Goal: Task Accomplishment & Management: Use online tool/utility

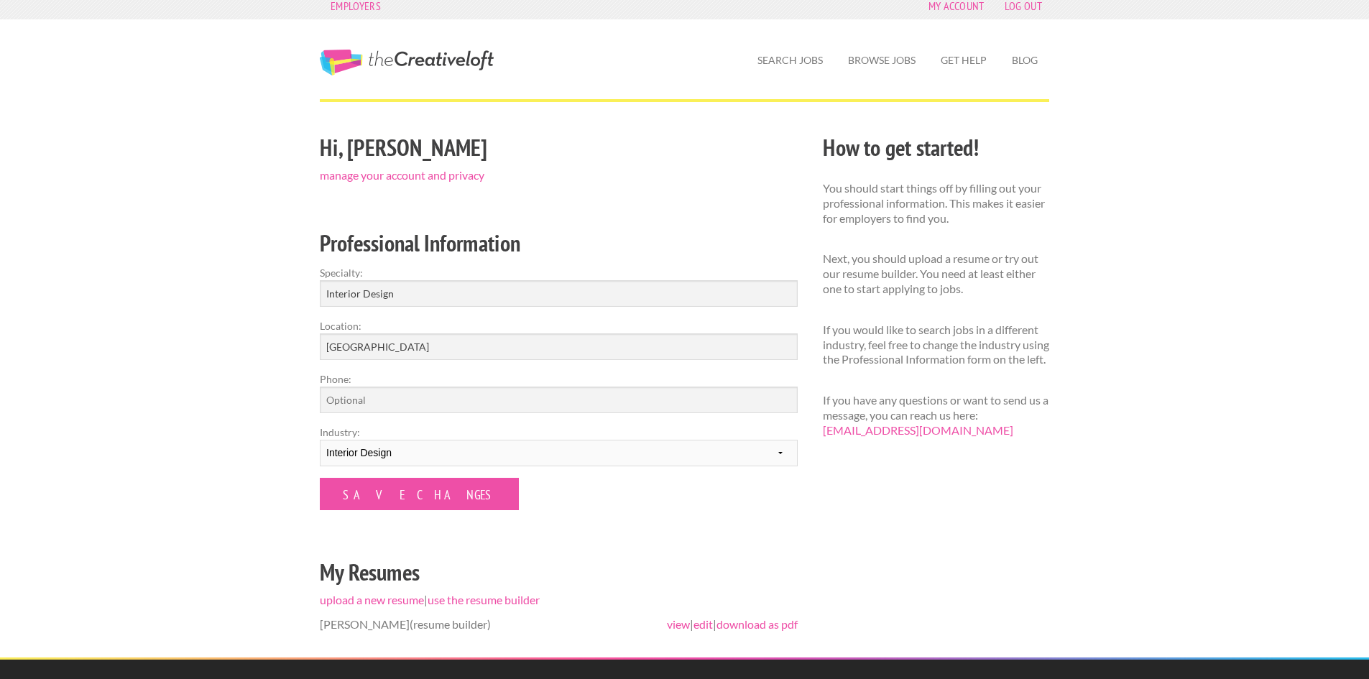
scroll to position [4, 0]
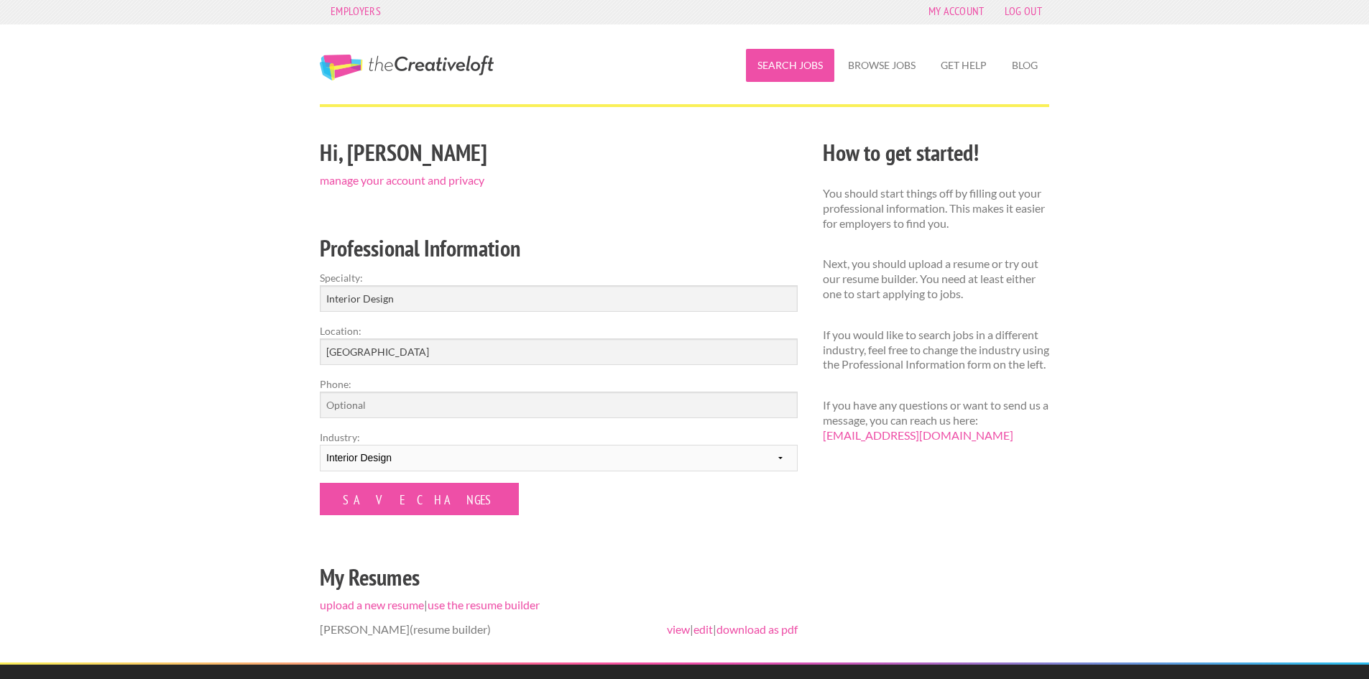
click at [813, 75] on link "Search Jobs" at bounding box center [790, 65] width 88 height 33
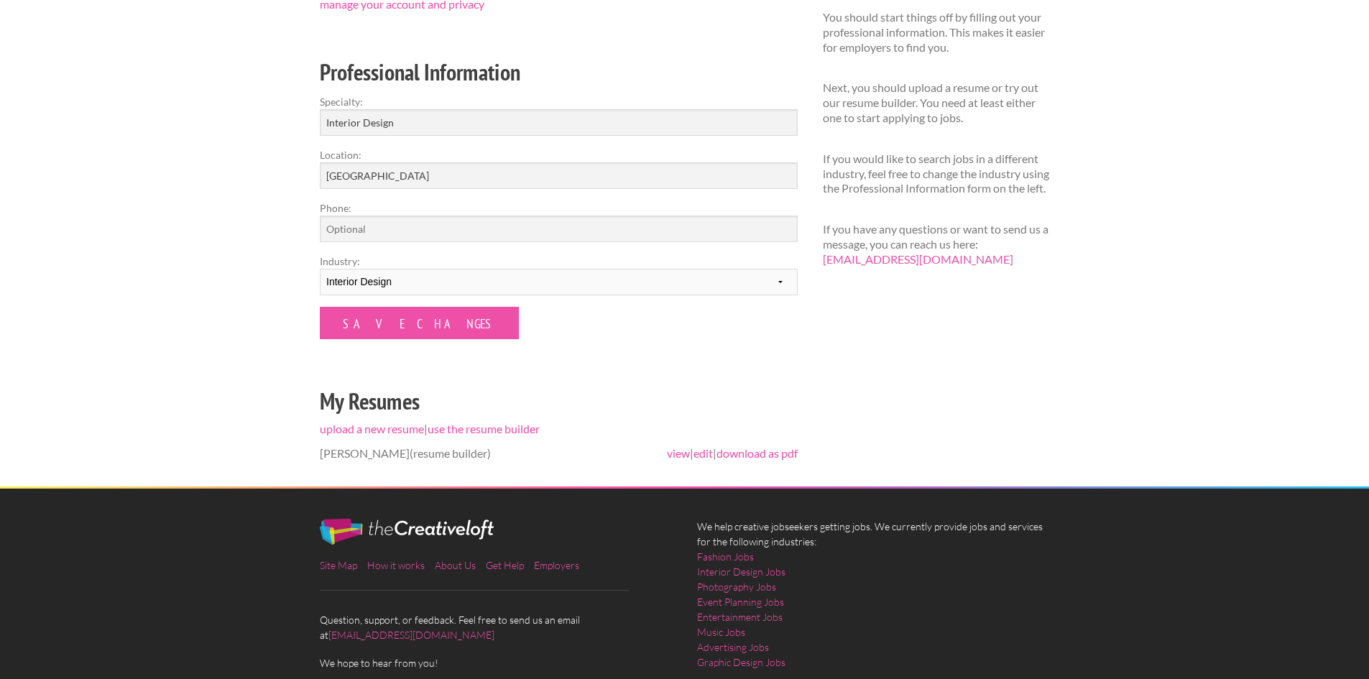
scroll to position [20, 0]
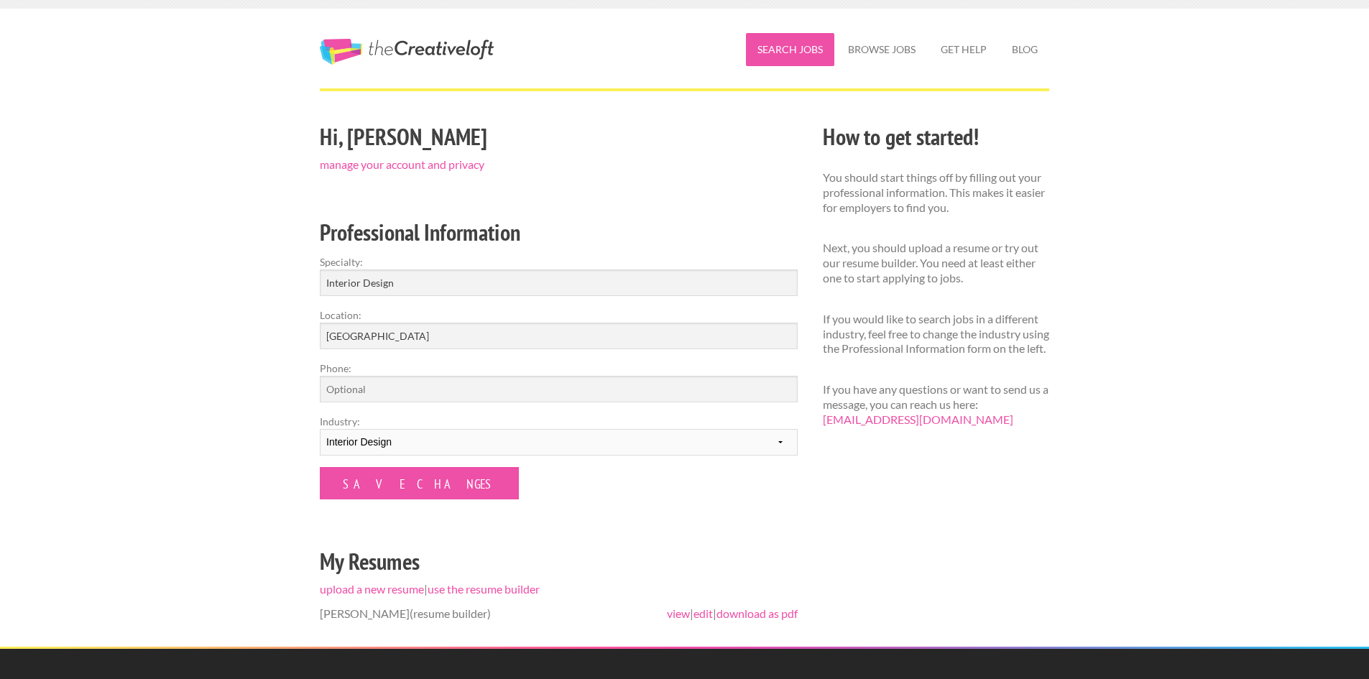
click at [822, 54] on link "Search Jobs" at bounding box center [790, 49] width 88 height 33
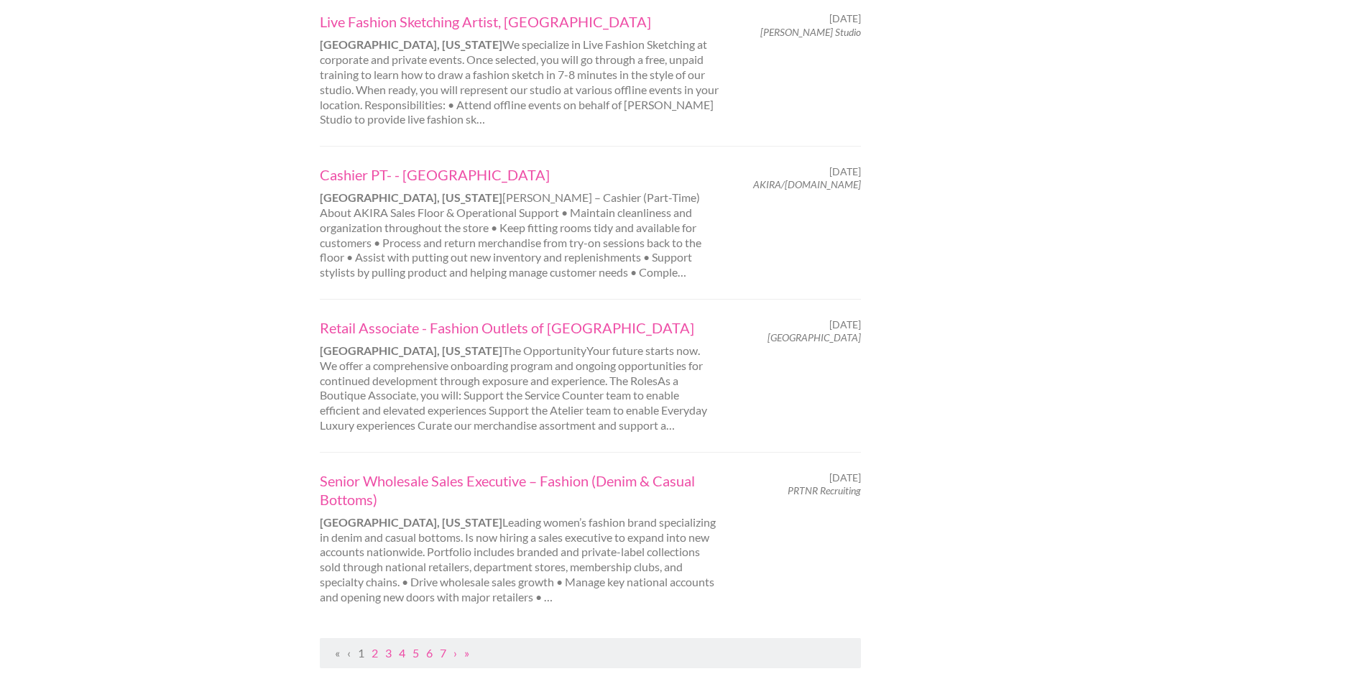
scroll to position [1371, 0]
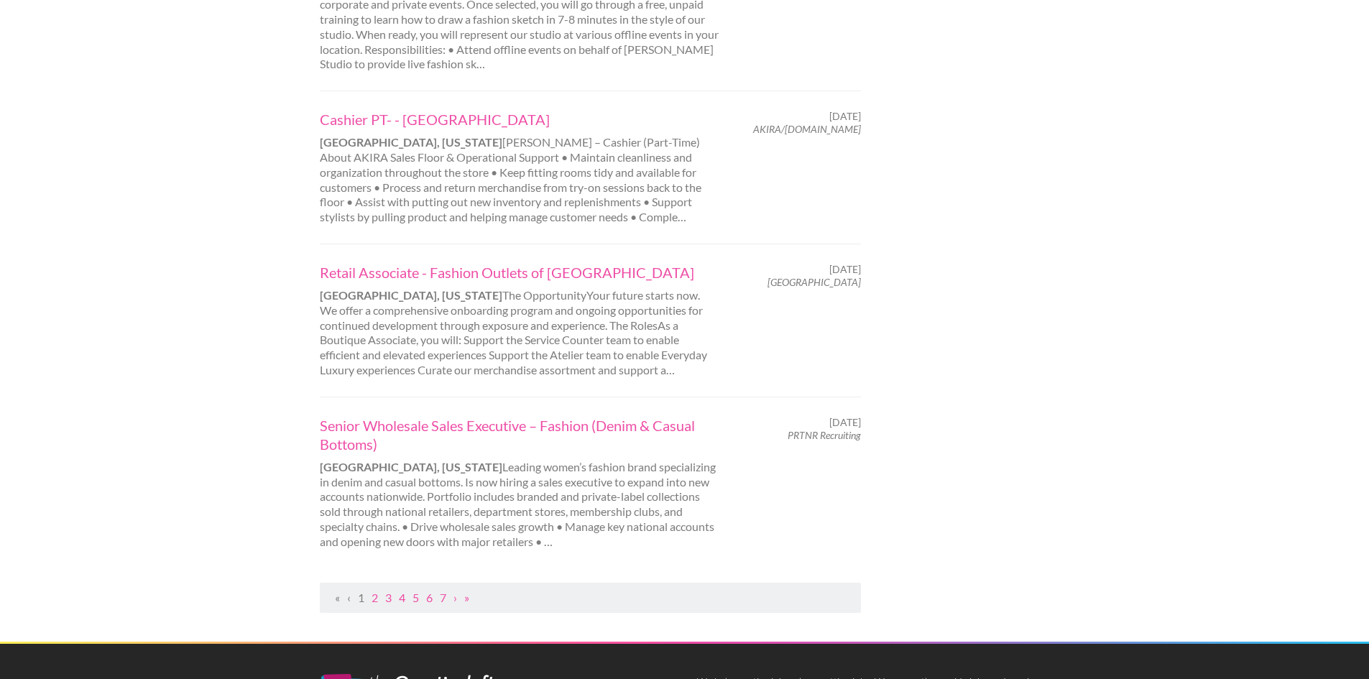
click at [377, 591] on li "2" at bounding box center [375, 598] width 6 height 15
click at [372, 591] on link "2" at bounding box center [375, 598] width 6 height 14
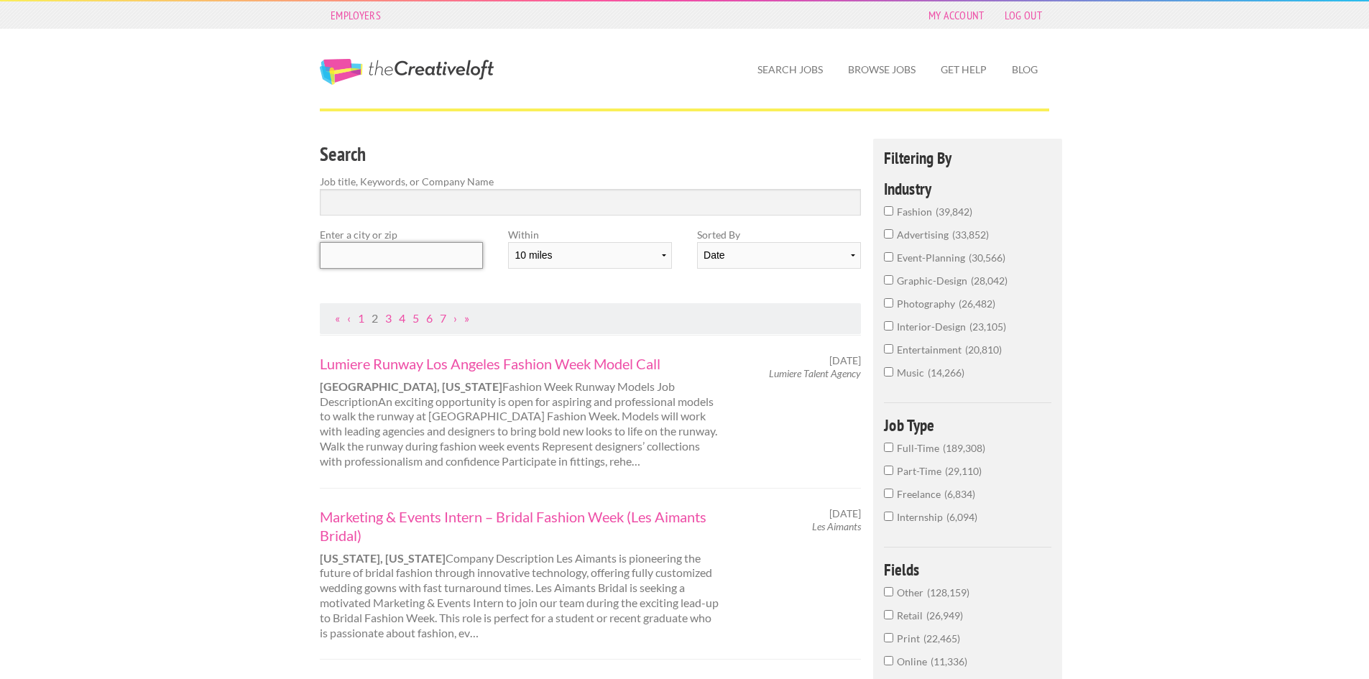
click at [428, 261] on input "text" at bounding box center [401, 255] width 163 height 27
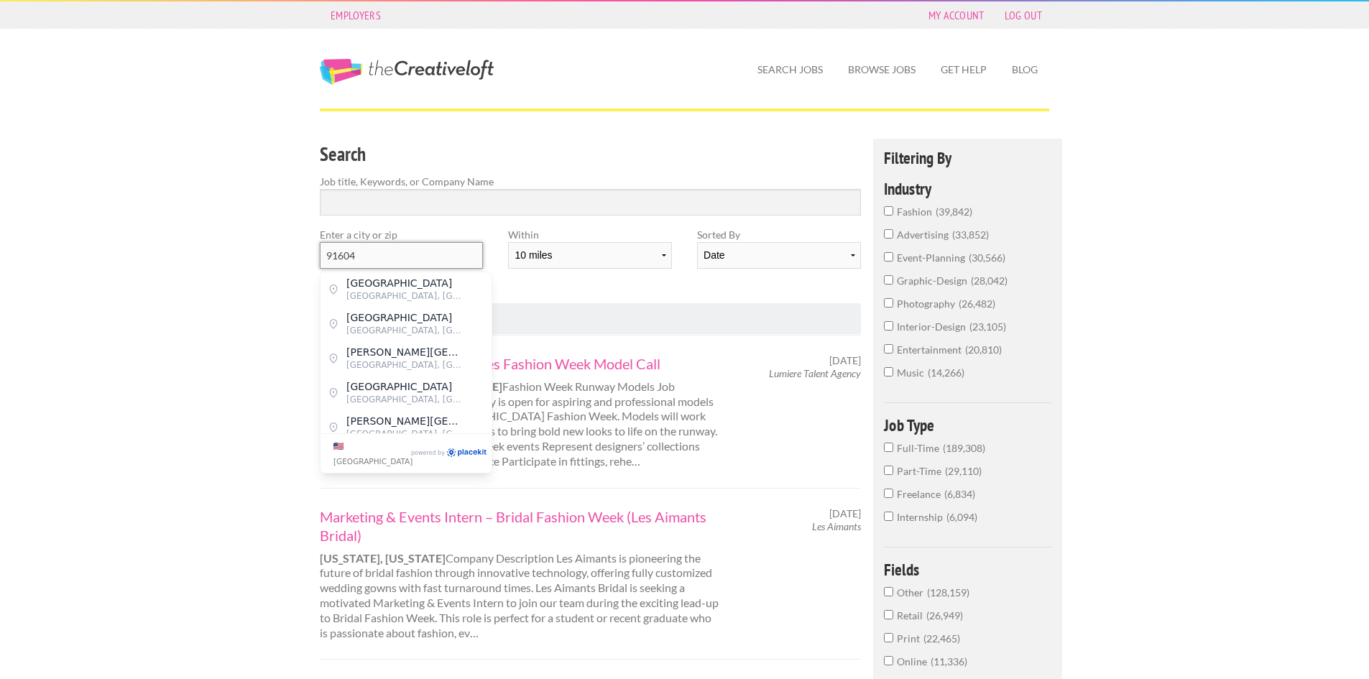
drag, startPoint x: 428, startPoint y: 261, endPoint x: 303, endPoint y: 261, distance: 125.1
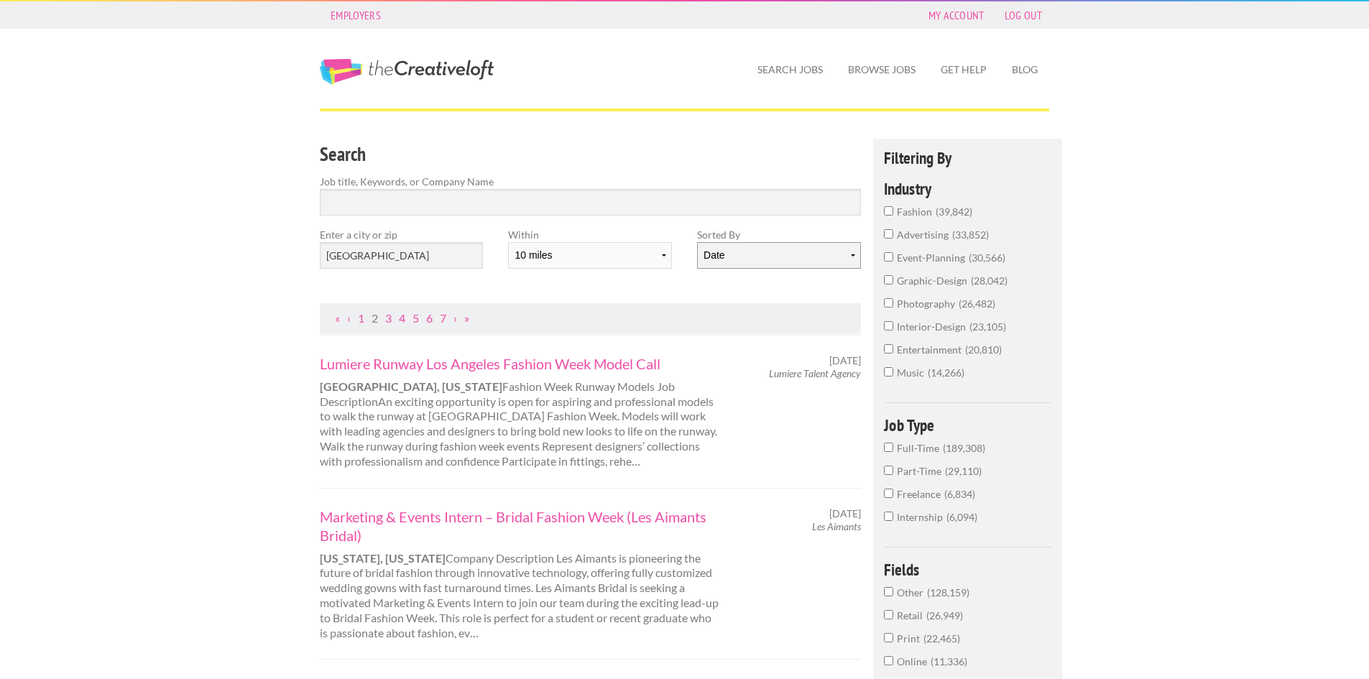
click at [758, 260] on select "Date Relevance" at bounding box center [778, 255] width 163 height 27
click at [697, 242] on select "Date Relevance" at bounding box center [778, 255] width 163 height 27
click at [707, 199] on input "Search" at bounding box center [590, 202] width 541 height 27
click button "submit" at bounding box center [0, 0] width 0 height 0
click at [885, 473] on input "Part-Time 29,110" at bounding box center [888, 470] width 9 height 9
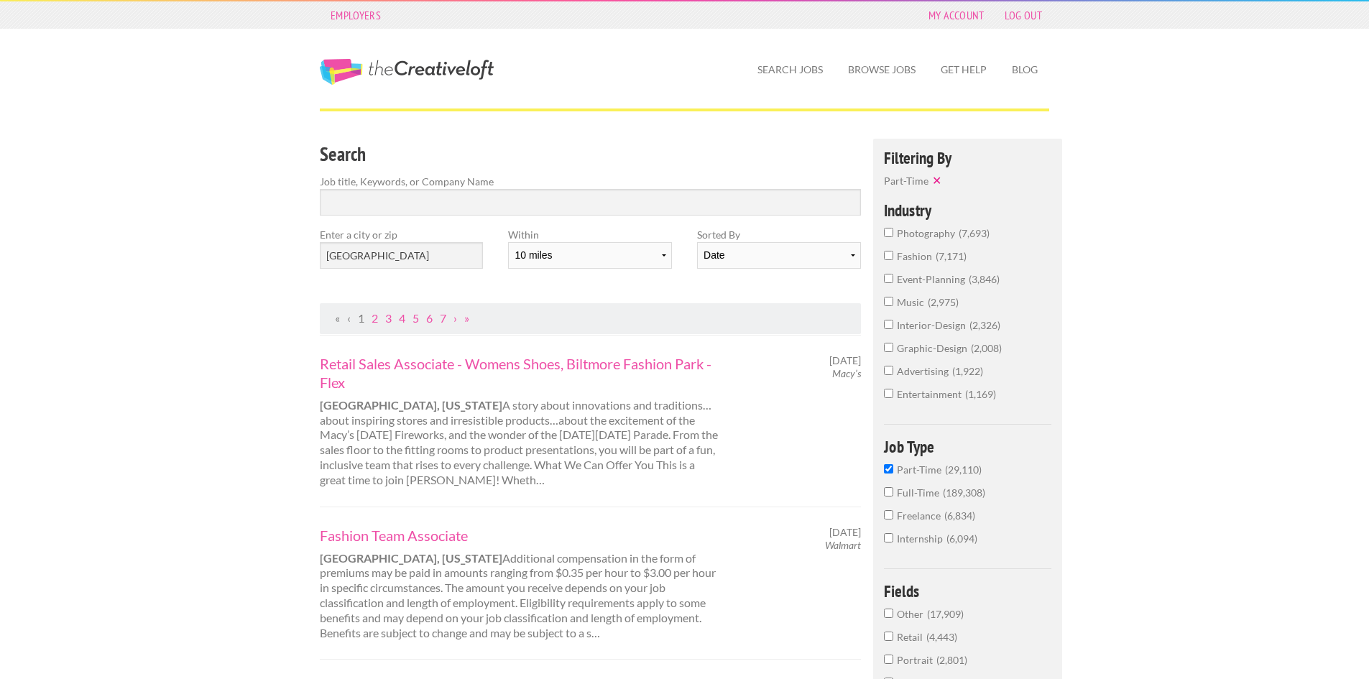
click at [893, 513] on input "Freelance 6,834" at bounding box center [888, 514] width 9 height 9
click at [439, 256] on input "[GEOGRAPHIC_DATA]" at bounding box center [401, 255] width 163 height 27
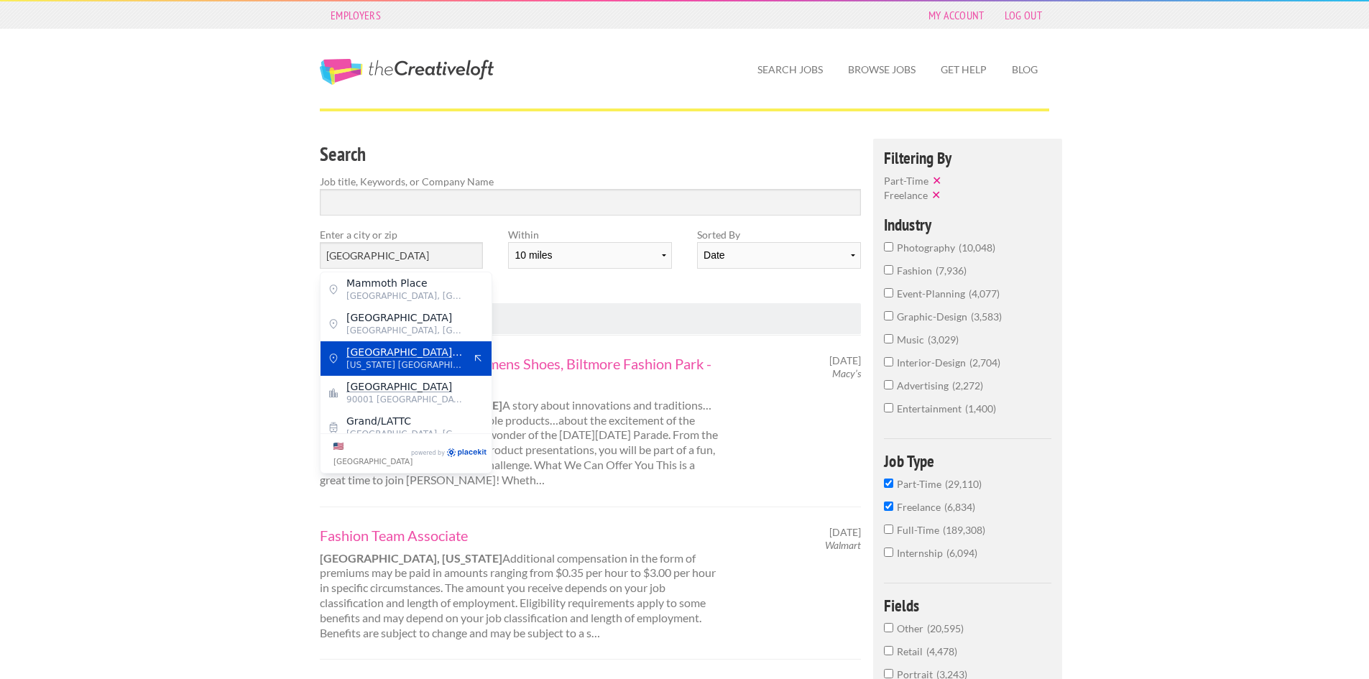
click at [430, 359] on span "[US_STATE] [GEOGRAPHIC_DATA]" at bounding box center [405, 365] width 118 height 13
type input "[GEOGRAPHIC_DATA]"
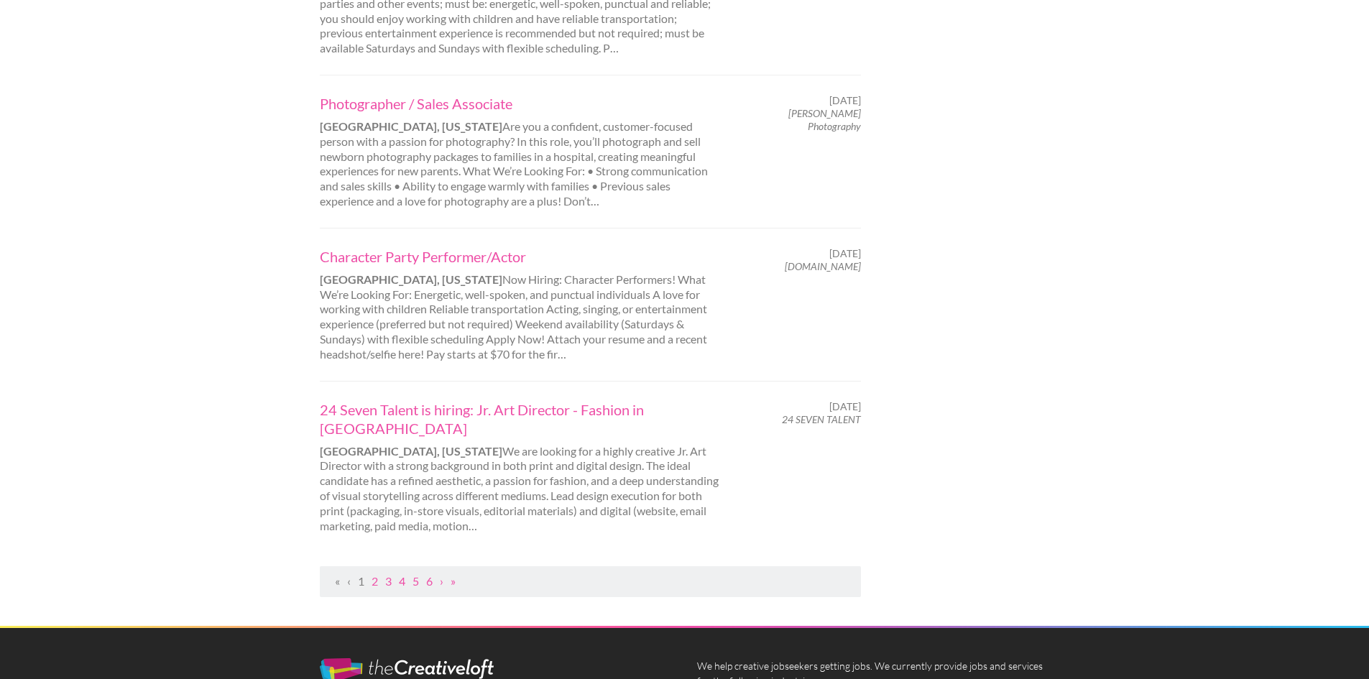
scroll to position [1372, 0]
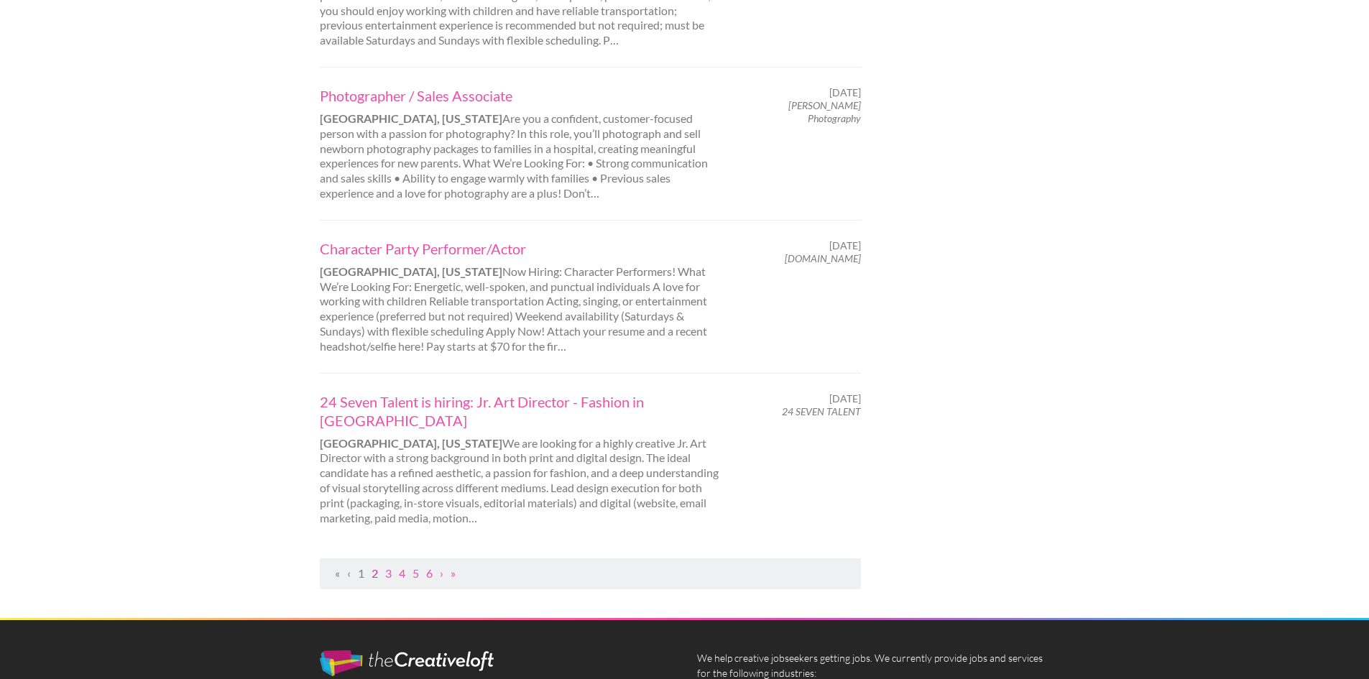
click at [374, 566] on link "2" at bounding box center [375, 573] width 6 height 14
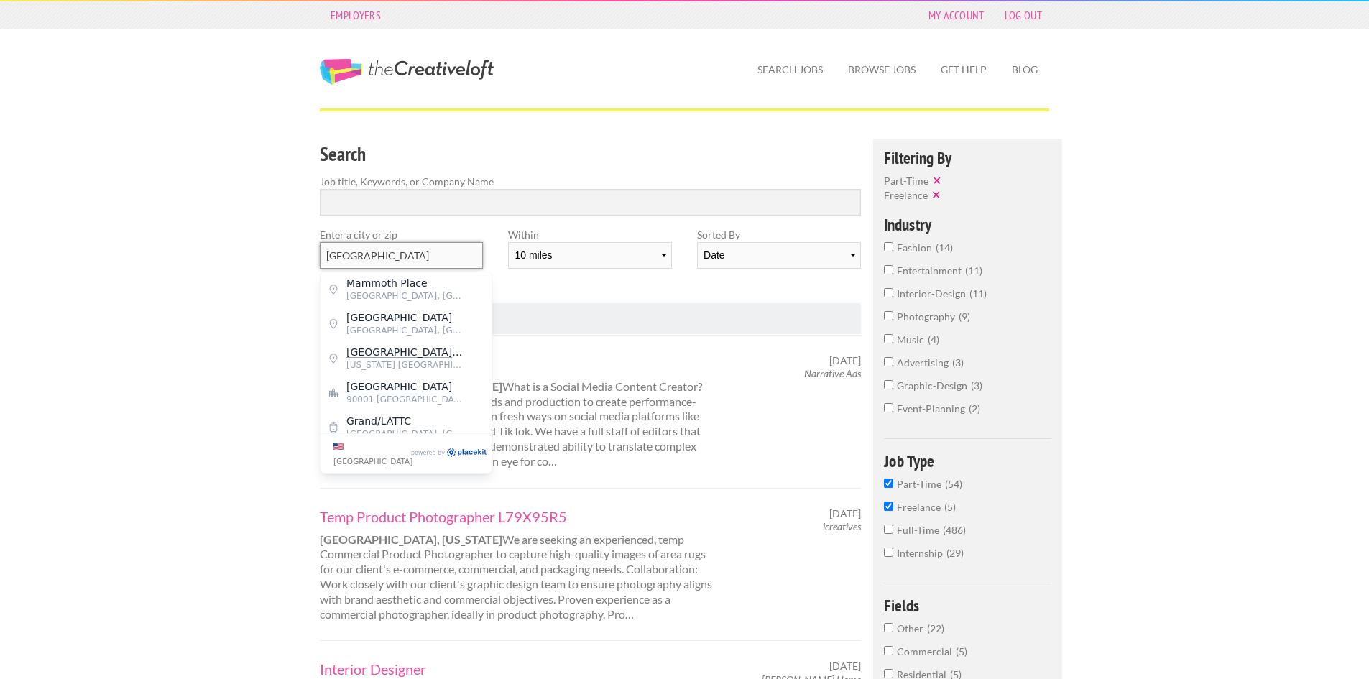
drag, startPoint x: 451, startPoint y: 263, endPoint x: 310, endPoint y: 258, distance: 141.7
click at [310, 258] on div "Enter a city or zip Los Angeles County" at bounding box center [402, 253] width 188 height 53
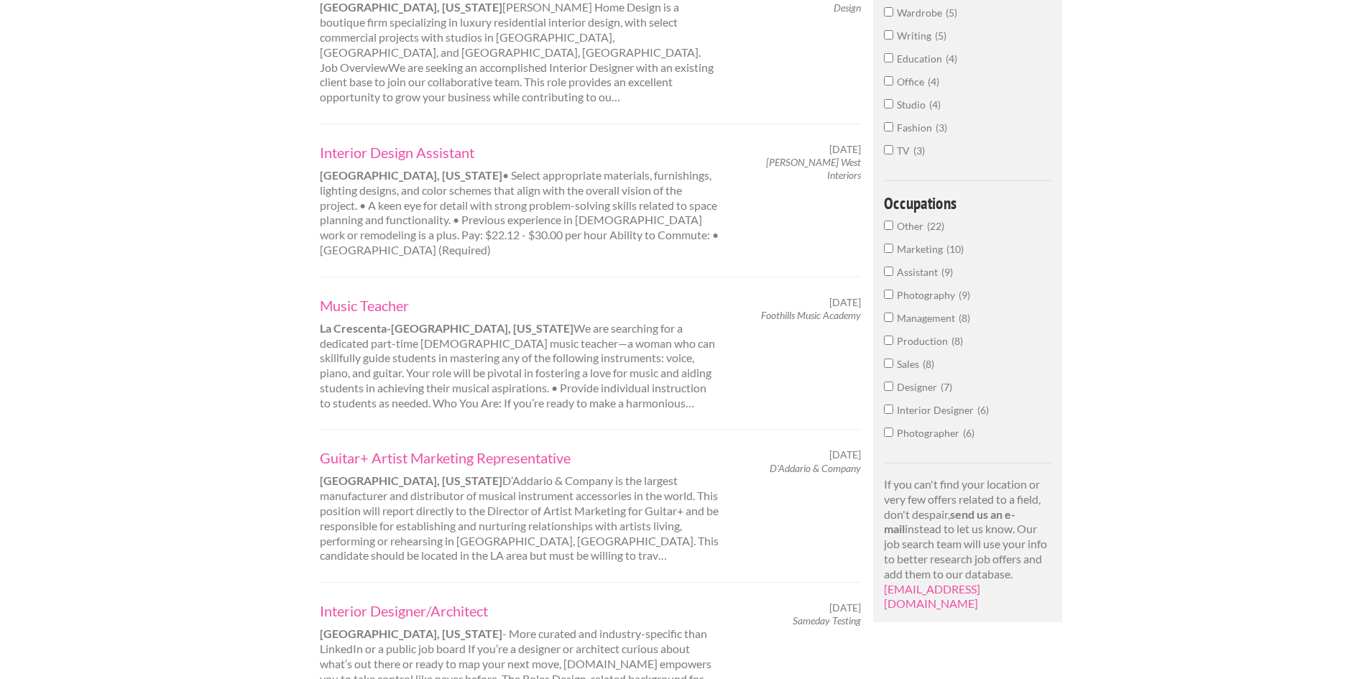
scroll to position [721, 0]
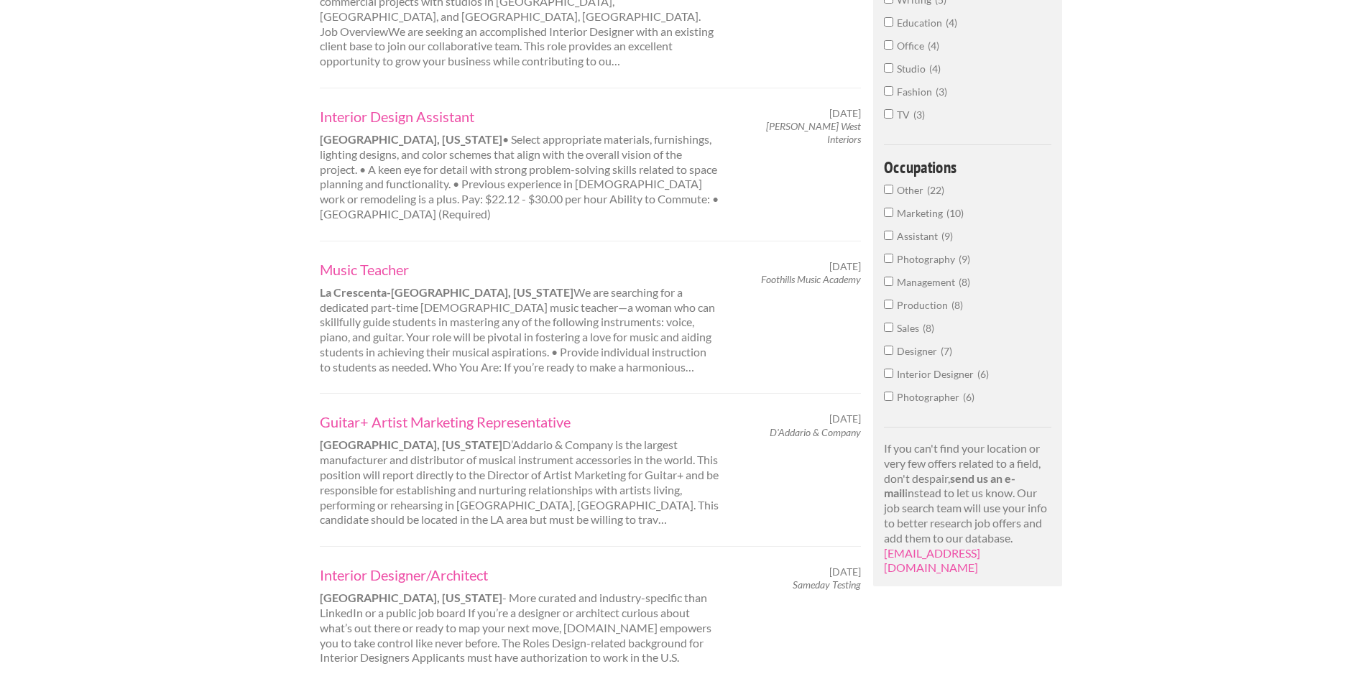
click at [882, 375] on div "Filtering By Types : Part-Time ✕ Freelance ✕ Industry fashion 14 entertainment …" at bounding box center [967, 2] width 189 height 1169
click at [888, 376] on input "Interior Designer 6" at bounding box center [888, 373] width 9 height 9
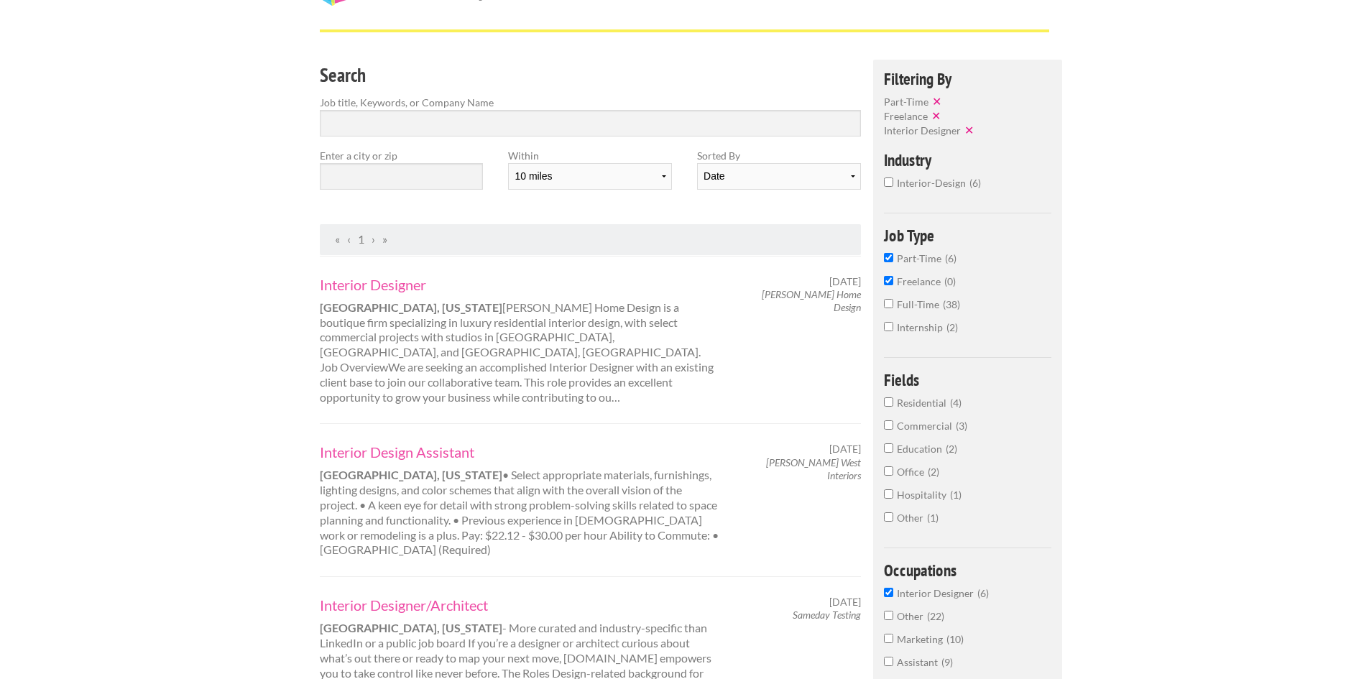
scroll to position [74, 0]
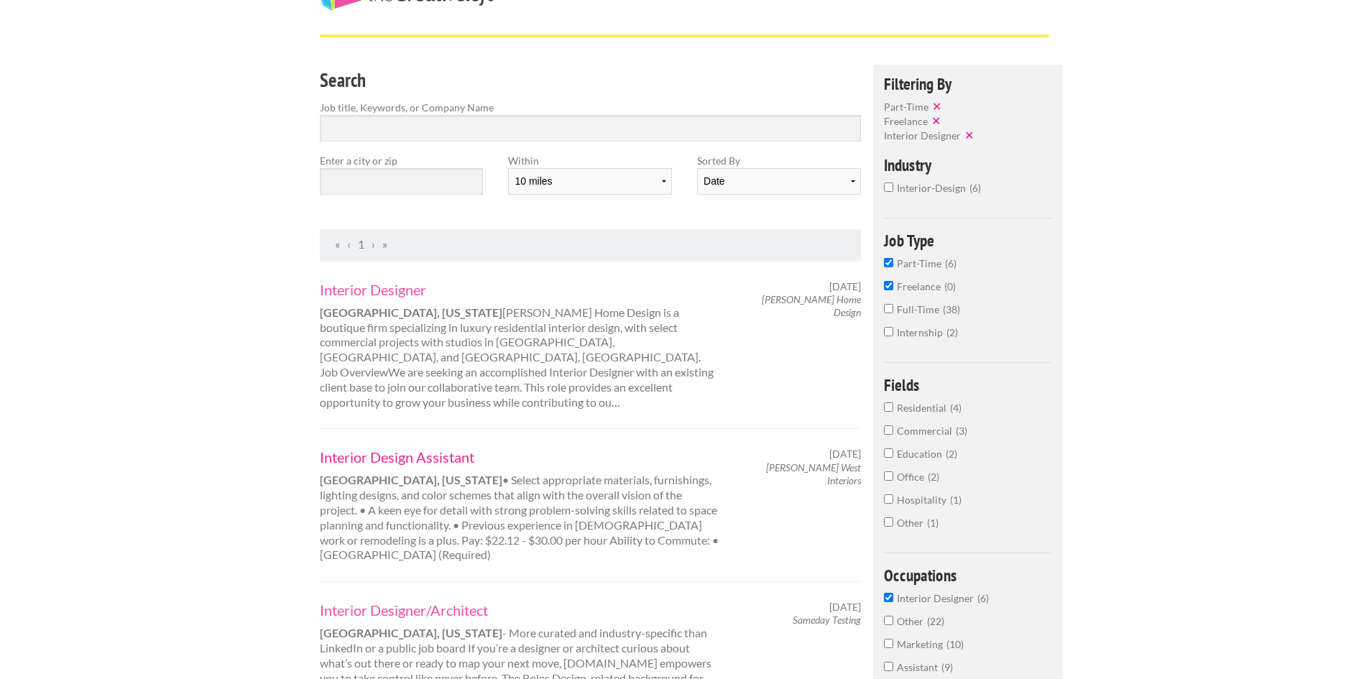
click at [470, 448] on link "Interior Design Assistant" at bounding box center [520, 457] width 400 height 19
click at [888, 602] on input "Interior Designer 6" at bounding box center [888, 597] width 9 height 9
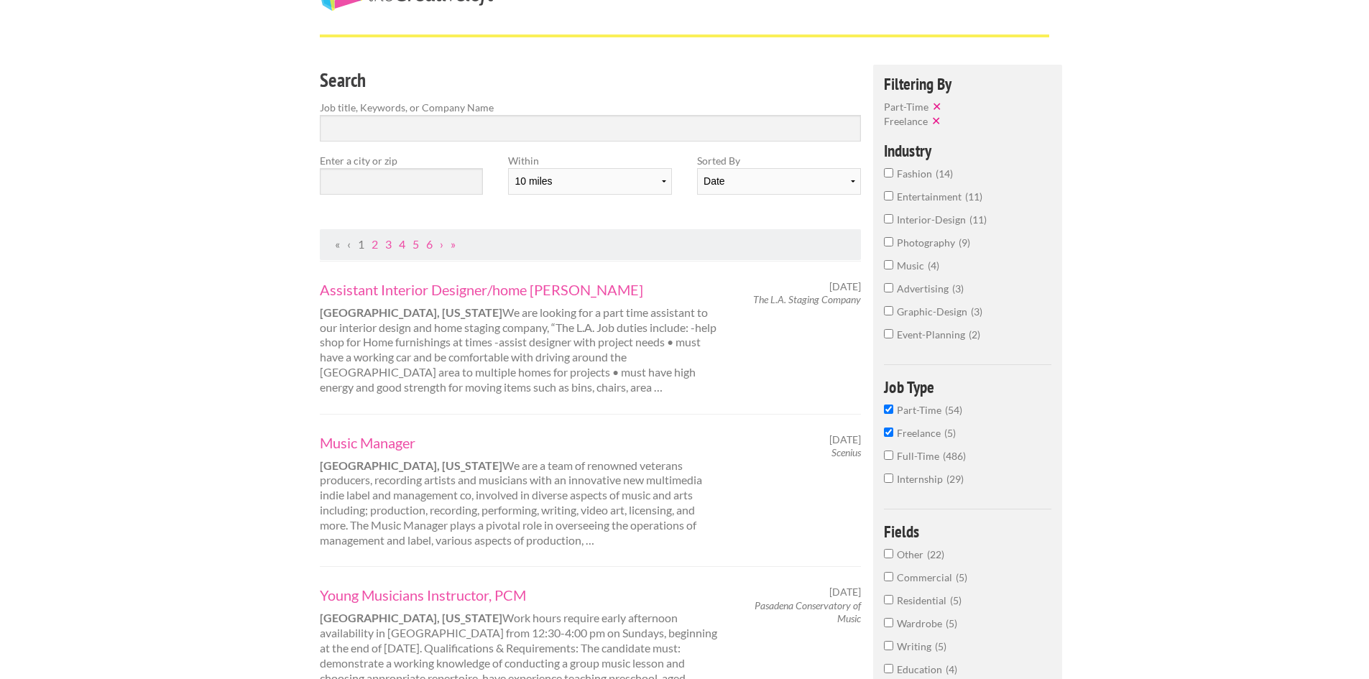
click at [885, 556] on input "Other 22" at bounding box center [888, 553] width 9 height 9
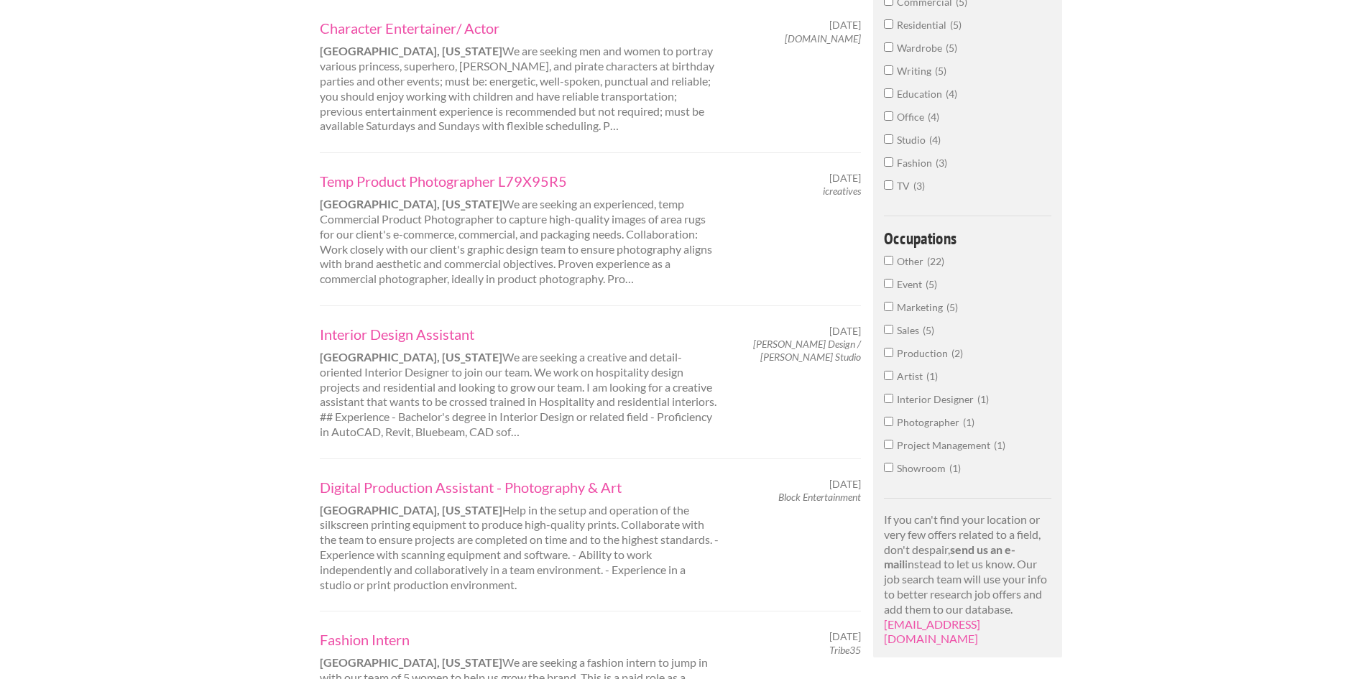
scroll to position [649, 0]
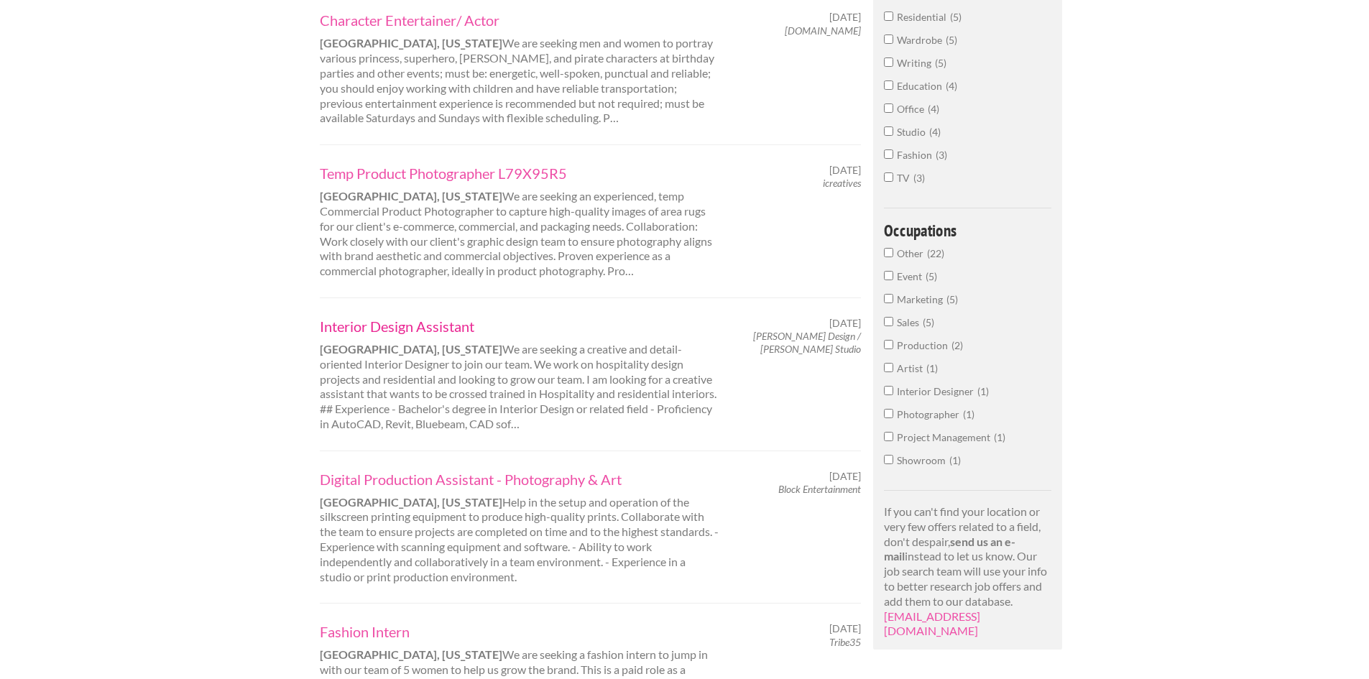
click at [425, 321] on link "Interior Design Assistant" at bounding box center [520, 326] width 400 height 19
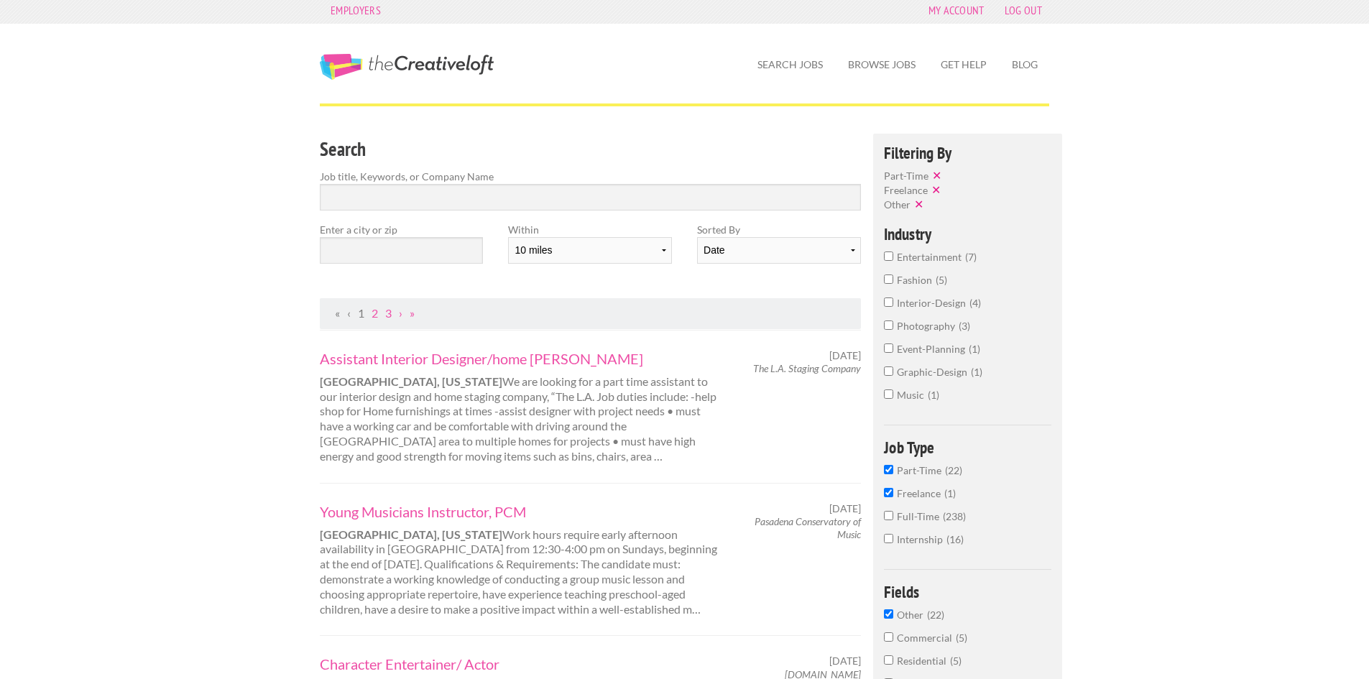
scroll to position [0, 0]
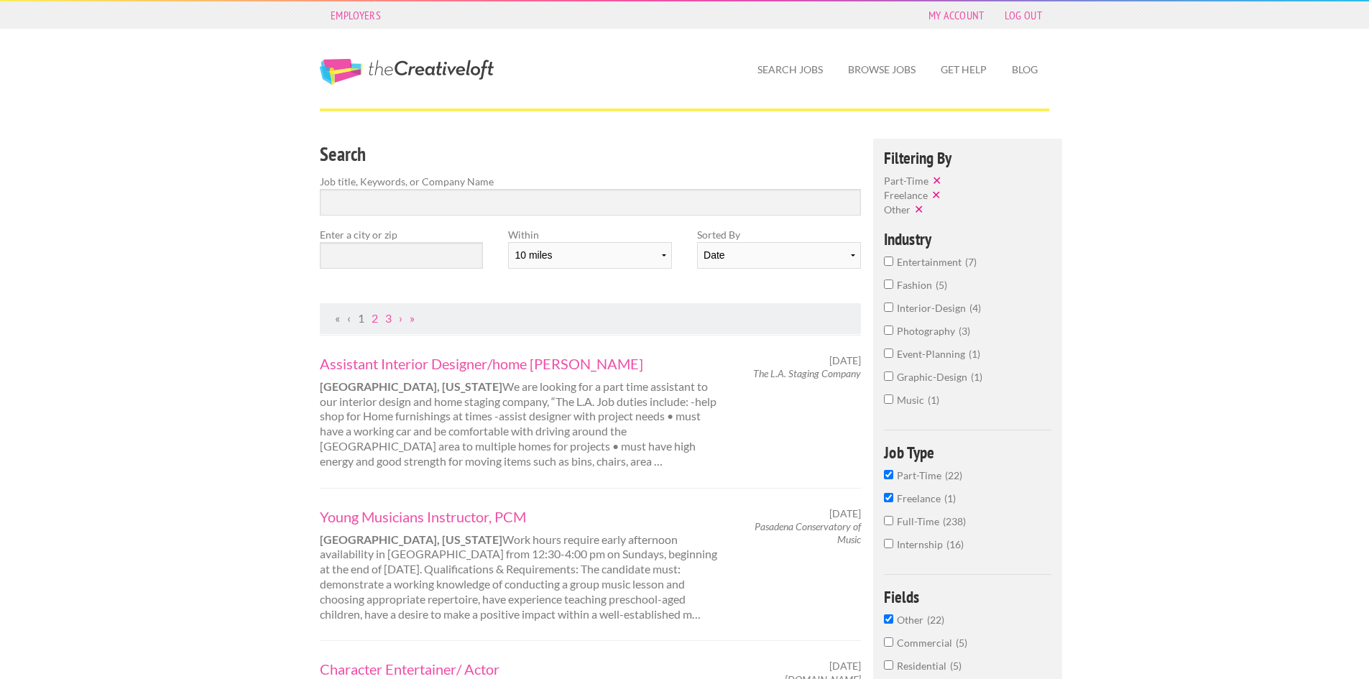
click at [889, 505] on label "Freelance 1" at bounding box center [967, 502] width 167 height 23
click at [889, 502] on input "Freelance 1" at bounding box center [888, 497] width 9 height 9
click at [887, 463] on input "Part-Time 22" at bounding box center [888, 460] width 9 height 9
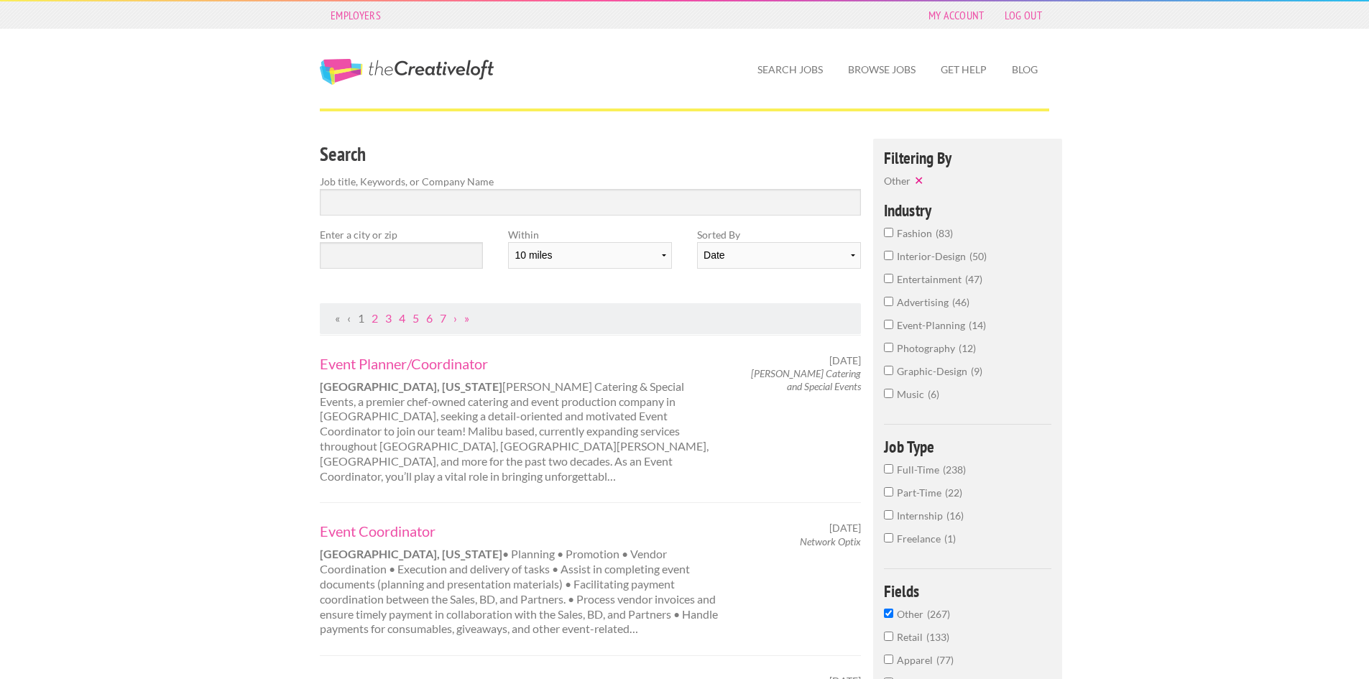
click at [914, 262] on span "interior-design" at bounding box center [933, 256] width 73 height 12
click at [894, 260] on input "interior-design 50" at bounding box center [888, 255] width 9 height 9
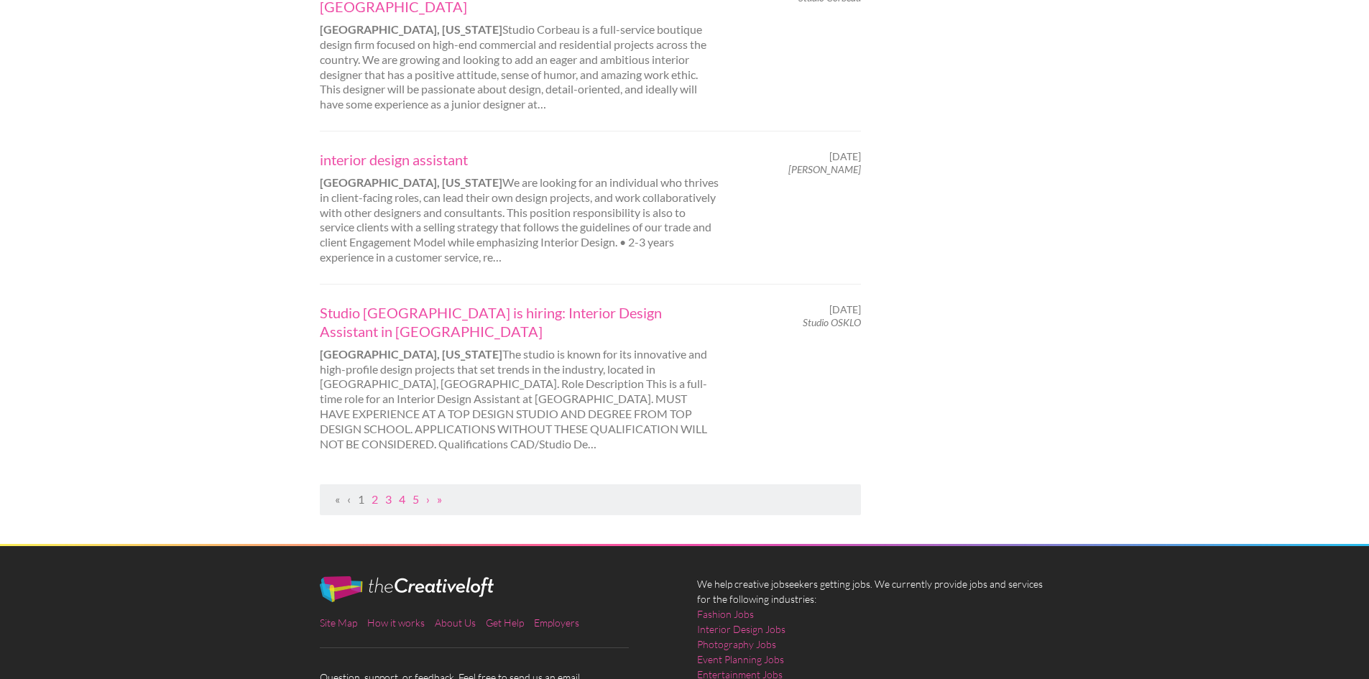
scroll to position [1510, 0]
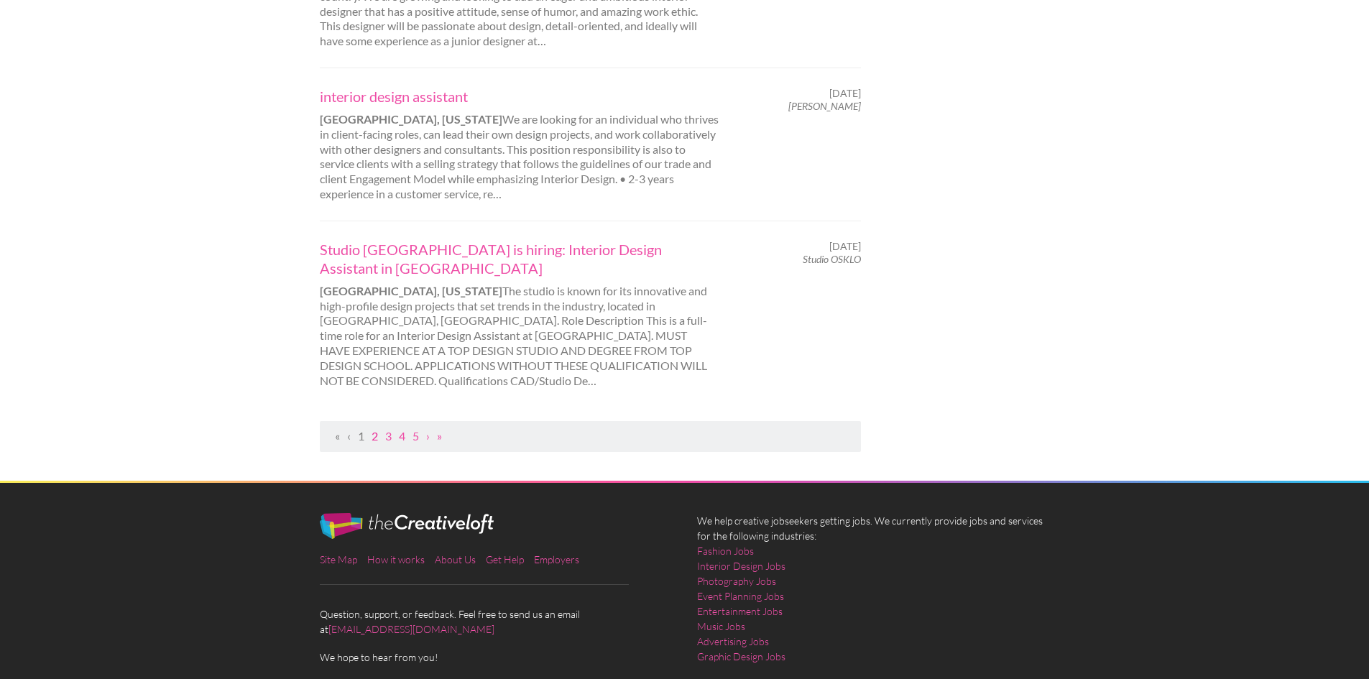
click at [374, 429] on link "2" at bounding box center [375, 436] width 6 height 14
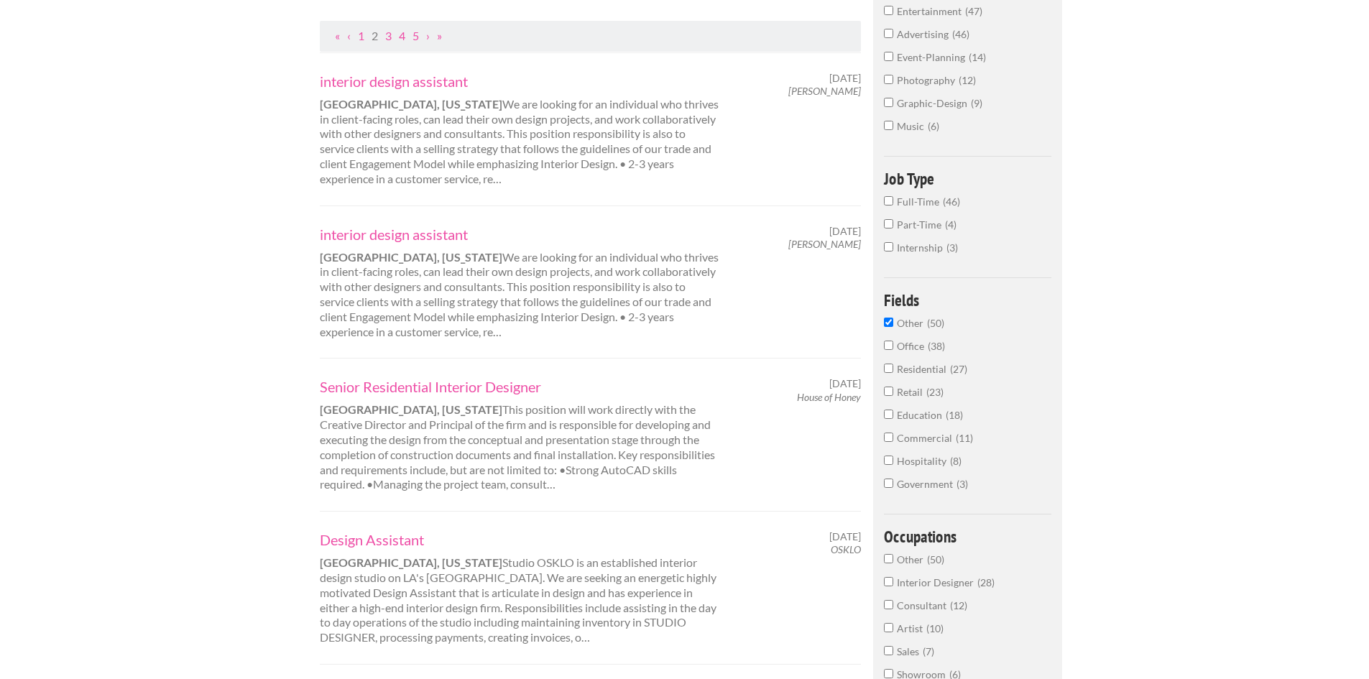
scroll to position [288, 0]
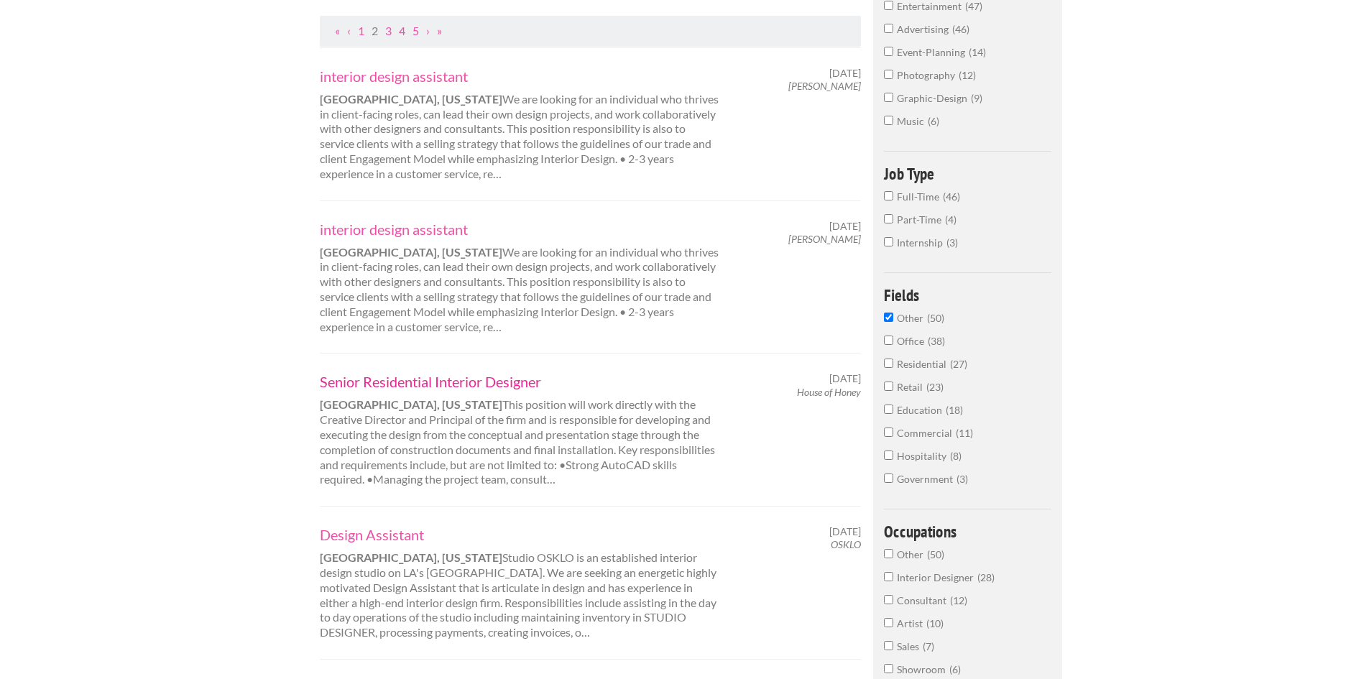
click at [378, 380] on link "Senior Residential Interior Designer" at bounding box center [520, 381] width 400 height 19
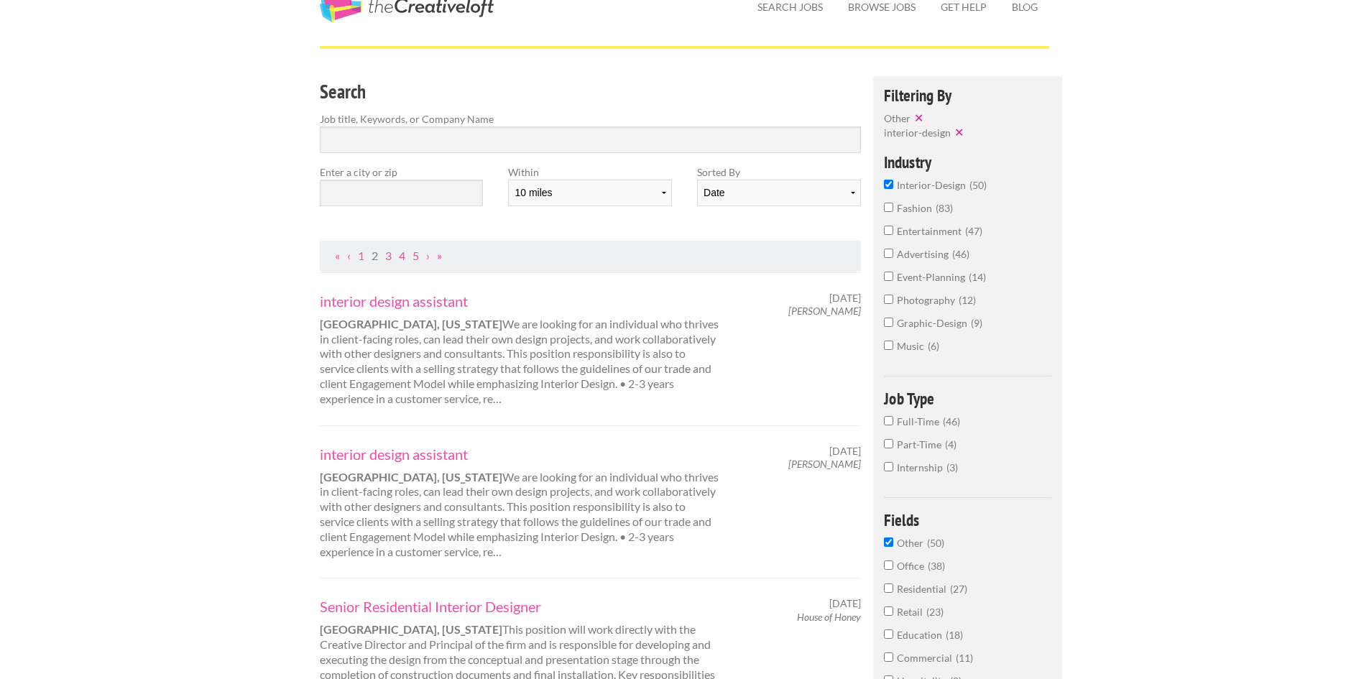
scroll to position [0, 0]
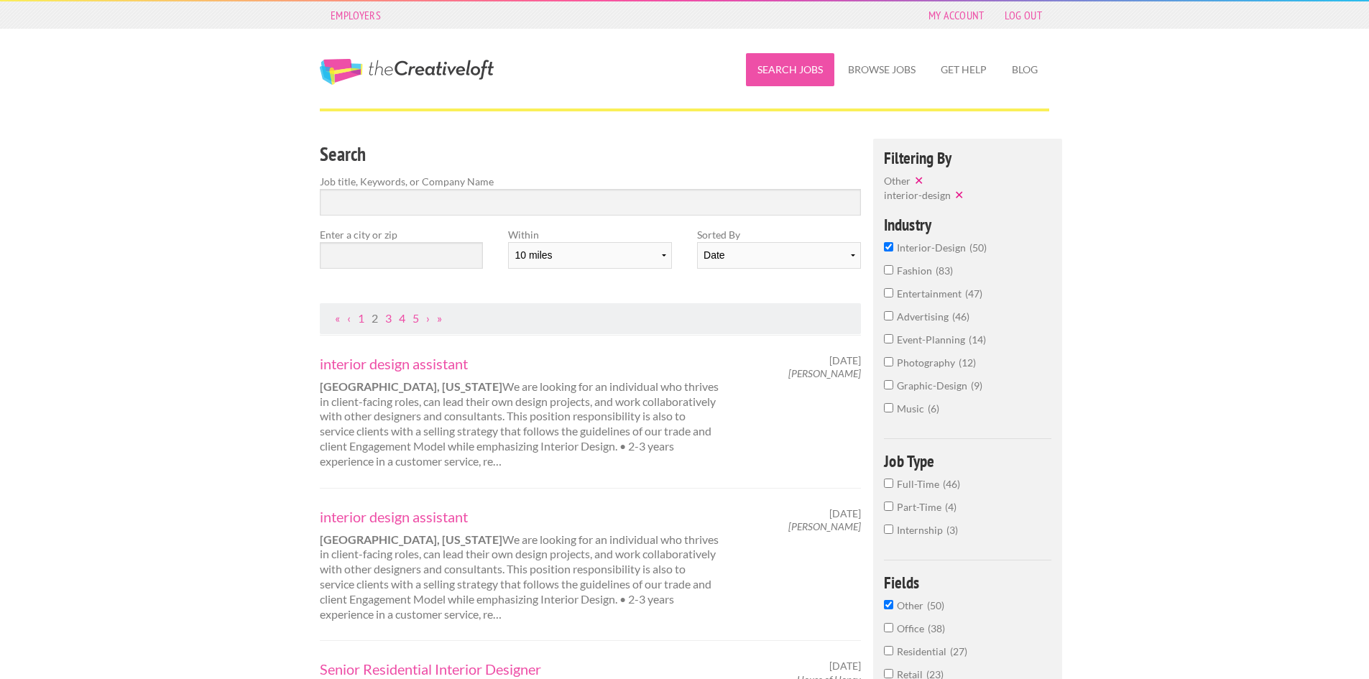
click at [811, 73] on link "Search Jobs" at bounding box center [790, 69] width 88 height 33
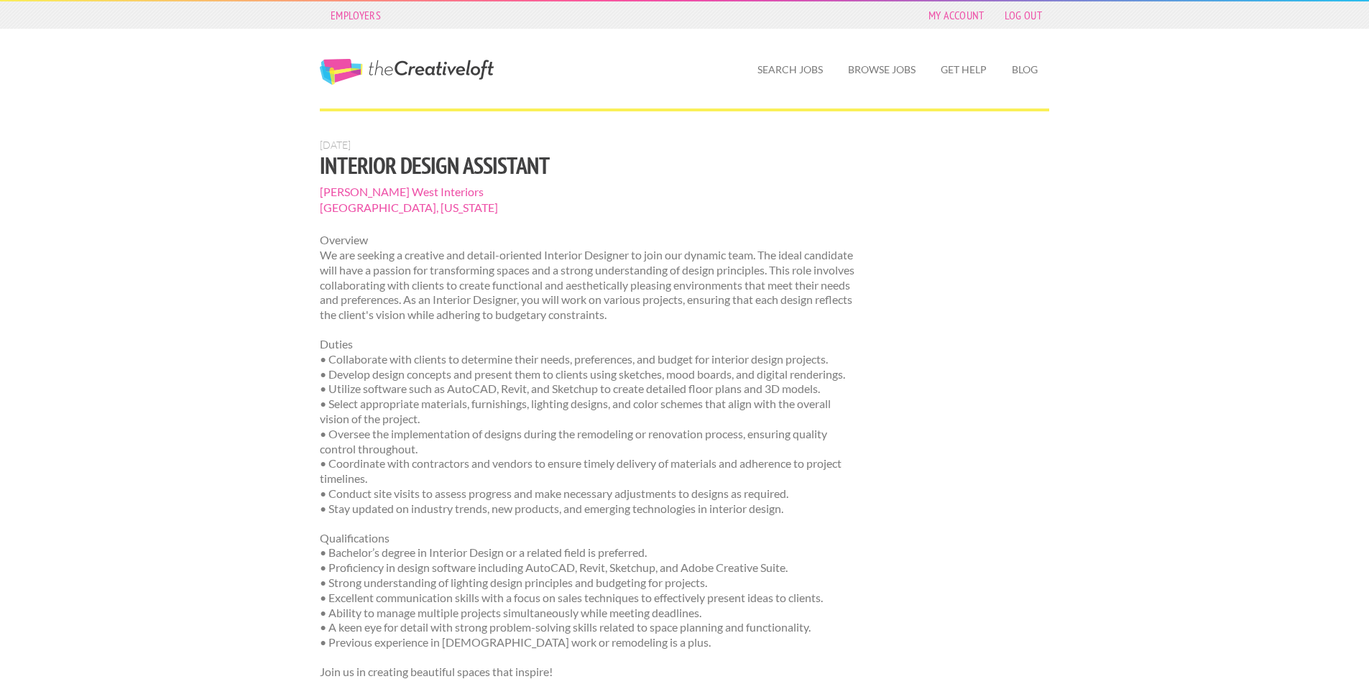
click at [373, 192] on span "[PERSON_NAME] West Interiors" at bounding box center [590, 192] width 541 height 16
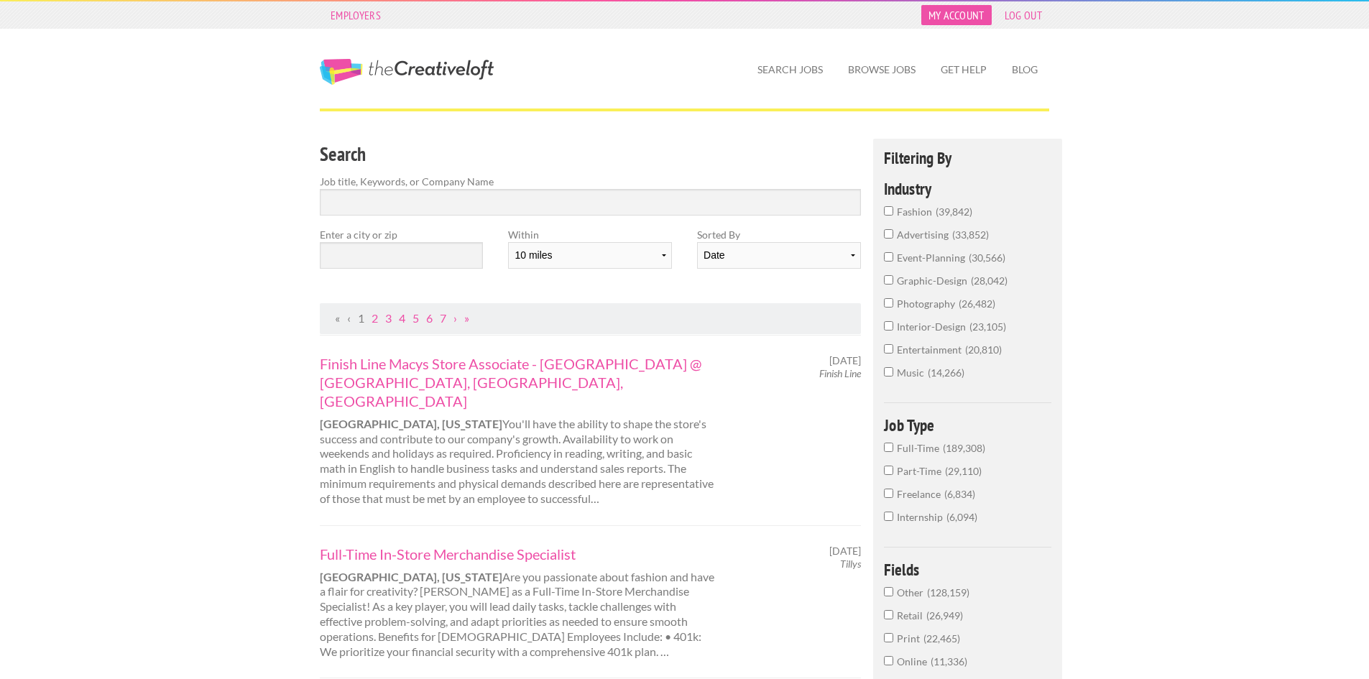
click at [988, 14] on link "My Account" at bounding box center [957, 15] width 70 height 20
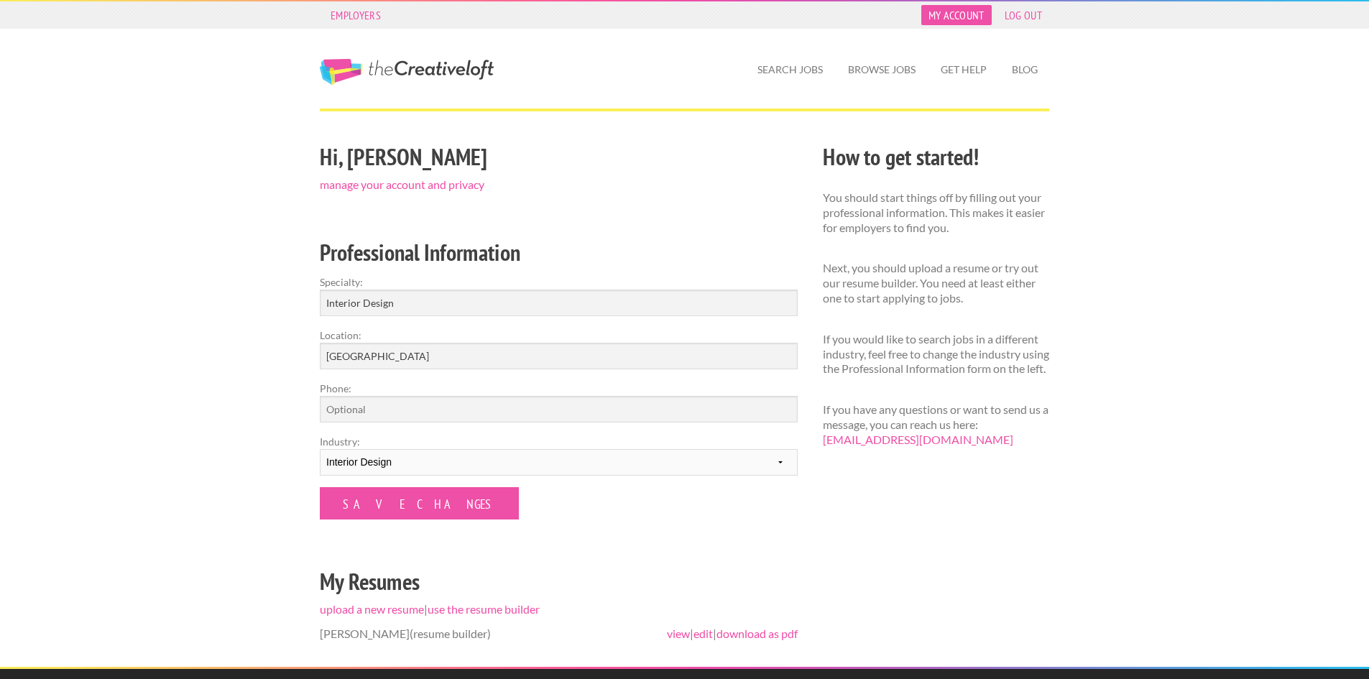
click at [974, 11] on link "My Account" at bounding box center [957, 15] width 70 height 20
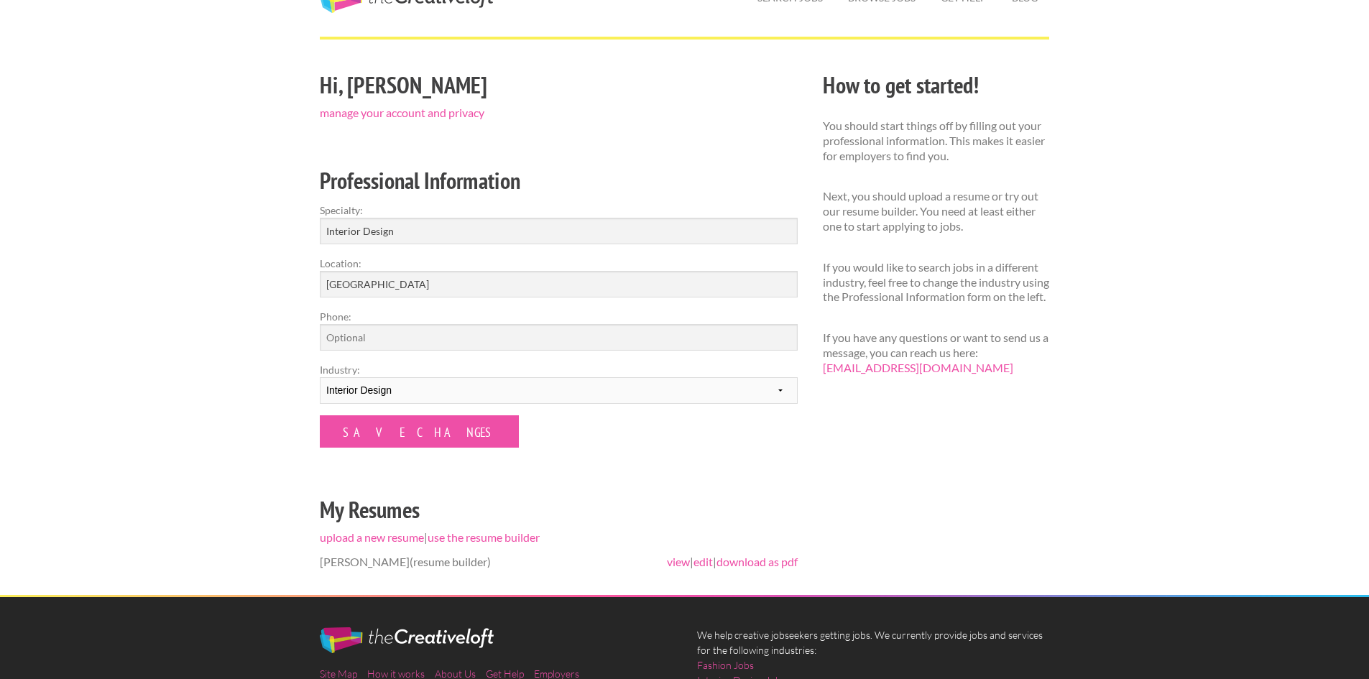
scroll to position [109, 0]
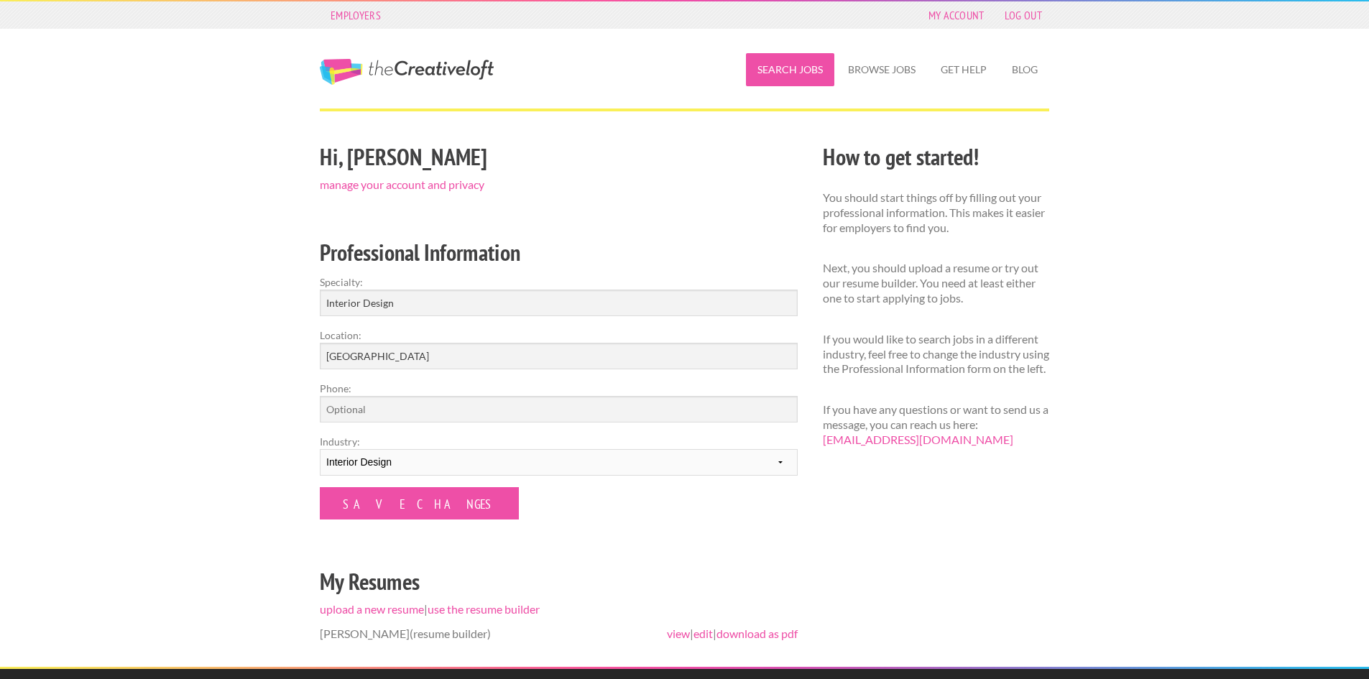
click at [804, 70] on link "Search Jobs" at bounding box center [790, 69] width 88 height 33
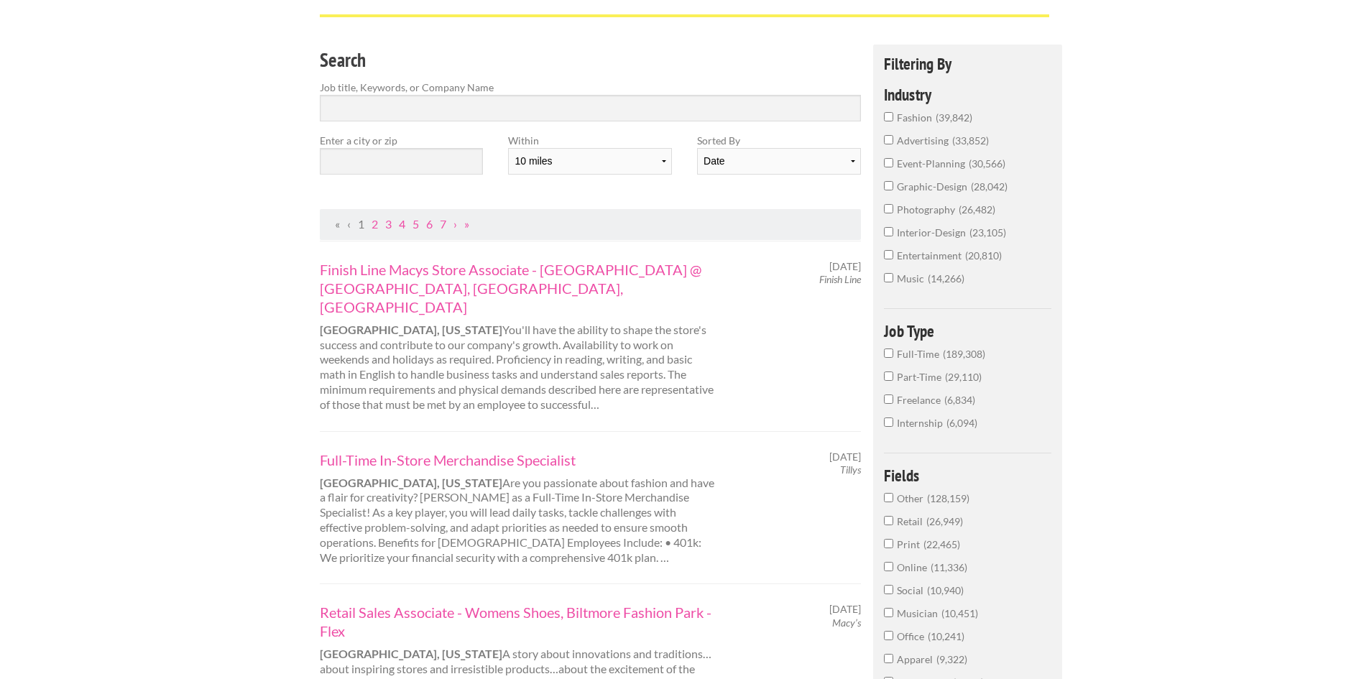
scroll to position [72, 0]
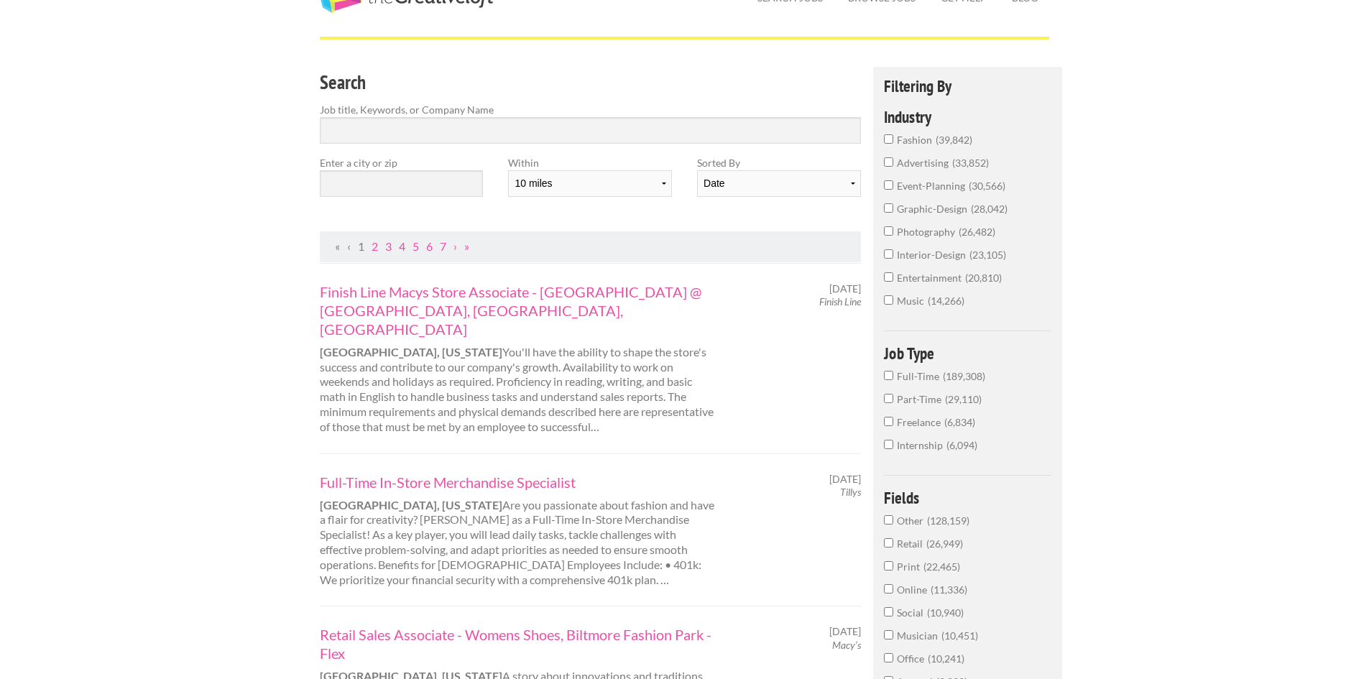
click at [886, 257] on input "interior-design 23,105" at bounding box center [888, 253] width 9 height 9
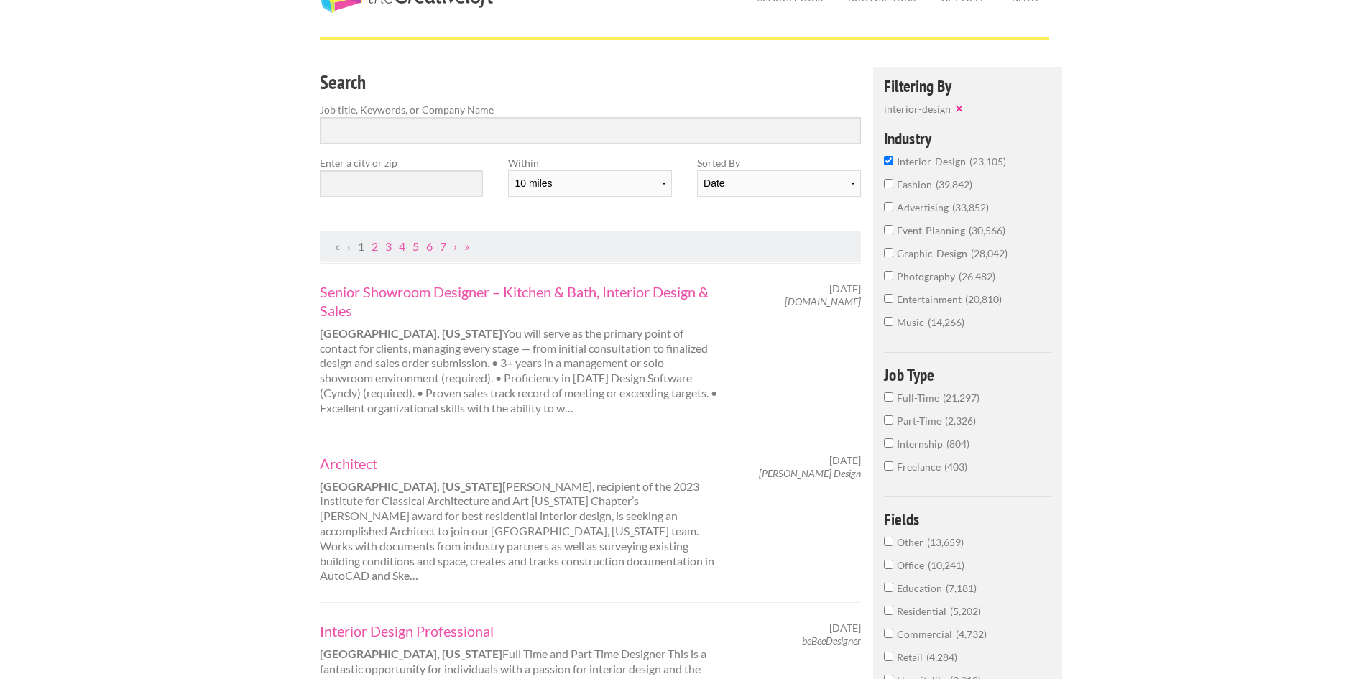
click at [889, 445] on input "Internship 804" at bounding box center [888, 443] width 9 height 9
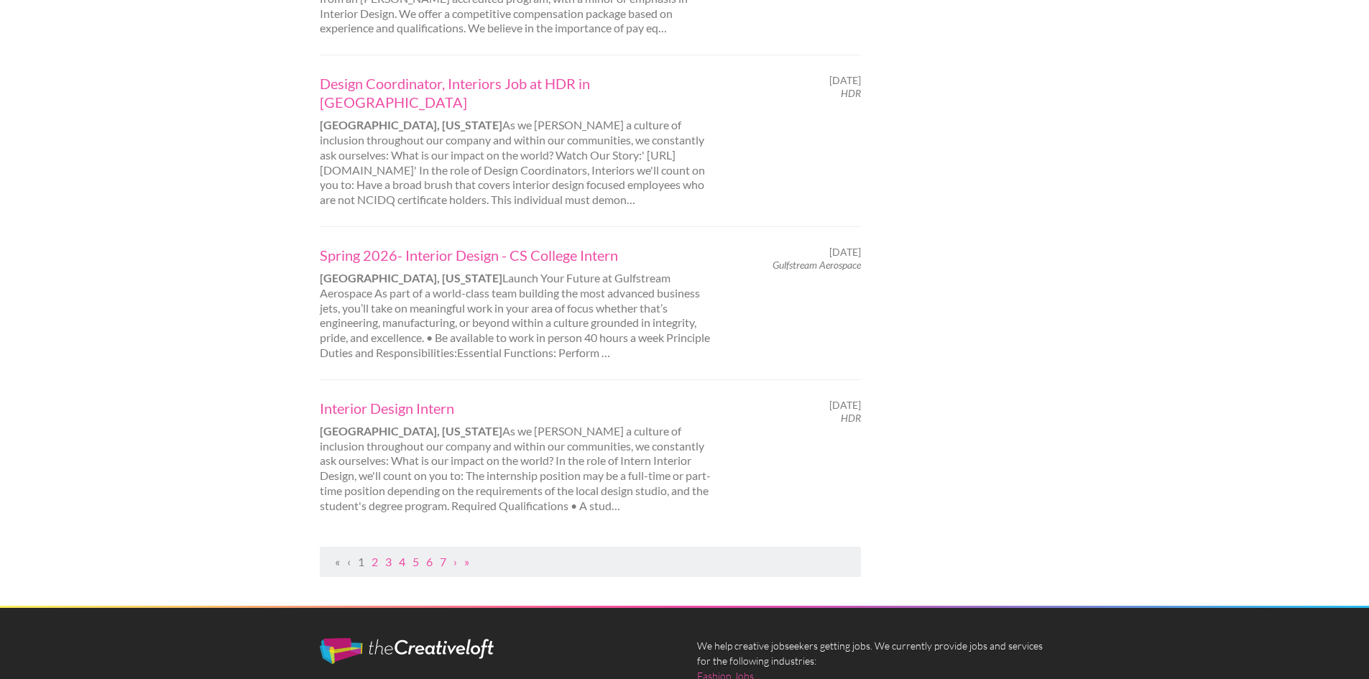
scroll to position [1438, 0]
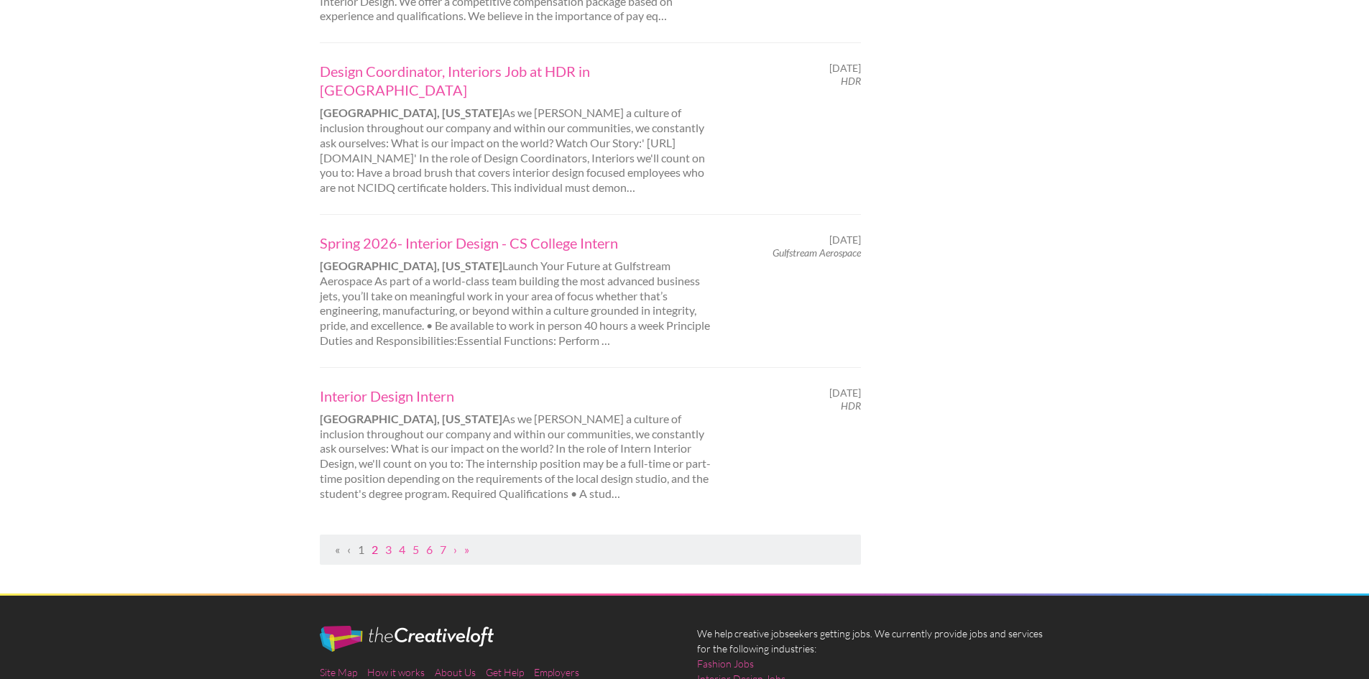
click at [373, 543] on link "2" at bounding box center [375, 550] width 6 height 14
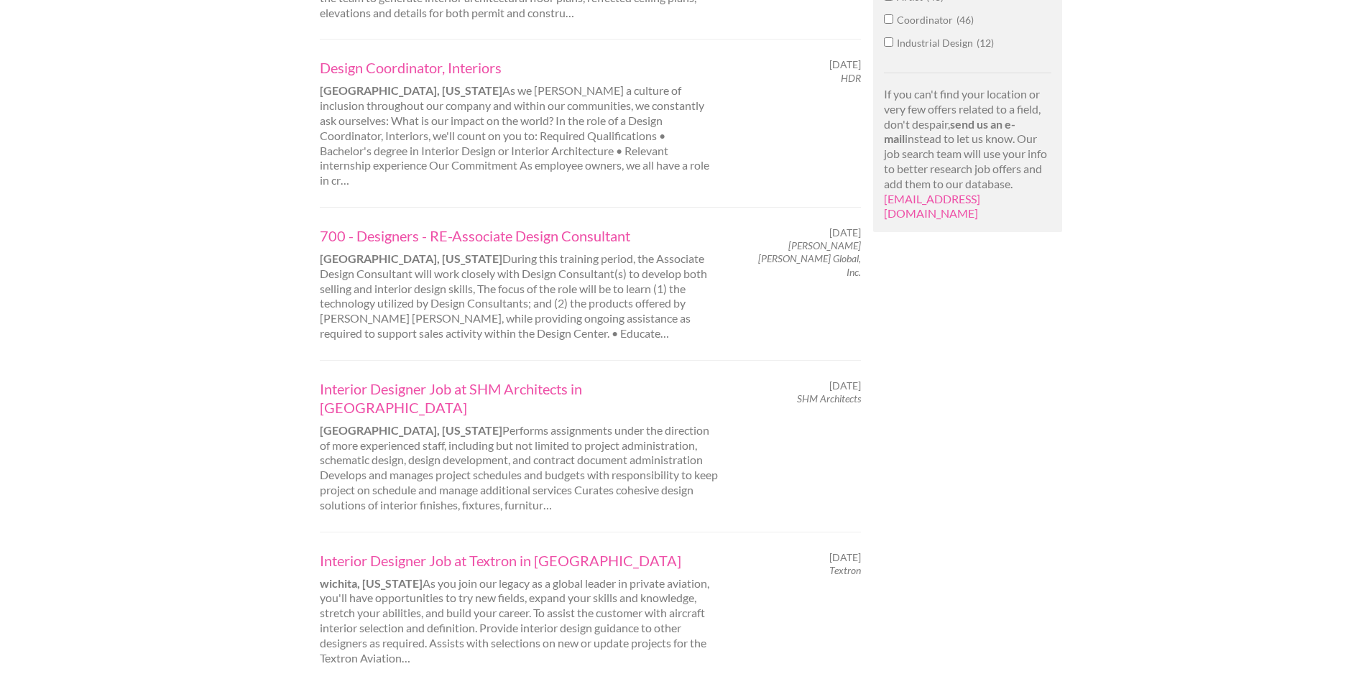
scroll to position [1078, 0]
click at [495, 55] on link "Design Coordinator, Interiors" at bounding box center [520, 64] width 400 height 19
click at [791, 283] on div "700 - Designers - RE-Associate Design Consultant [GEOGRAPHIC_DATA], [US_STATE] …" at bounding box center [591, 281] width 566 height 115
click at [833, 234] on div "700 - Designers - RE-Associate Design Consultant Ann Arbor, Michigan During thi…" at bounding box center [591, 281] width 566 height 115
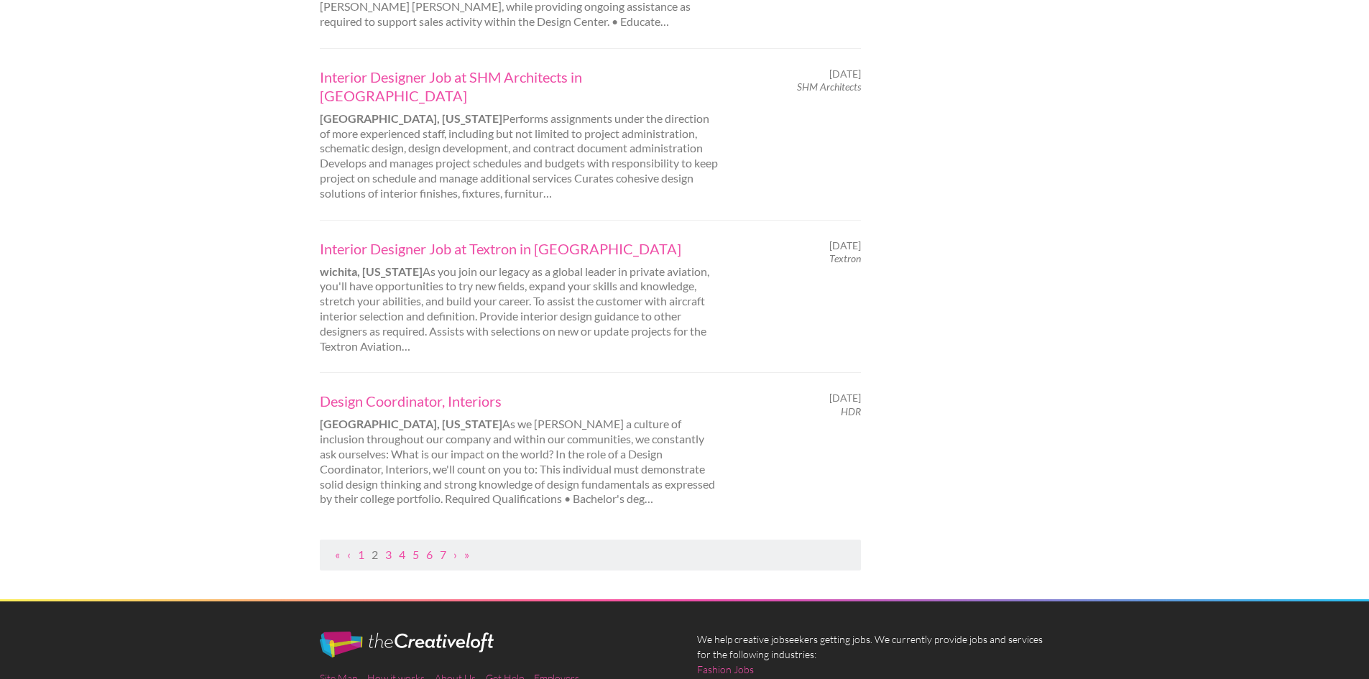
scroll to position [1419, 0]
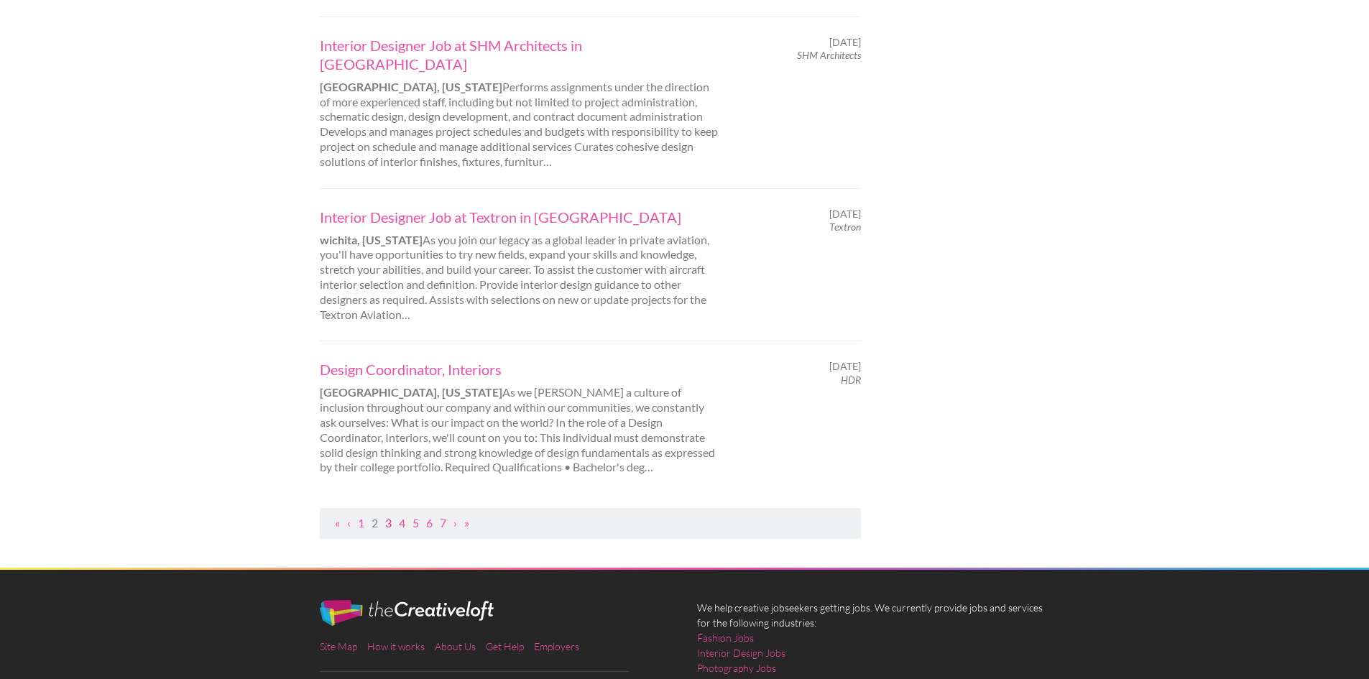
click at [390, 516] on link "3" at bounding box center [388, 523] width 6 height 14
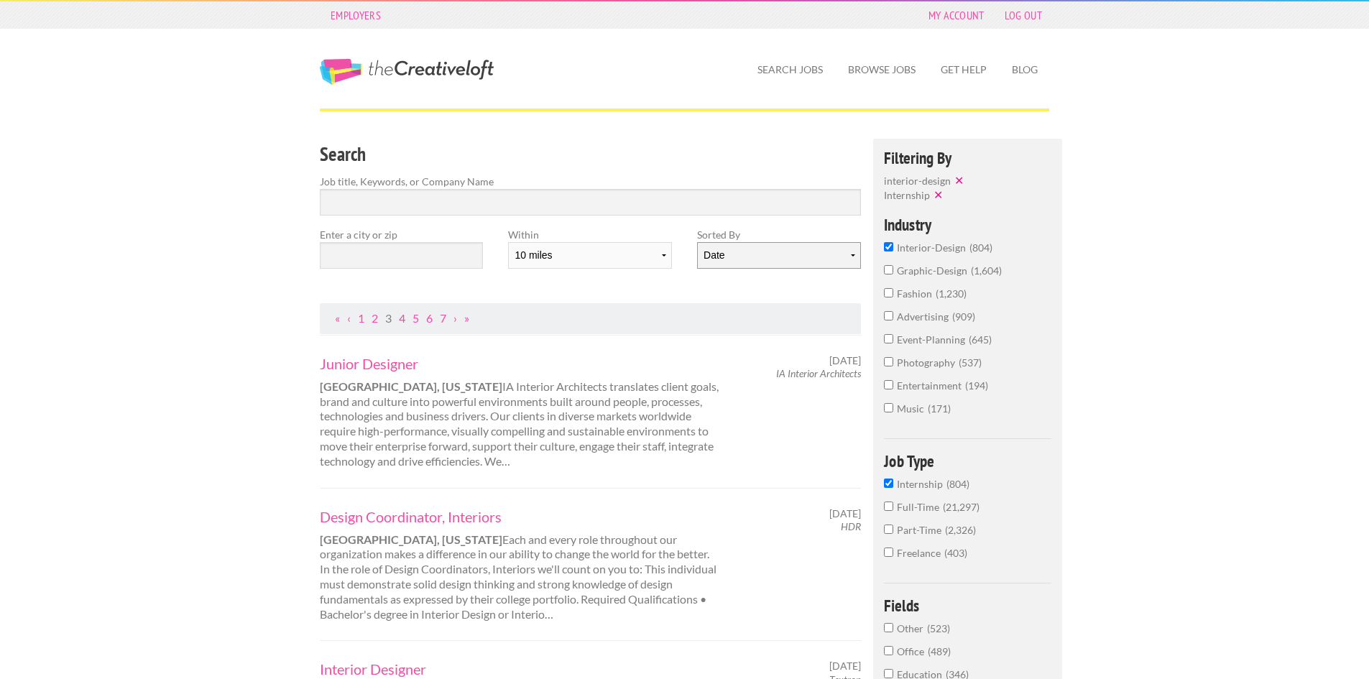
click at [821, 245] on select "Date Relevance" at bounding box center [778, 255] width 163 height 27
click at [697, 242] on select "Date Relevance" at bounding box center [778, 255] width 163 height 27
click at [661, 257] on select "10 miles 20 miles 50 miles 100 miles 200 miles 300 miles 400 miles 500 miles" at bounding box center [589, 255] width 163 height 27
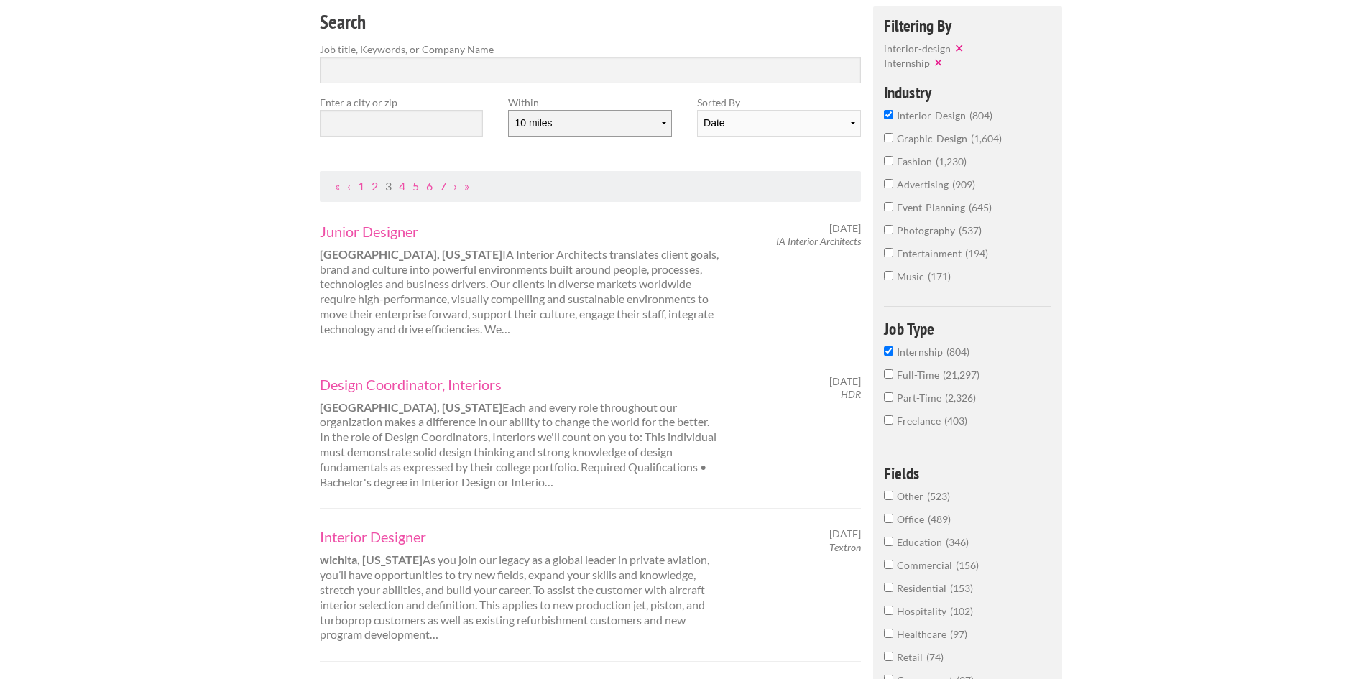
scroll to position [144, 0]
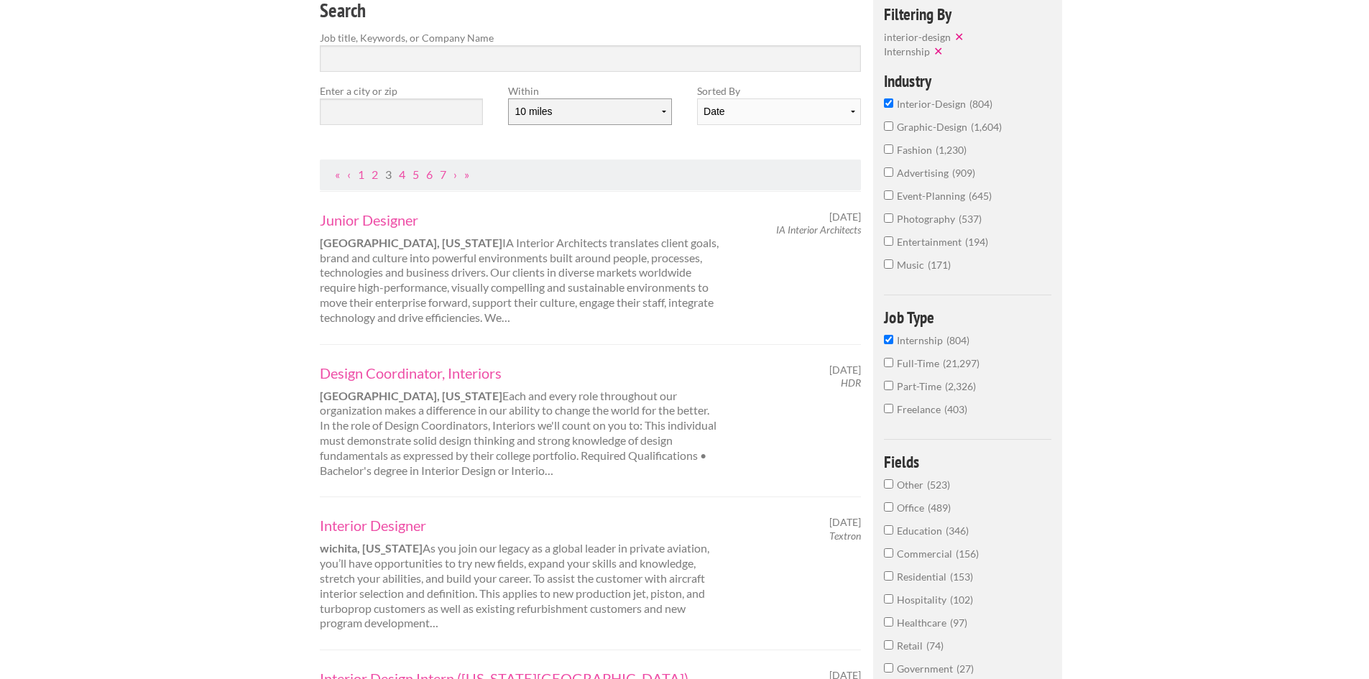
click at [660, 117] on select "10 miles 20 miles 50 miles 100 miles 200 miles 300 miles 400 miles 500 miles" at bounding box center [589, 111] width 163 height 27
click at [508, 98] on select "10 miles 20 miles 50 miles 100 miles 200 miles 300 miles 400 miles 500 miles" at bounding box center [589, 111] width 163 height 27
click at [466, 106] on input "text" at bounding box center [401, 111] width 163 height 27
click at [934, 52] on button "✕" at bounding box center [940, 51] width 20 height 14
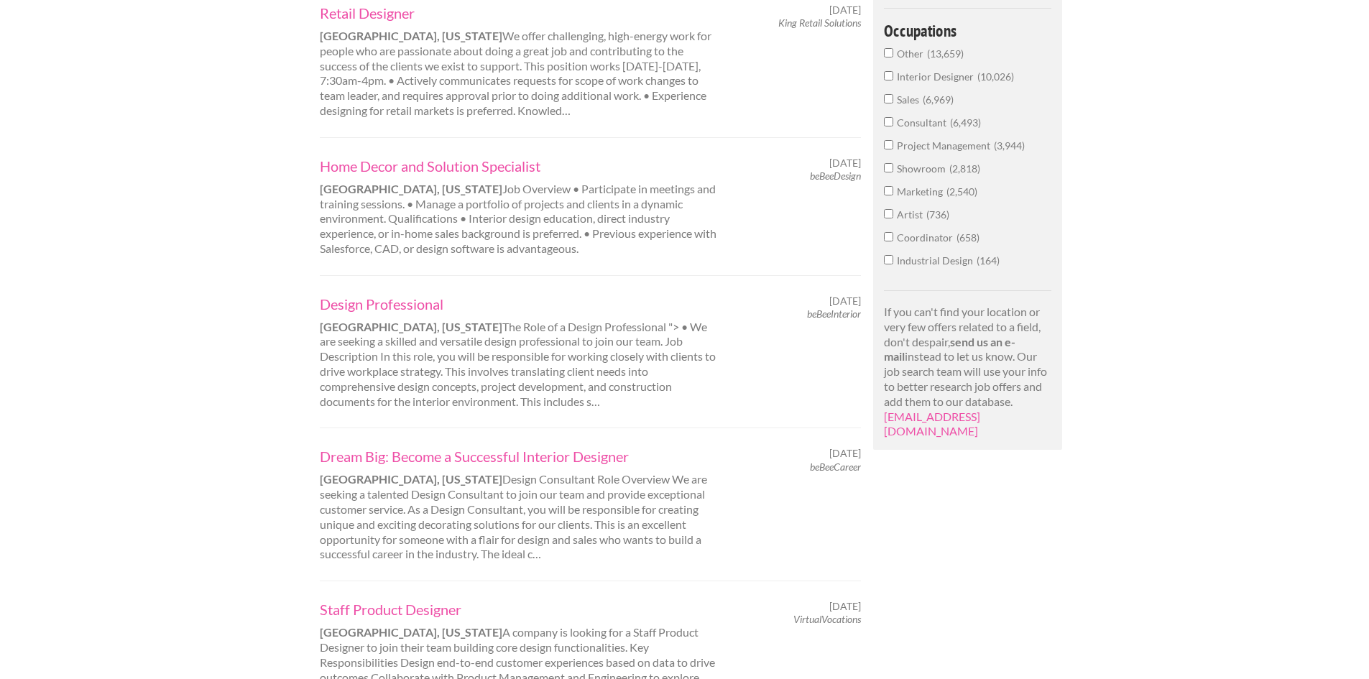
scroll to position [431, 0]
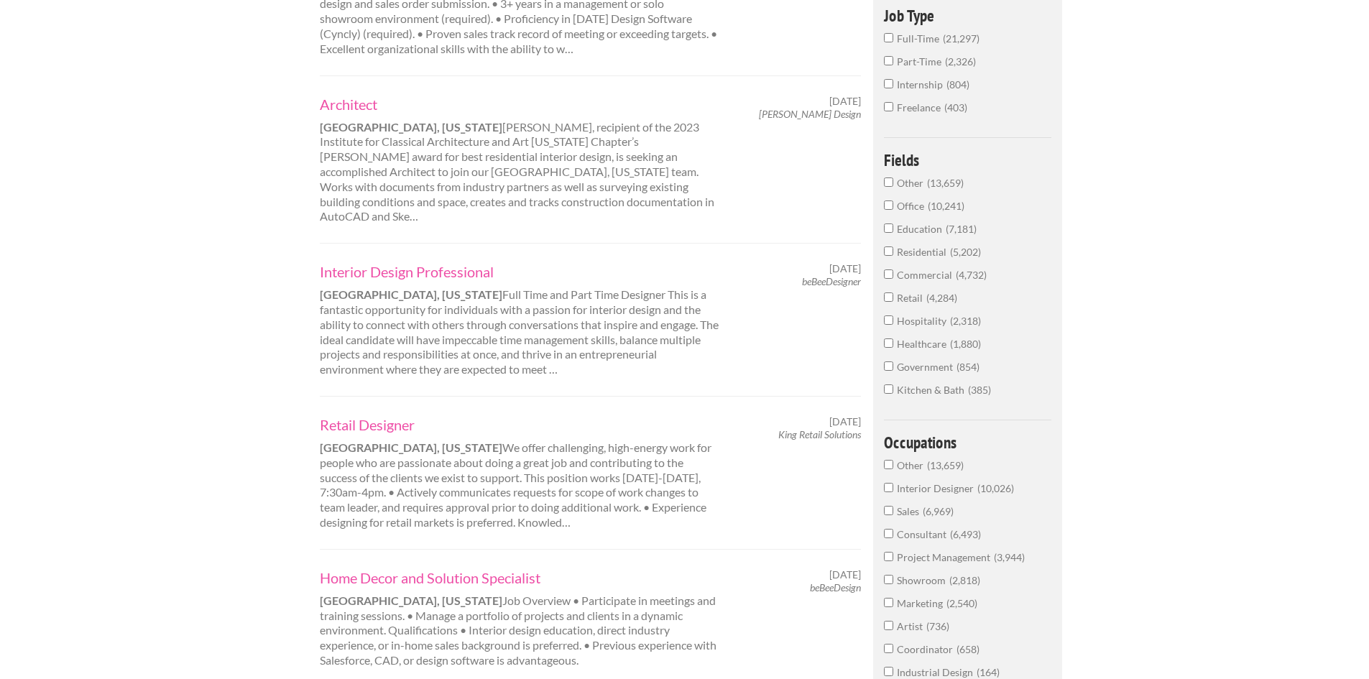
click at [890, 559] on input "Project Management 3,944" at bounding box center [888, 556] width 9 height 9
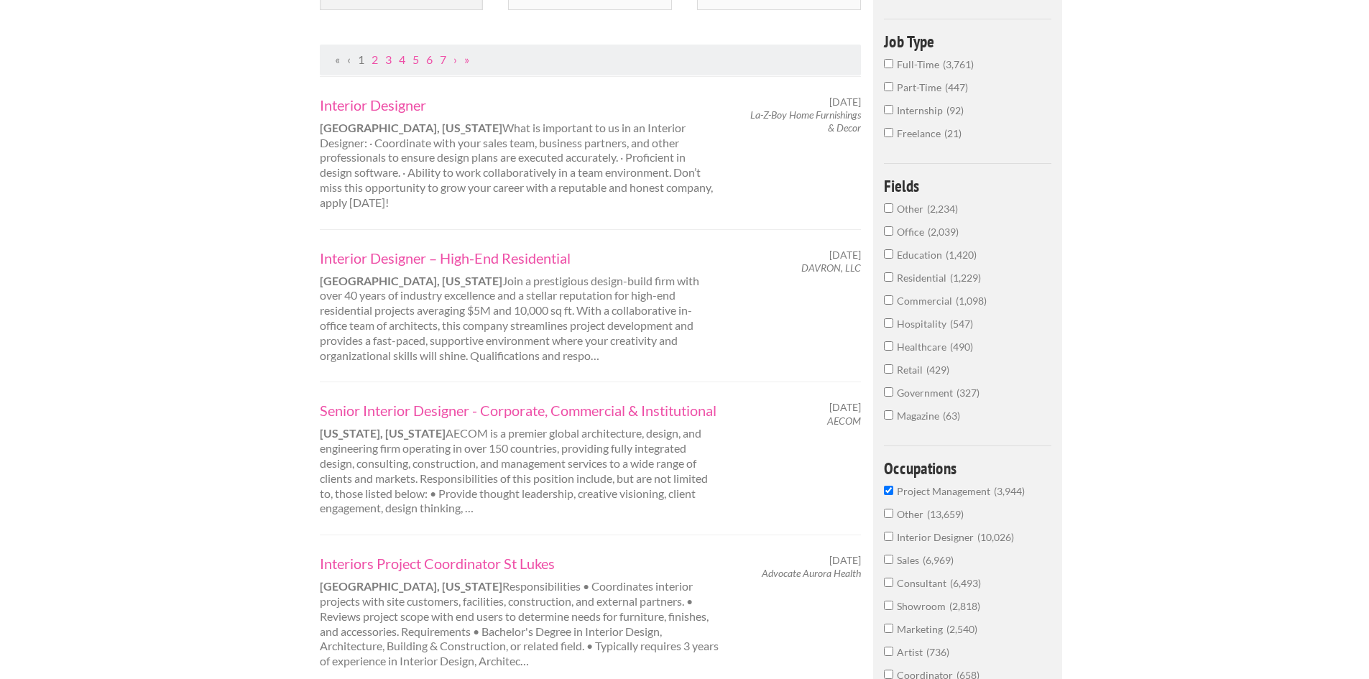
scroll to position [288, 0]
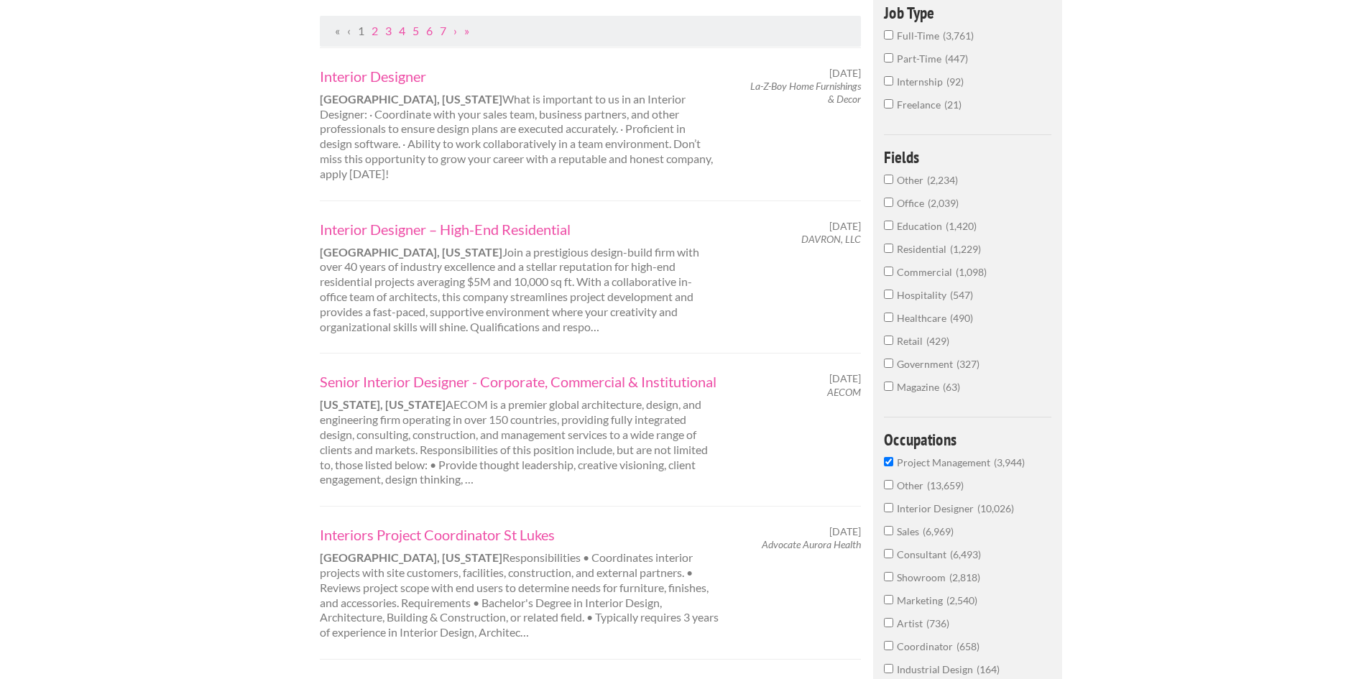
click at [885, 468] on div "Filtering By Industry : interior-design ✕ Occupations : Project Management ✕ In…" at bounding box center [967, 355] width 189 height 1008
click at [889, 468] on label "Project Management 3,944" at bounding box center [967, 466] width 167 height 23
click at [889, 467] on input "Project Management 3,944" at bounding box center [888, 461] width 9 height 9
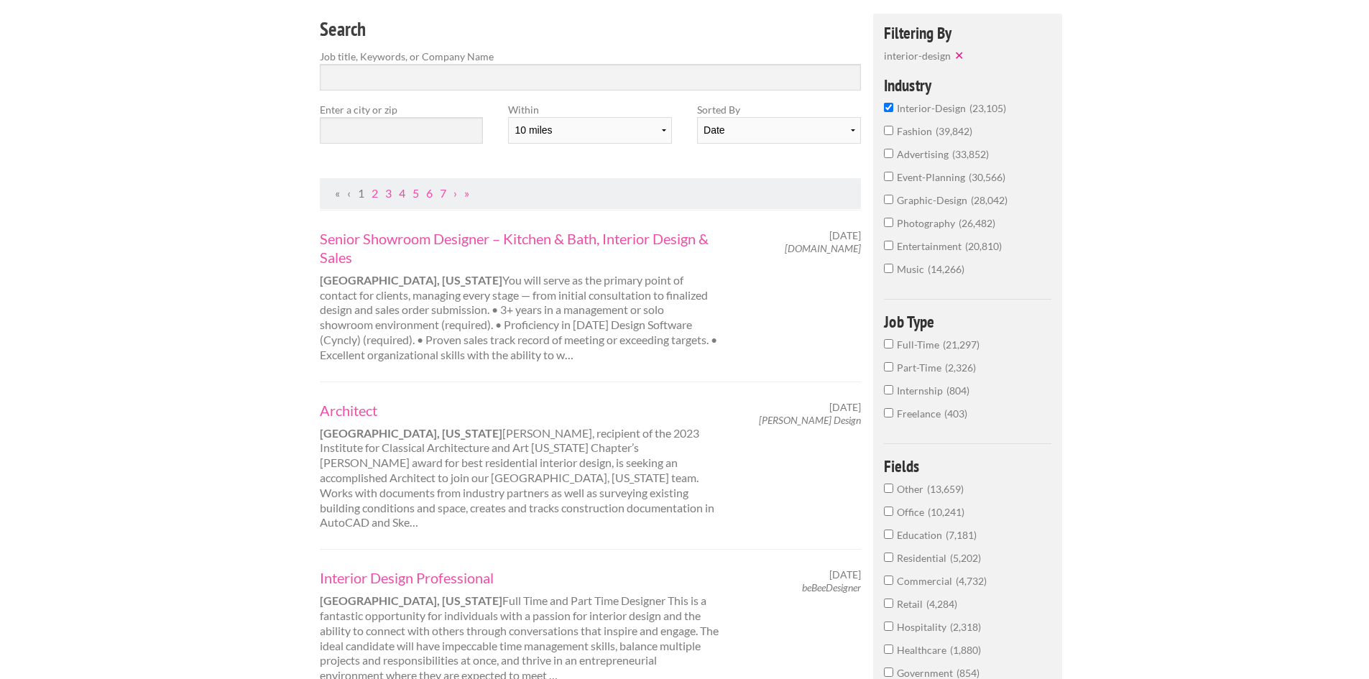
scroll to position [144, 0]
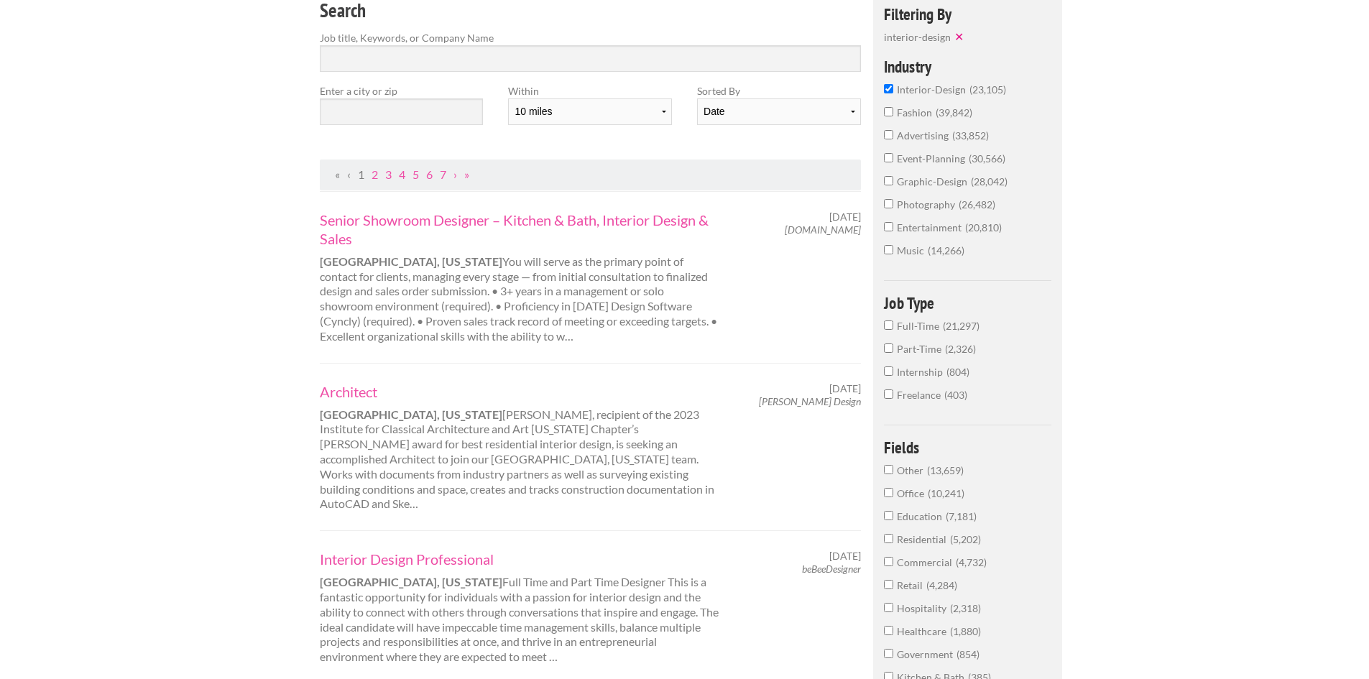
click at [891, 349] on input "Part-Time 2,326" at bounding box center [888, 348] width 9 height 9
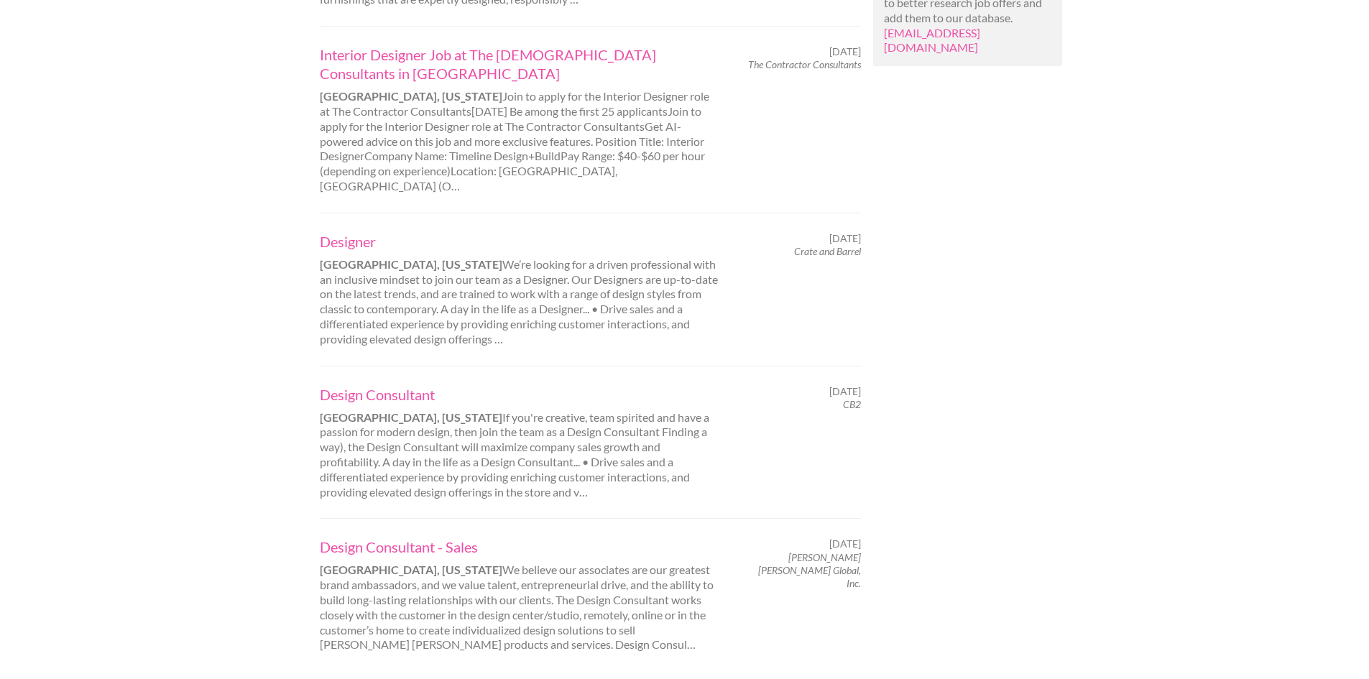
scroll to position [1294, 0]
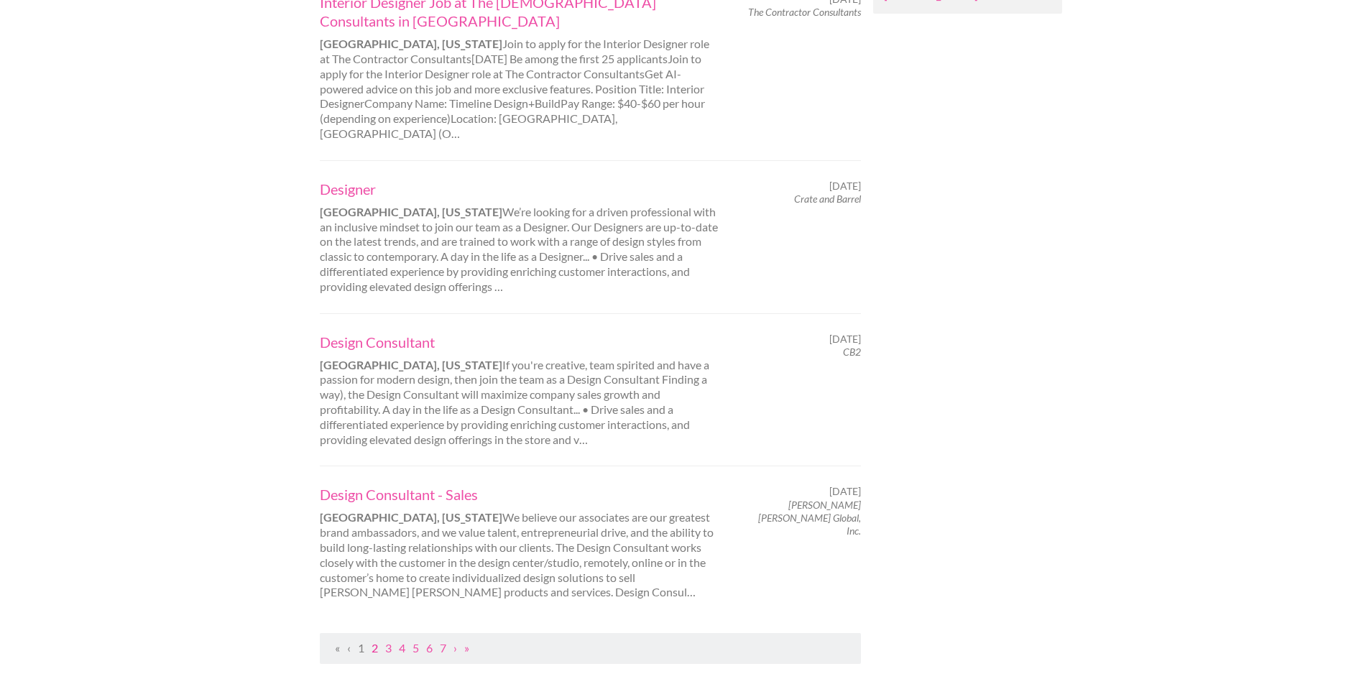
click at [374, 641] on link "2" at bounding box center [375, 648] width 6 height 14
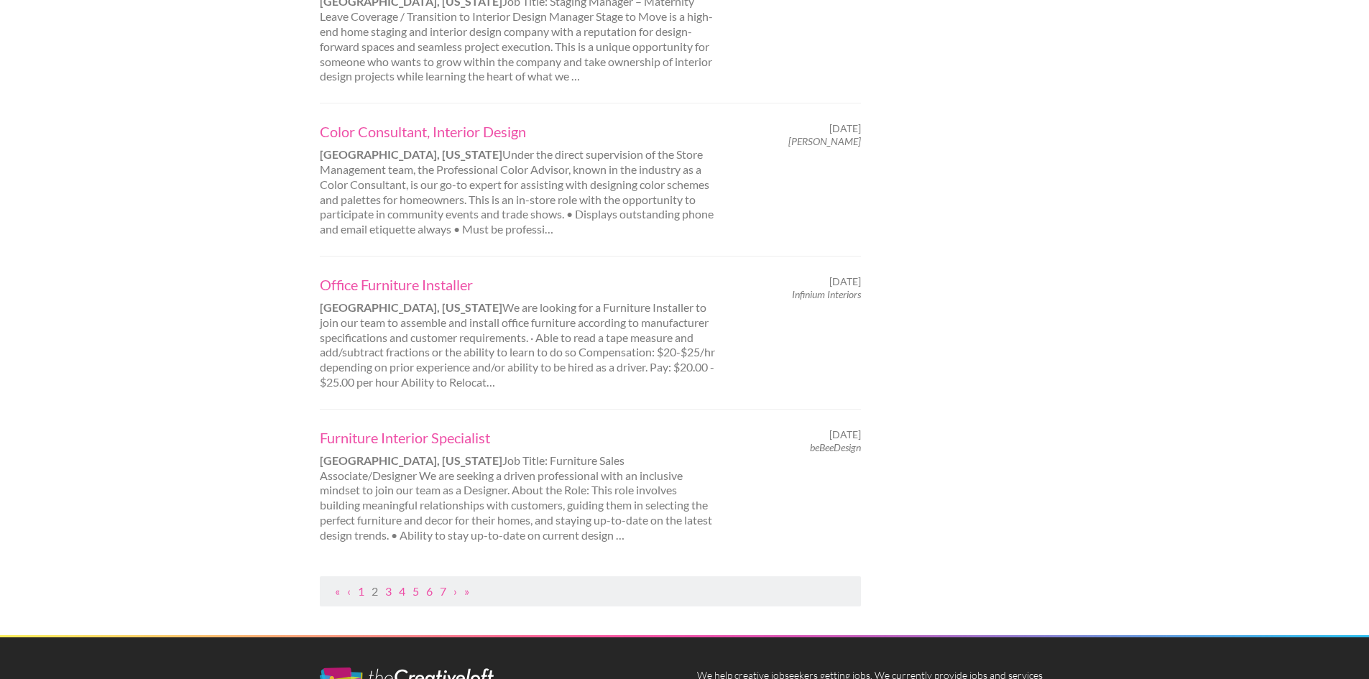
scroll to position [1366, 0]
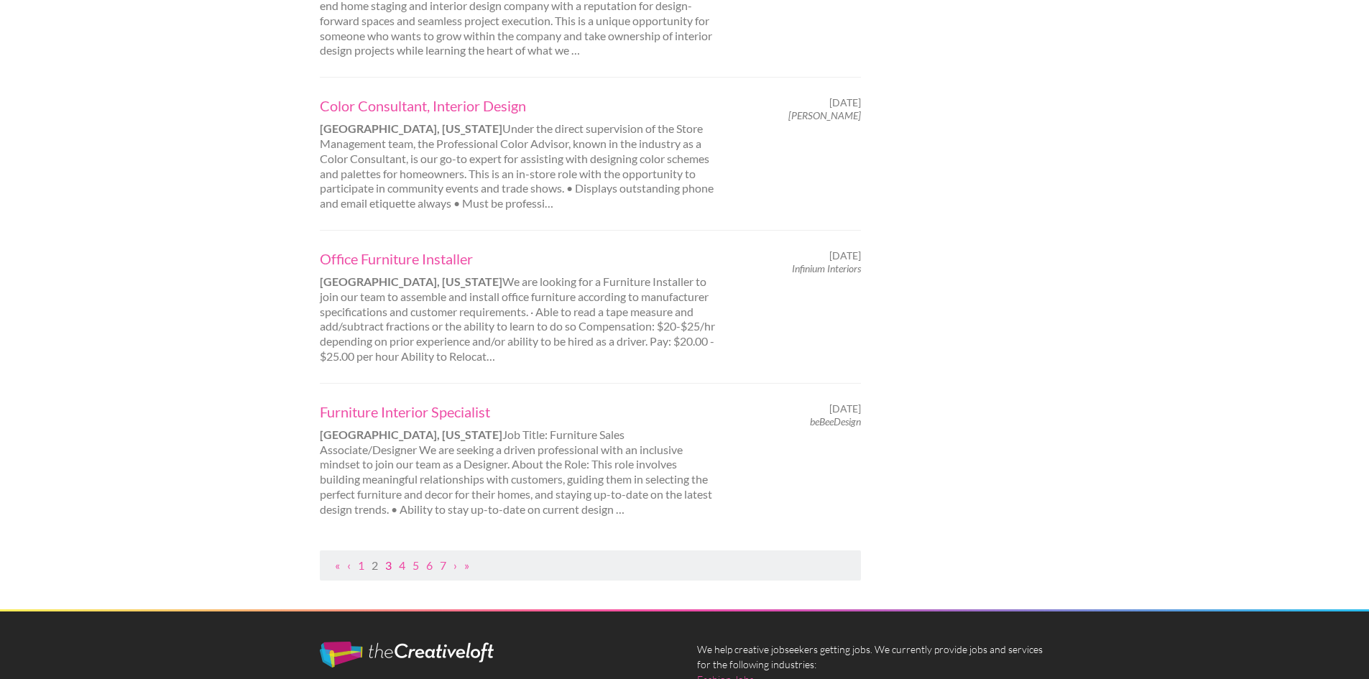
click at [390, 565] on link "3" at bounding box center [388, 566] width 6 height 14
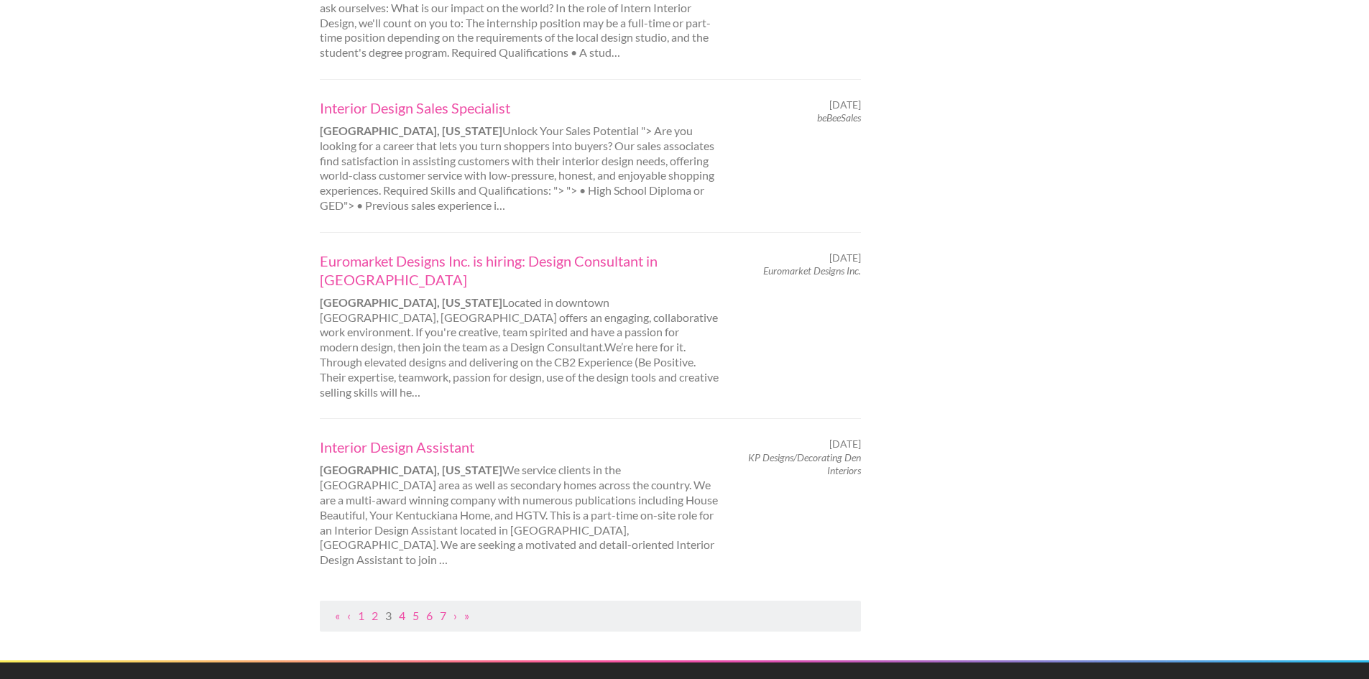
scroll to position [1366, 0]
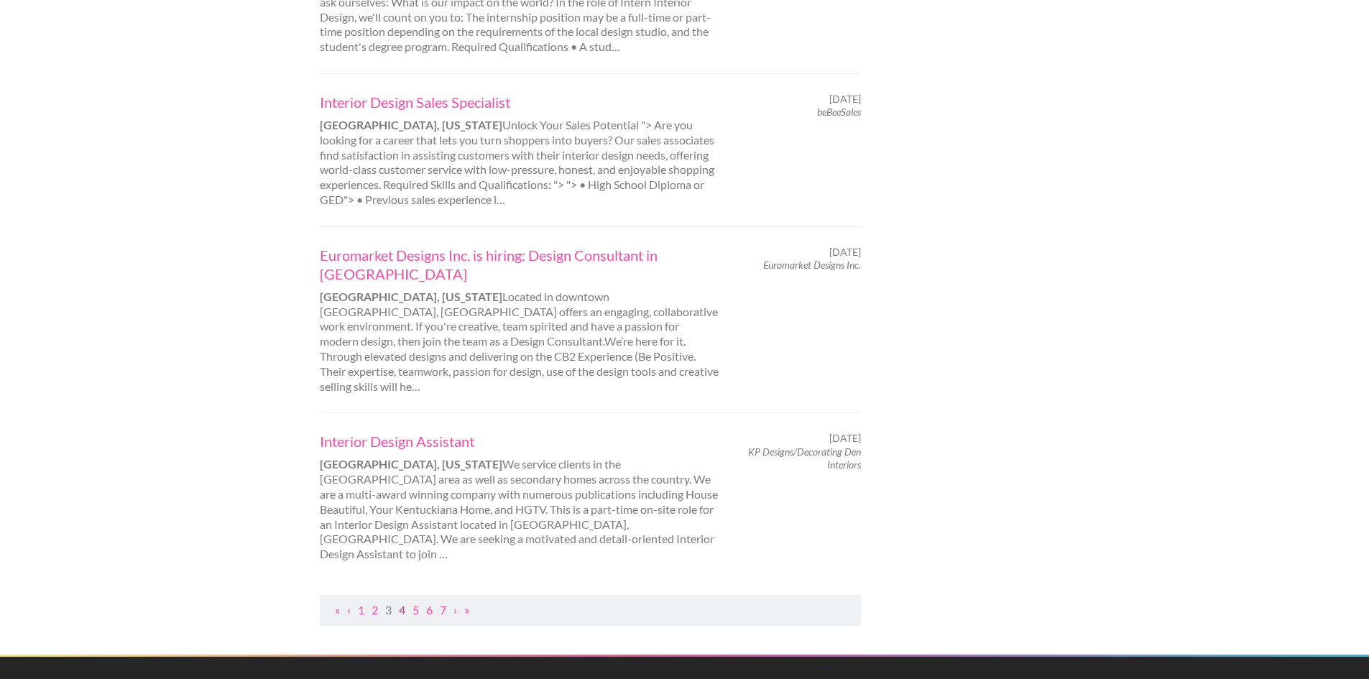
click at [404, 603] on link "4" at bounding box center [402, 610] width 6 height 14
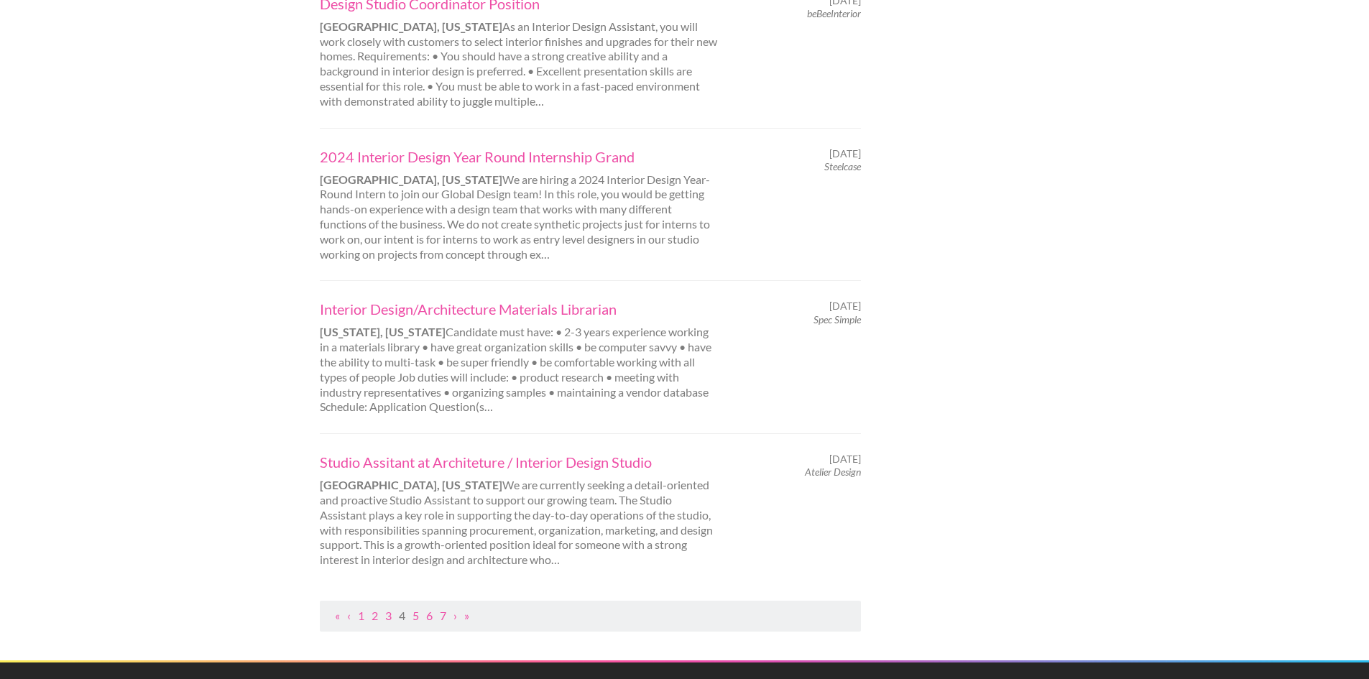
scroll to position [1438, 0]
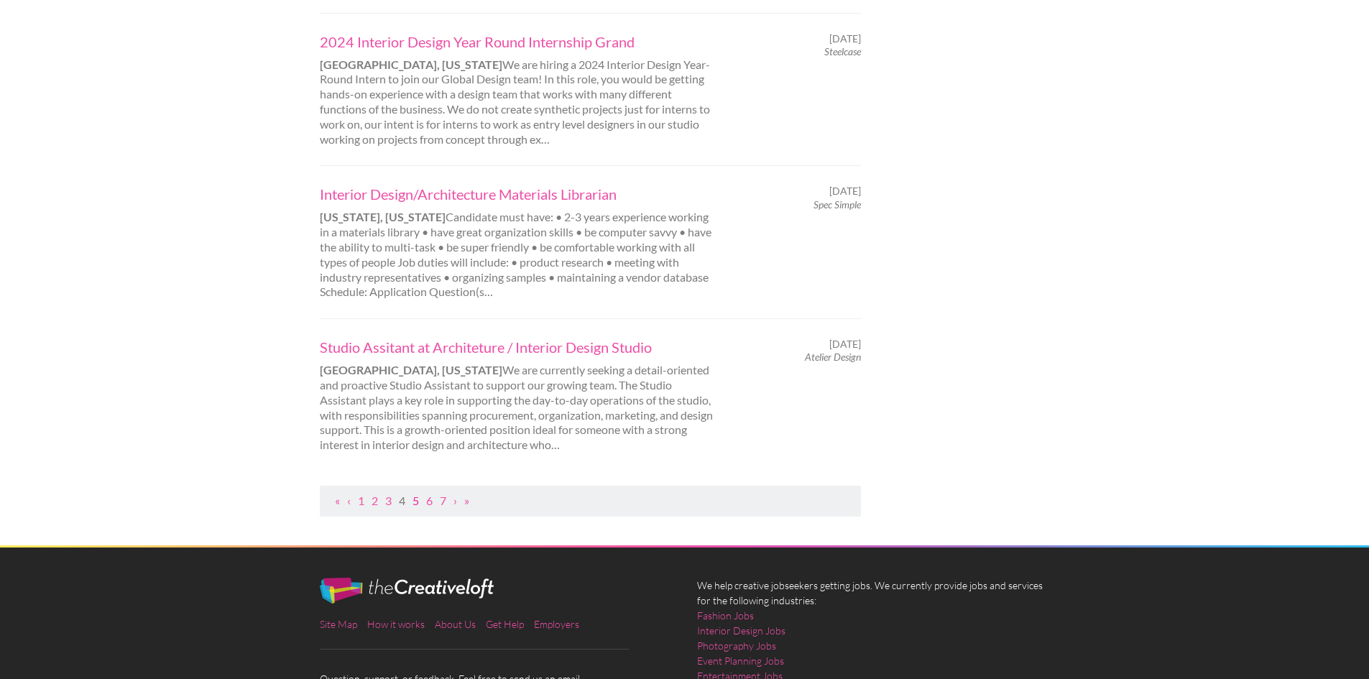
click at [417, 494] on link "5" at bounding box center [416, 501] width 6 height 14
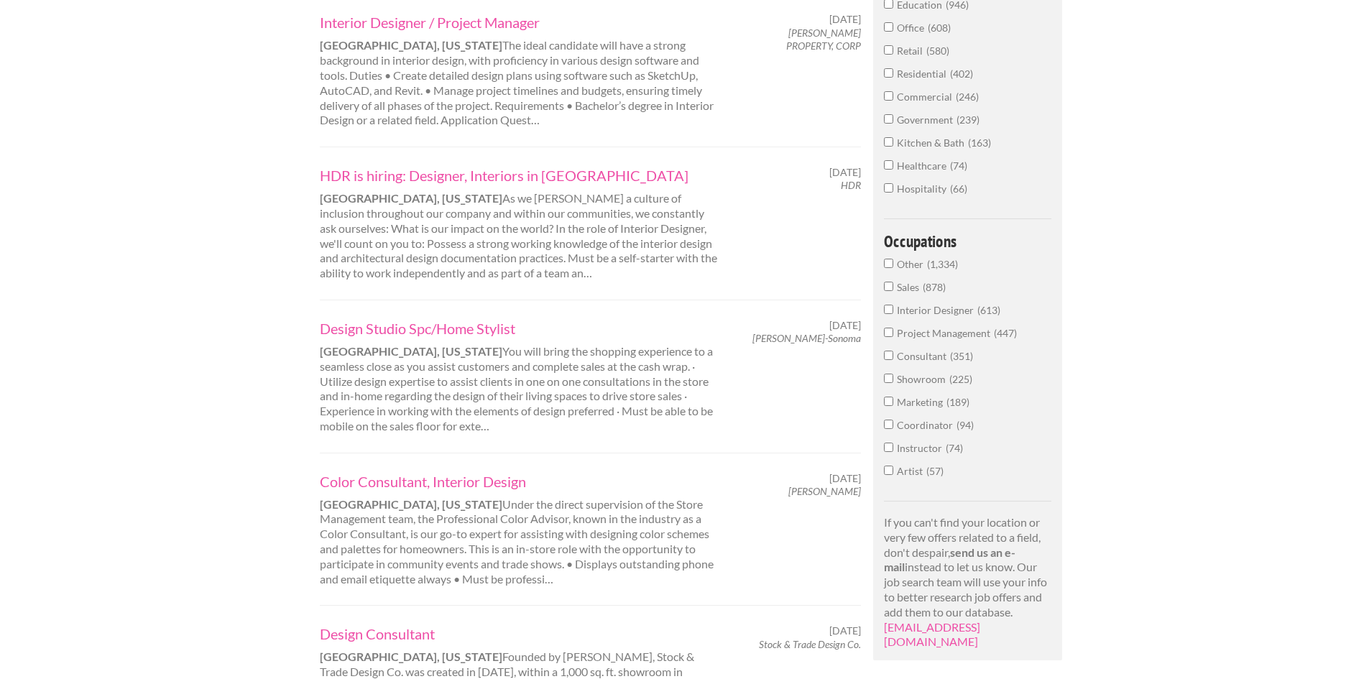
scroll to position [719, 0]
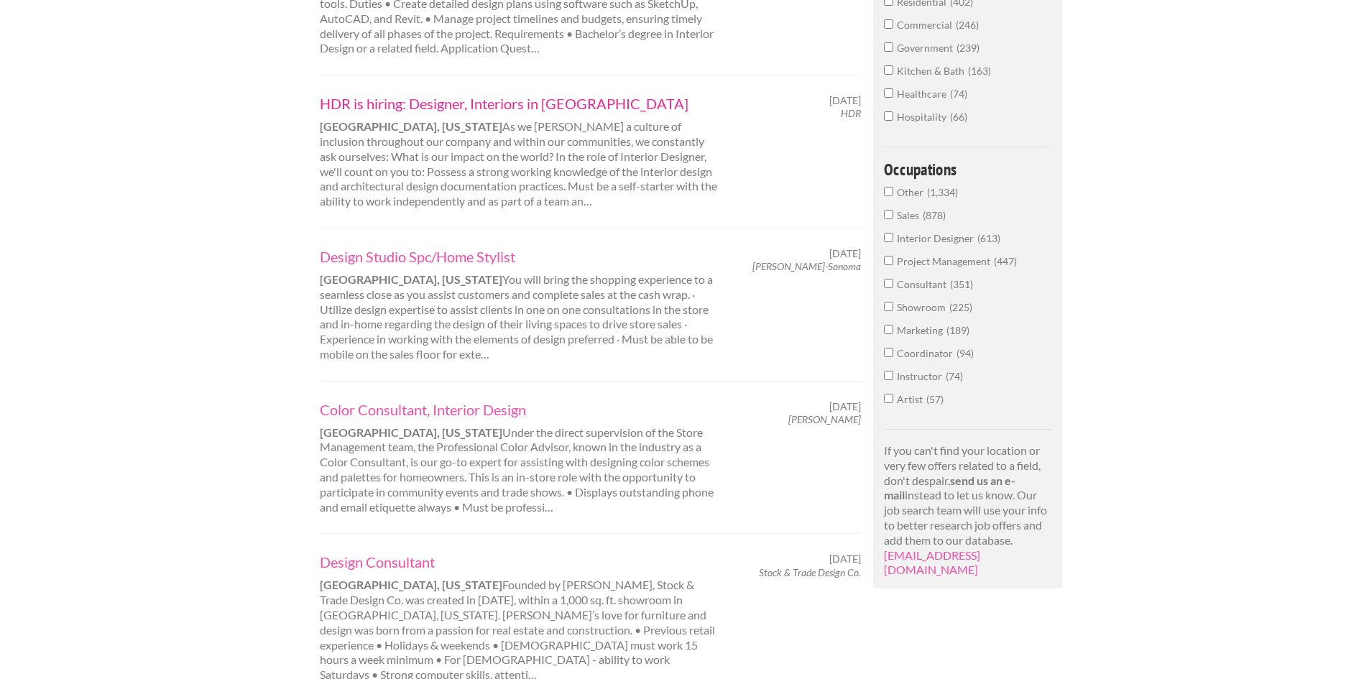
click at [585, 103] on link "HDR is hiring: Designer, Interiors in Los Angeles" at bounding box center [520, 103] width 400 height 19
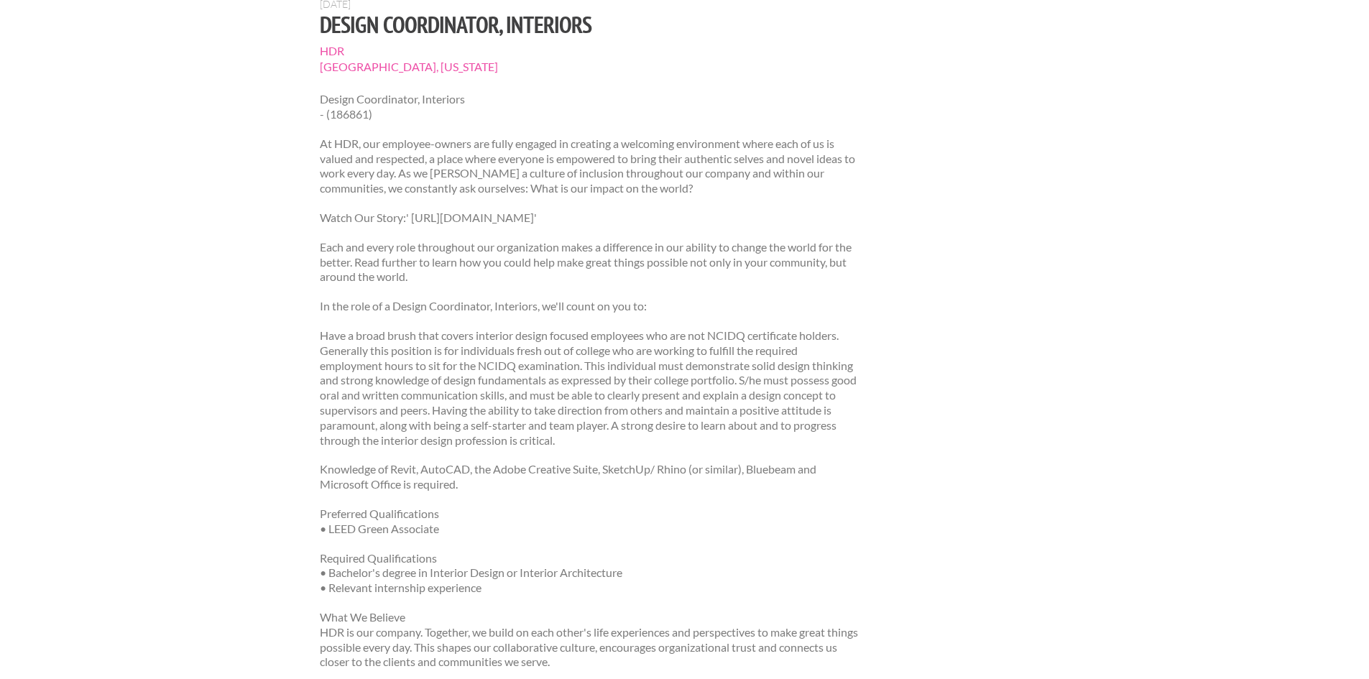
scroll to position [216, 0]
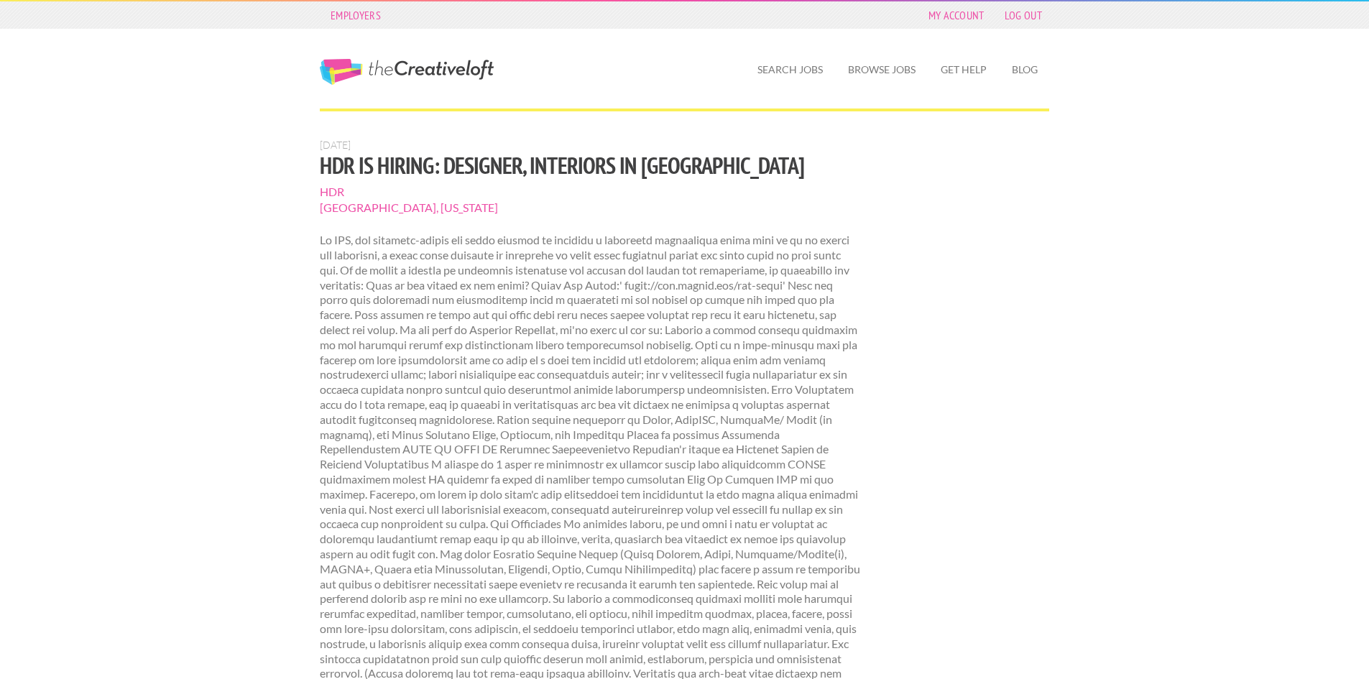
click at [329, 189] on span "HDR" at bounding box center [590, 192] width 541 height 16
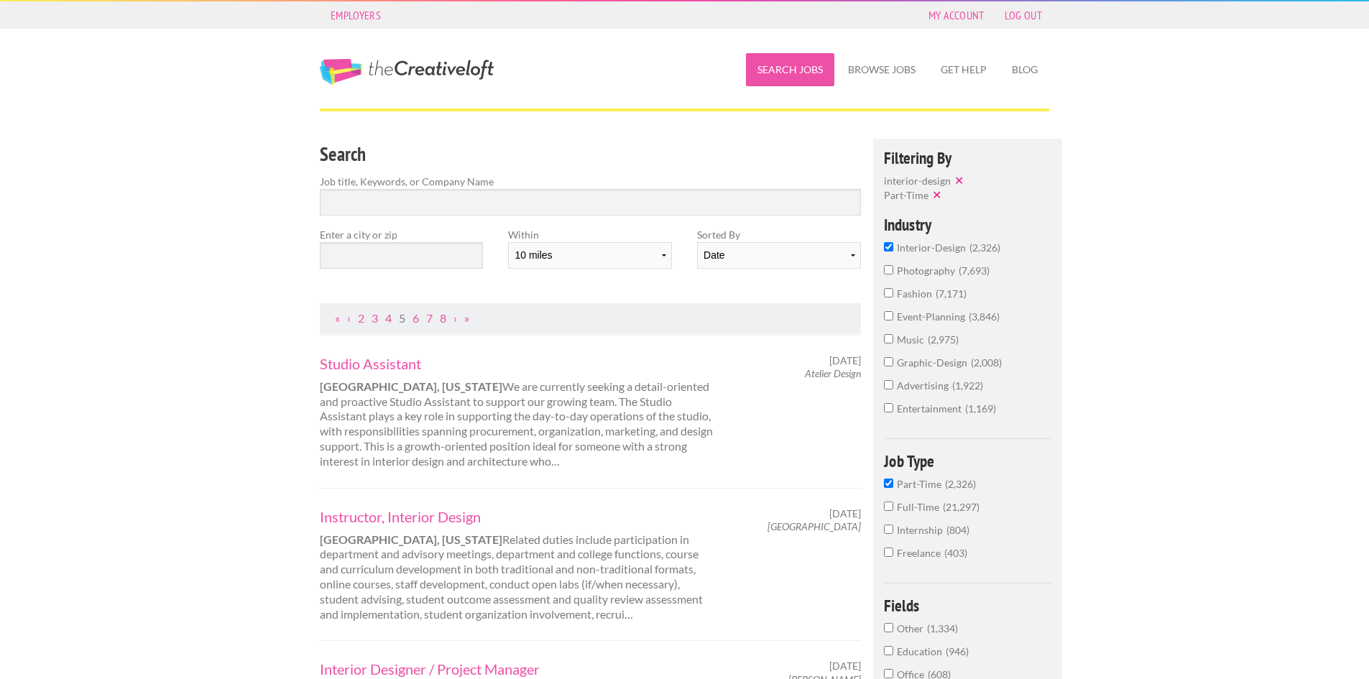
click at [773, 71] on link "Search Jobs" at bounding box center [790, 69] width 88 height 33
click at [890, 487] on input "Part-Time 2,326" at bounding box center [888, 483] width 9 height 9
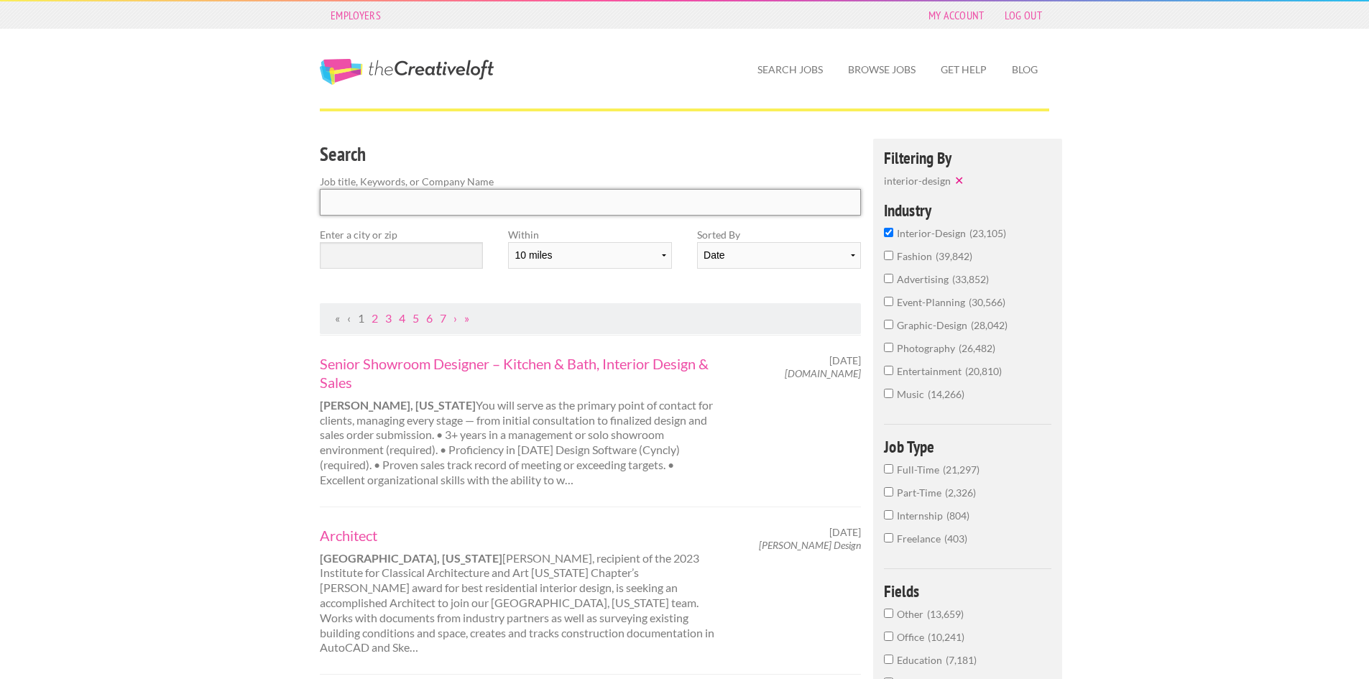
click at [487, 205] on input "Search" at bounding box center [590, 202] width 541 height 27
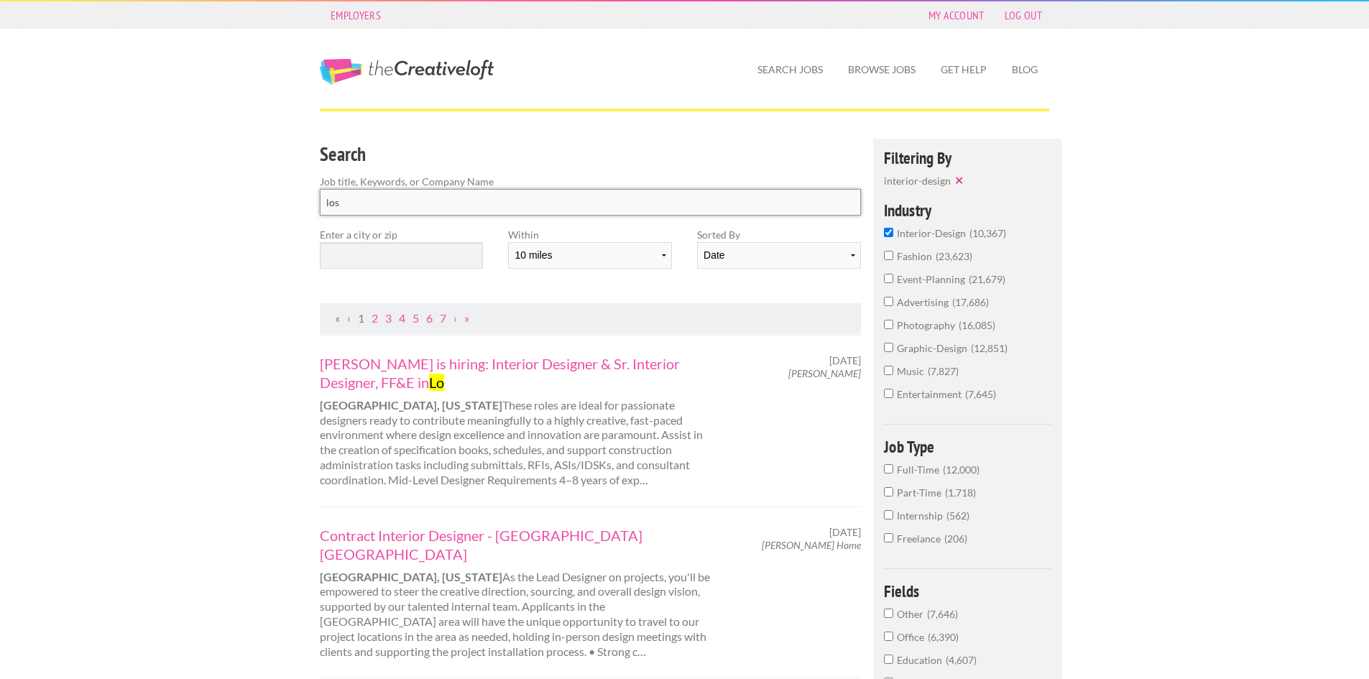
type input "los"
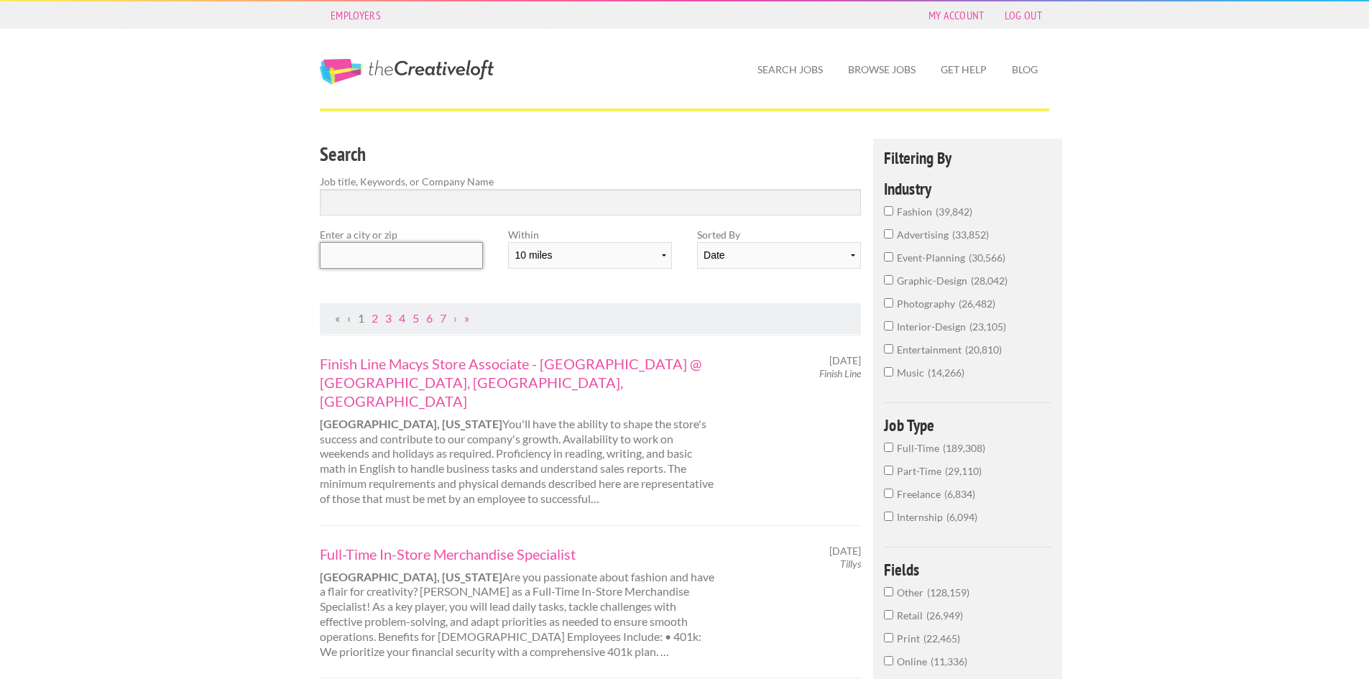
click at [441, 258] on input "text" at bounding box center [401, 255] width 163 height 27
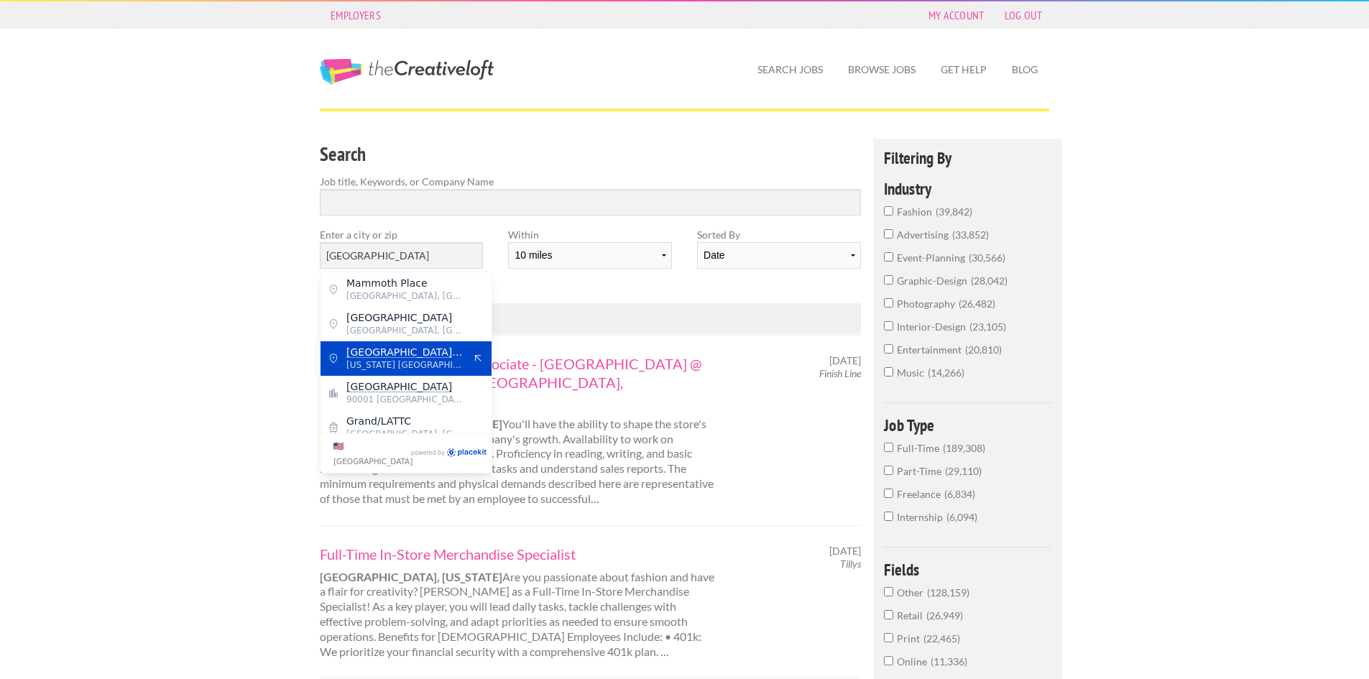
click at [422, 367] on span "[US_STATE] [GEOGRAPHIC_DATA]" at bounding box center [405, 365] width 118 height 13
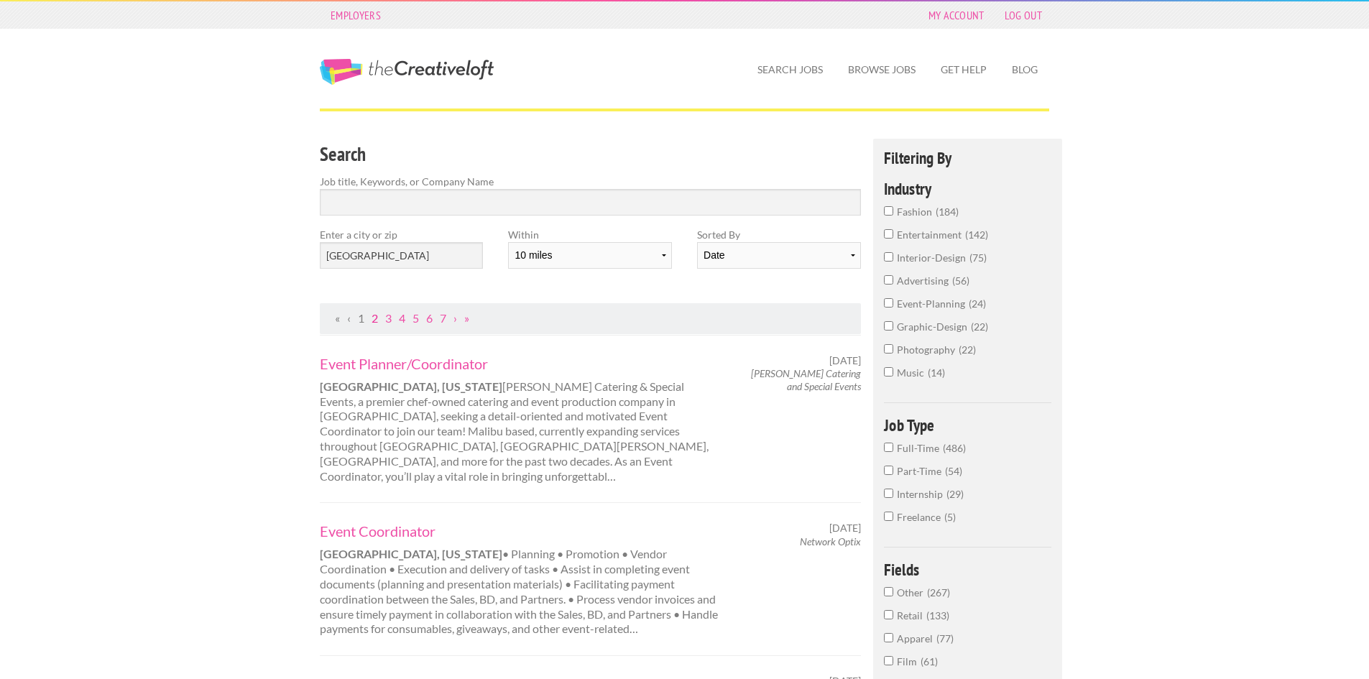
click at [377, 318] on link "2" at bounding box center [375, 318] width 6 height 14
click at [446, 255] on input "[GEOGRAPHIC_DATA]" at bounding box center [401, 255] width 163 height 27
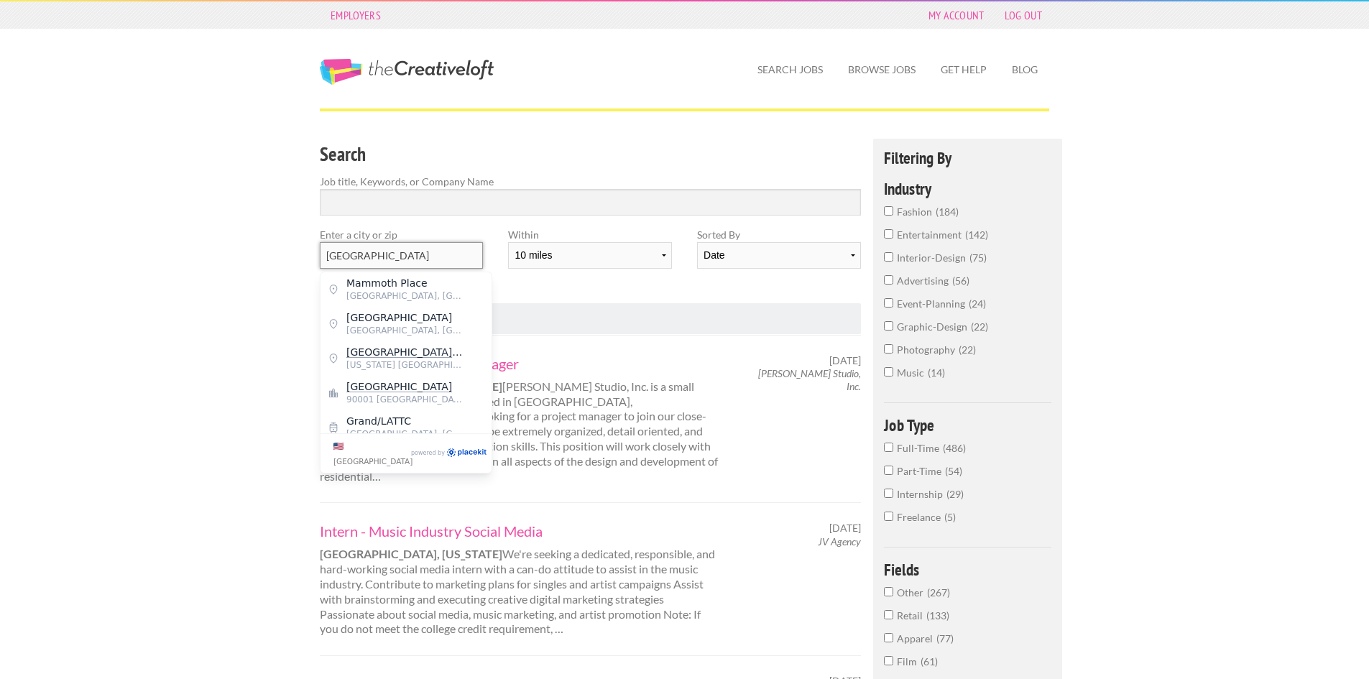
drag, startPoint x: 380, startPoint y: 257, endPoint x: 278, endPoint y: 254, distance: 102.1
click at [362, 282] on mark "[GEOGRAPHIC_DATA]" at bounding box center [399, 283] width 106 height 12
type input "[GEOGRAPHIC_DATA]"
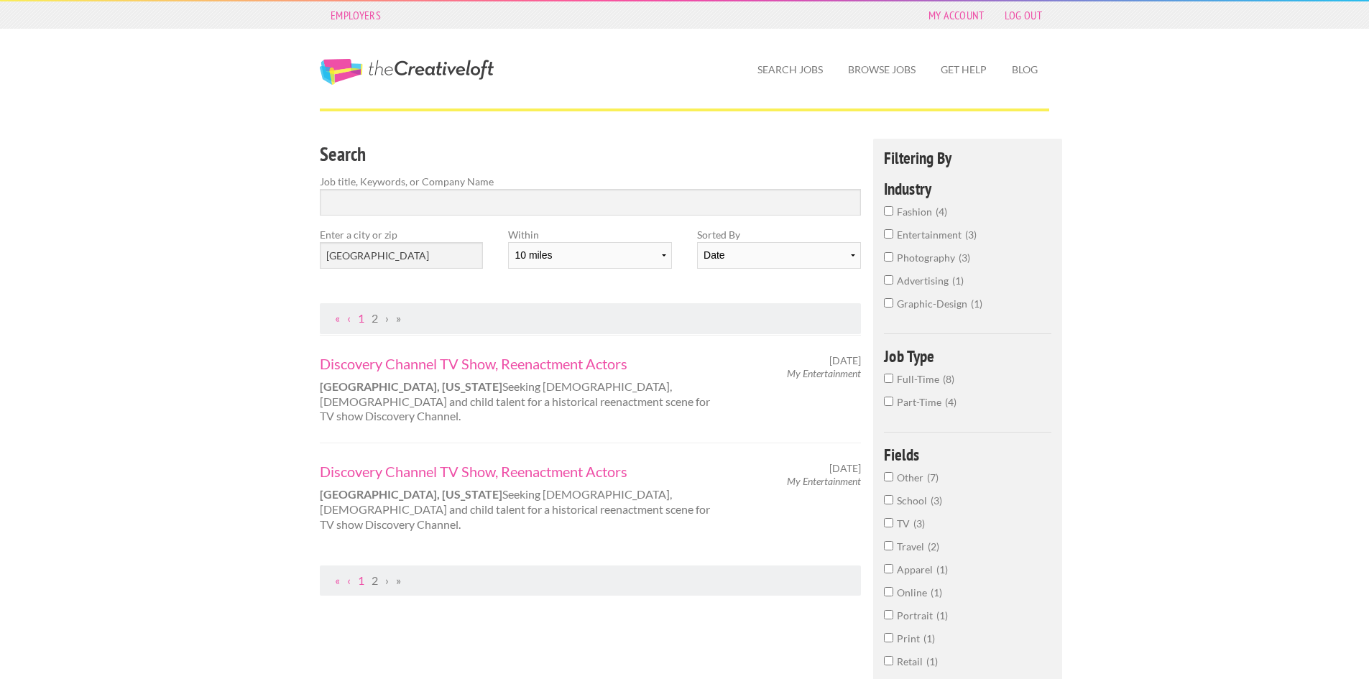
click at [889, 401] on input "Part-Time 4" at bounding box center [888, 401] width 9 height 9
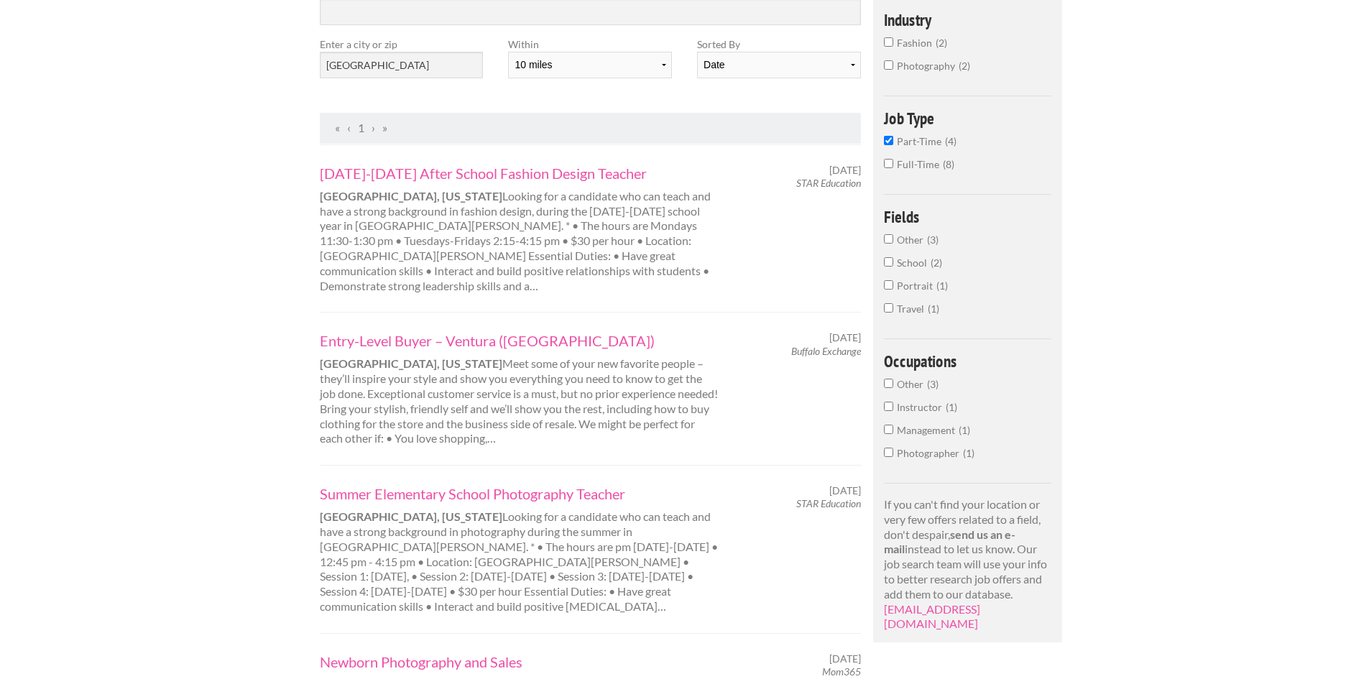
scroll to position [216, 0]
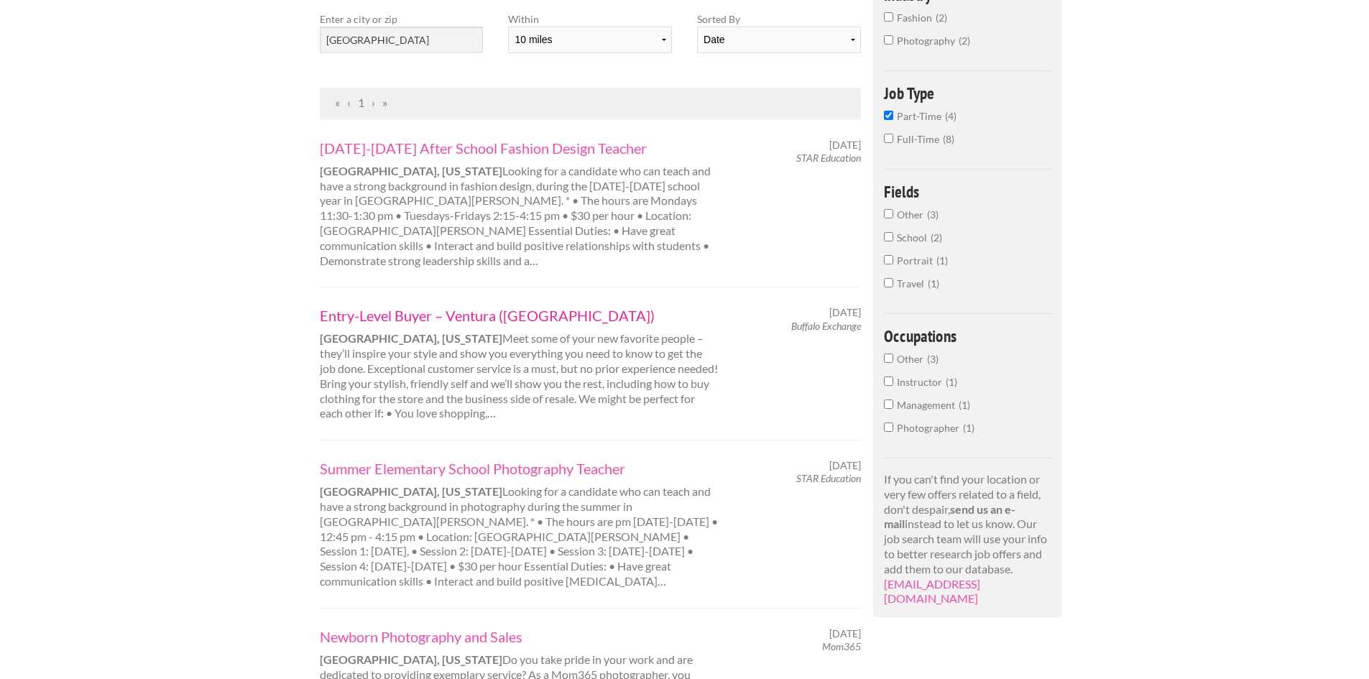
click at [500, 306] on link "Entry-Level Buyer – Ventura ([GEOGRAPHIC_DATA])" at bounding box center [520, 315] width 400 height 19
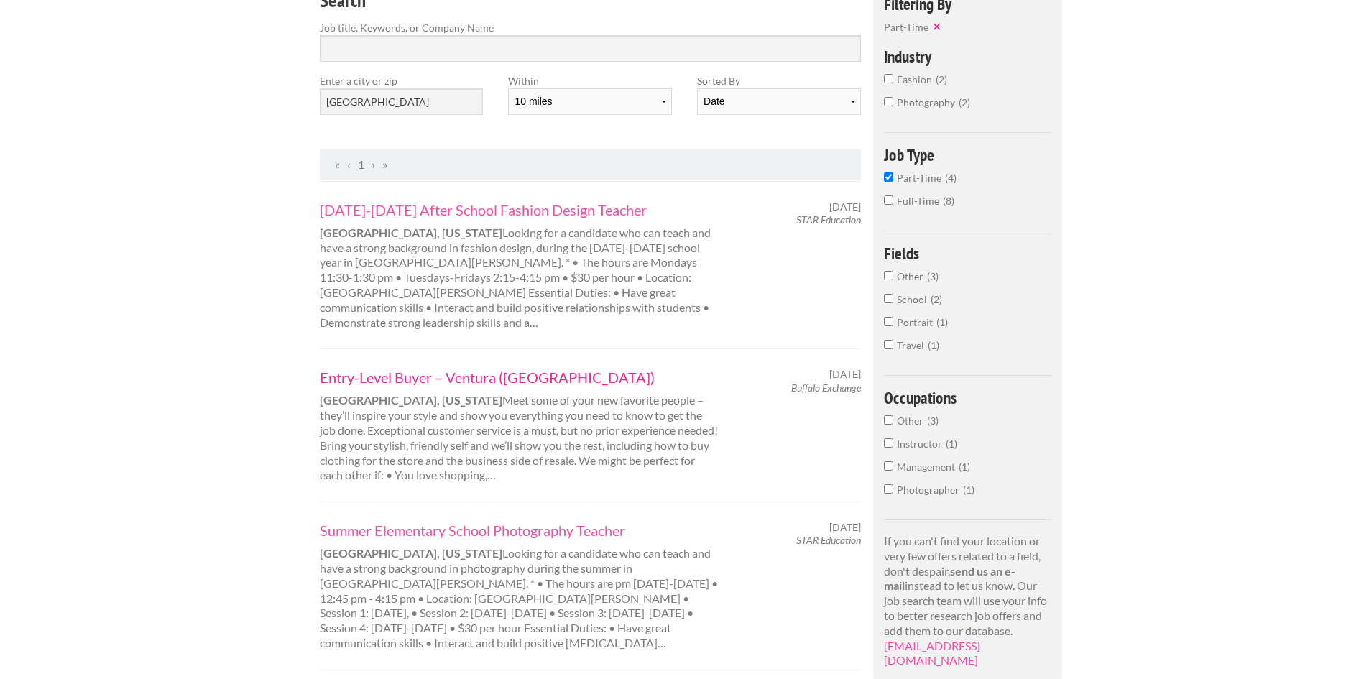
scroll to position [144, 0]
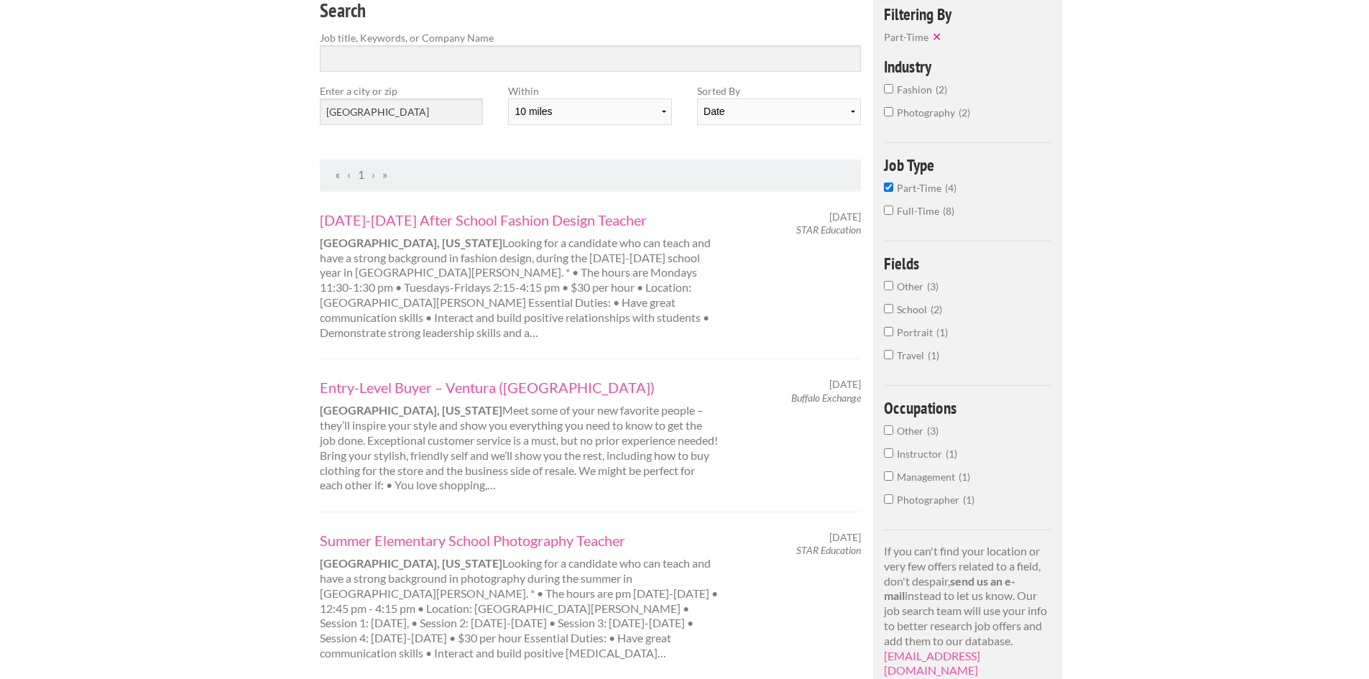
click at [886, 188] on input "Part-Time 4" at bounding box center [888, 187] width 9 height 9
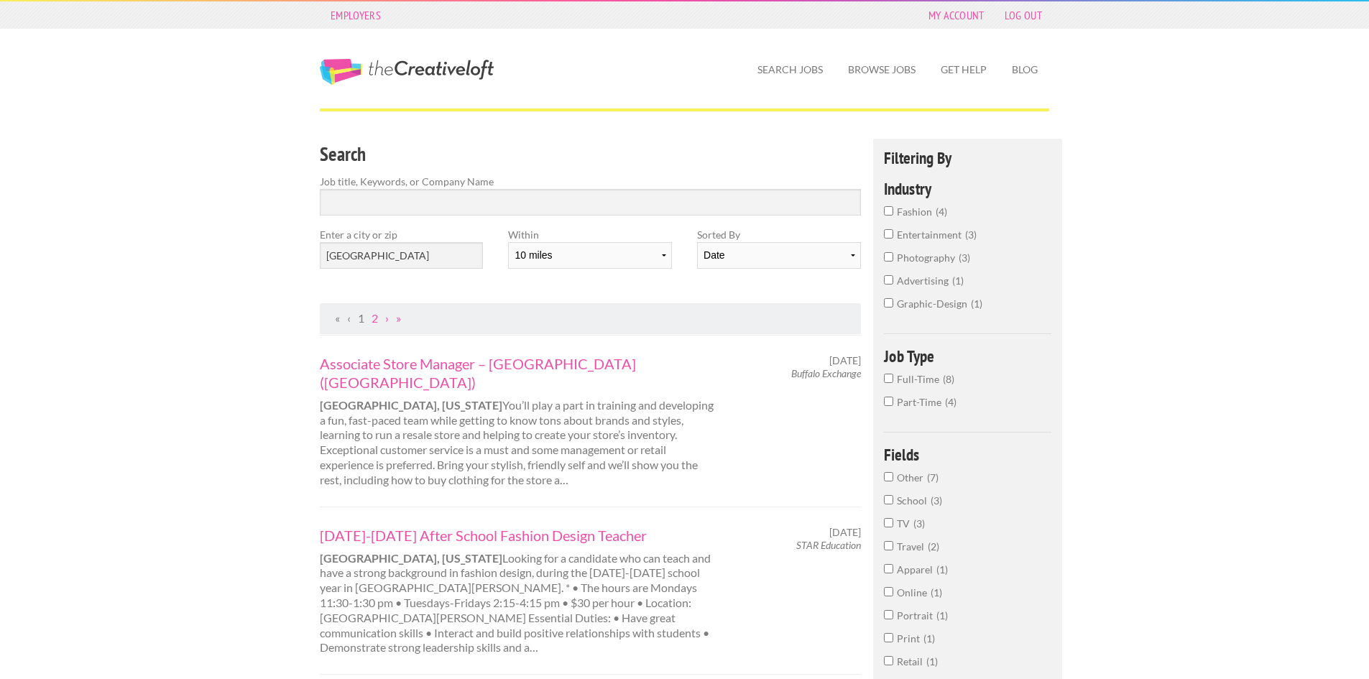
click at [970, 318] on label "graphic-design 1" at bounding box center [967, 307] width 167 height 23
click at [894, 308] on input "graphic-design 1" at bounding box center [888, 302] width 9 height 9
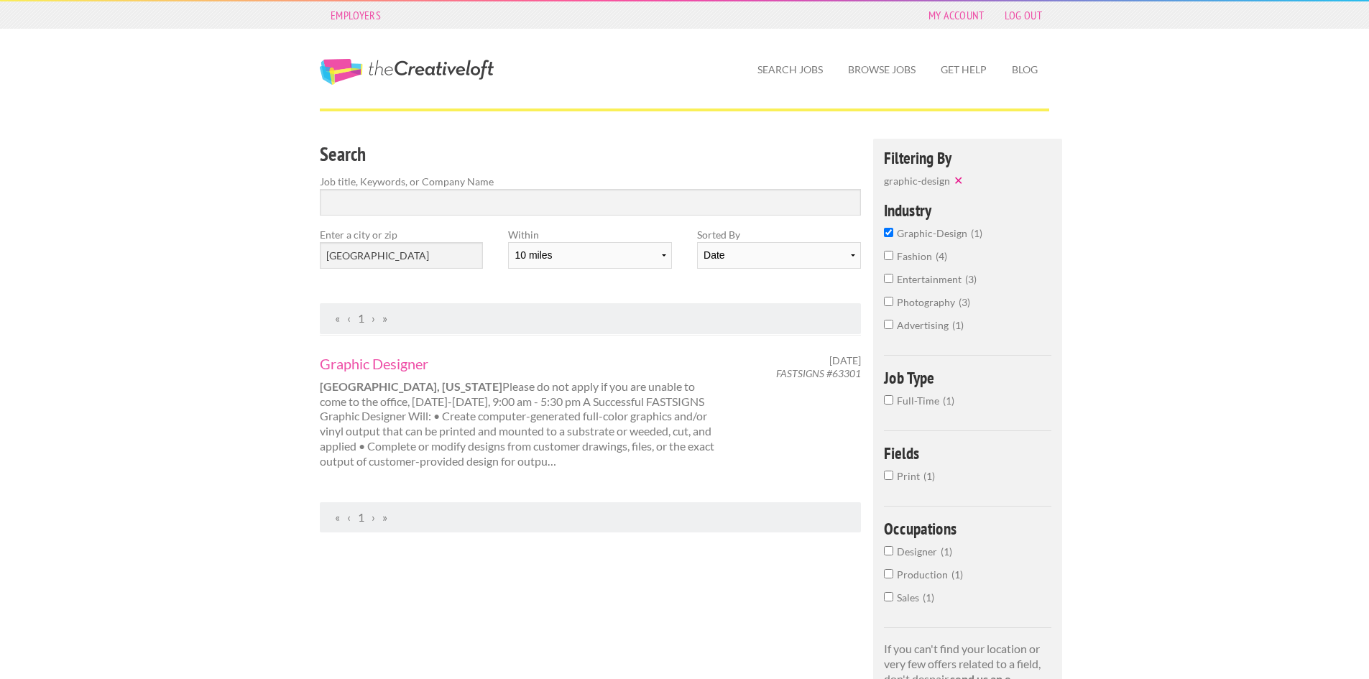
click at [886, 231] on input "graphic-design 1" at bounding box center [888, 232] width 9 height 9
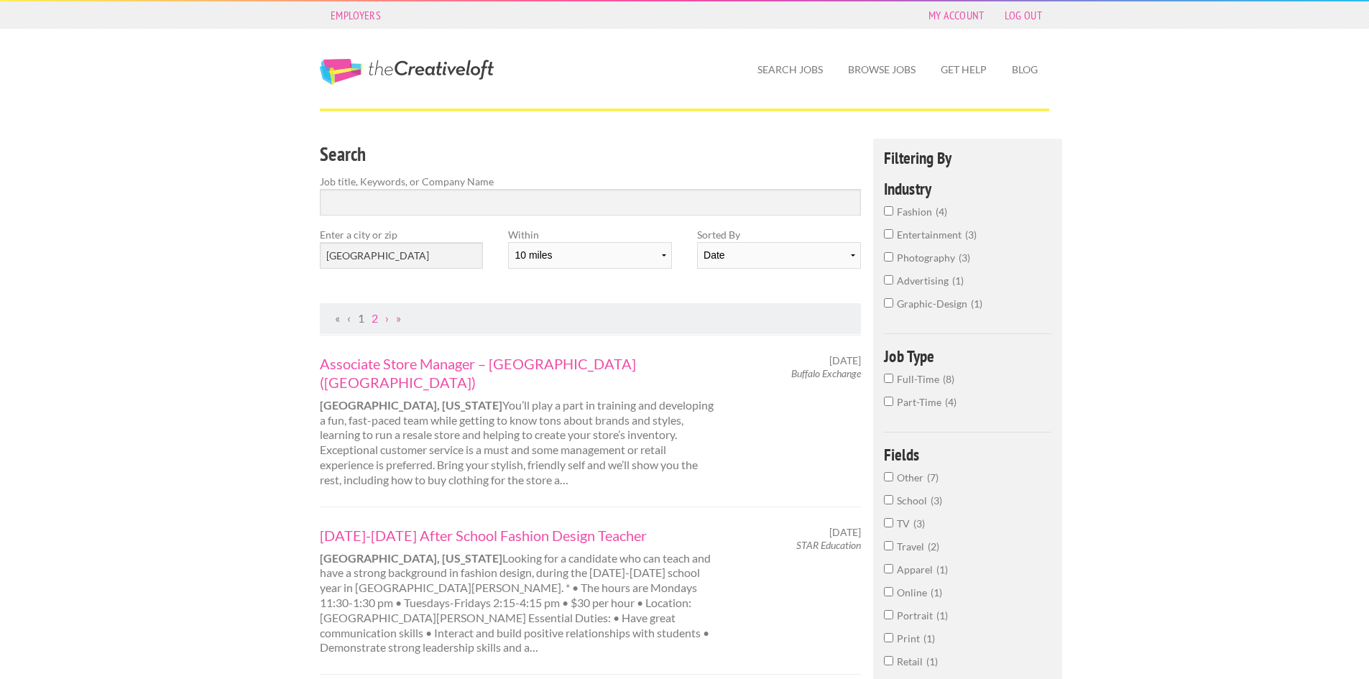
click at [909, 155] on h4 "Filtering By" at bounding box center [967, 158] width 167 height 17
